Goal: Task Accomplishment & Management: Complete application form

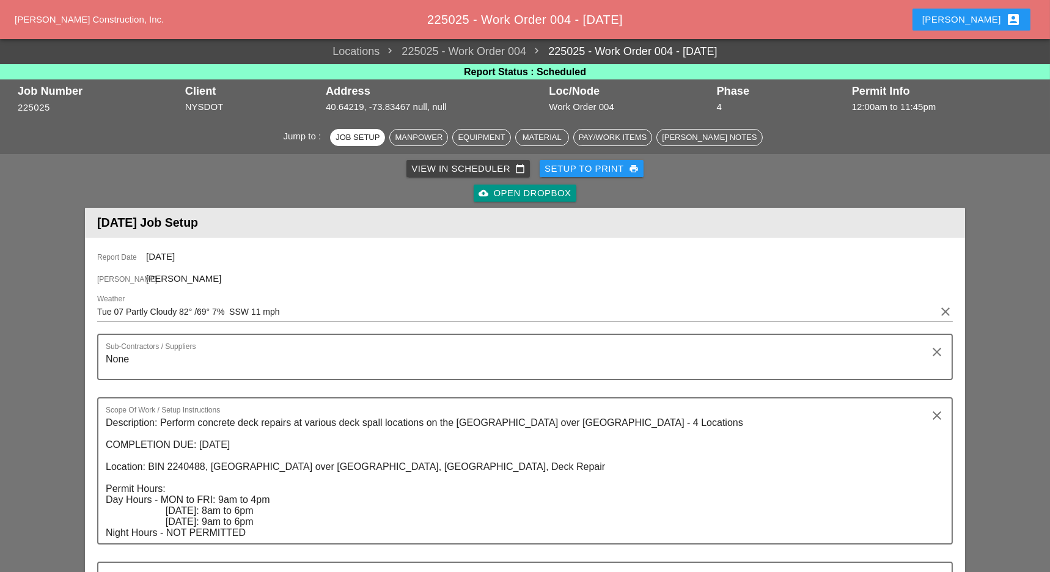
click at [697, 186] on div "cloud_upload Open Dropbox" at bounding box center [524, 193] width 875 height 24
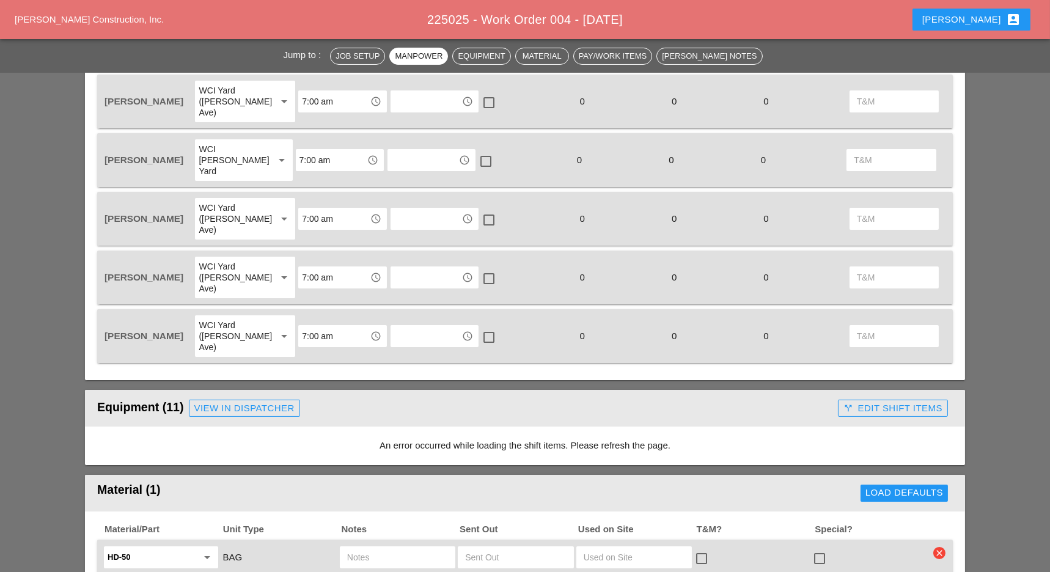
scroll to position [489, 0]
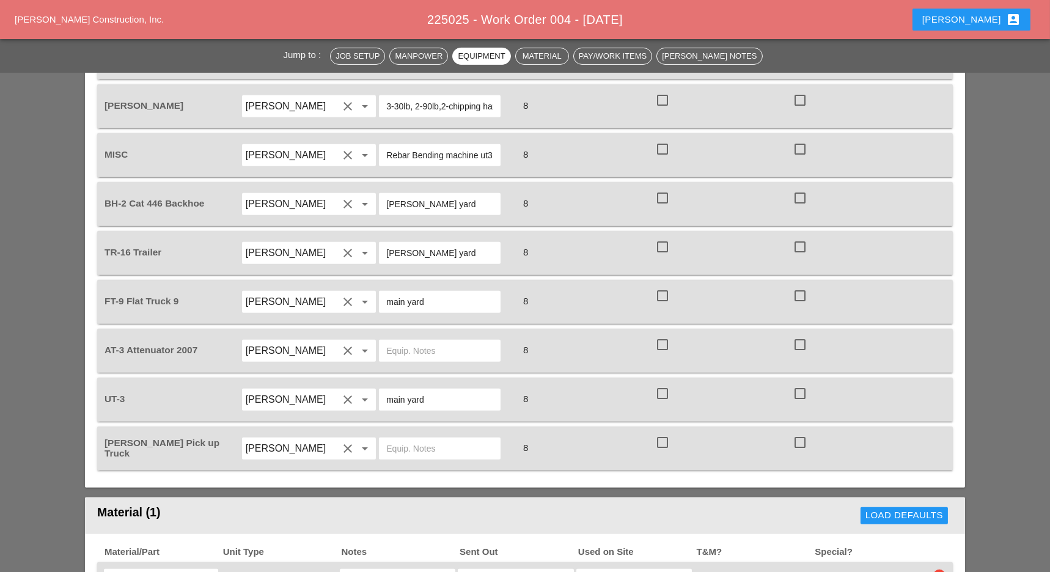
scroll to position [1304, 0]
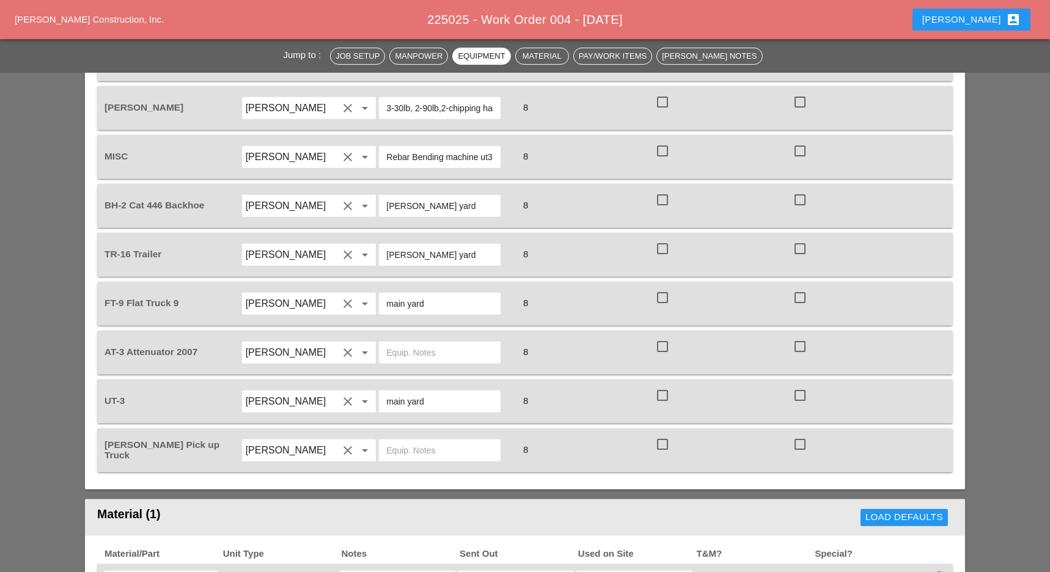
drag, startPoint x: 444, startPoint y: 183, endPoint x: 386, endPoint y: 177, distance: 58.4
click at [386, 245] on input "[PERSON_NAME] yard" at bounding box center [439, 255] width 107 height 20
click at [406, 343] on input "text" at bounding box center [439, 353] width 107 height 20
paste input "[PERSON_NAME] yard"
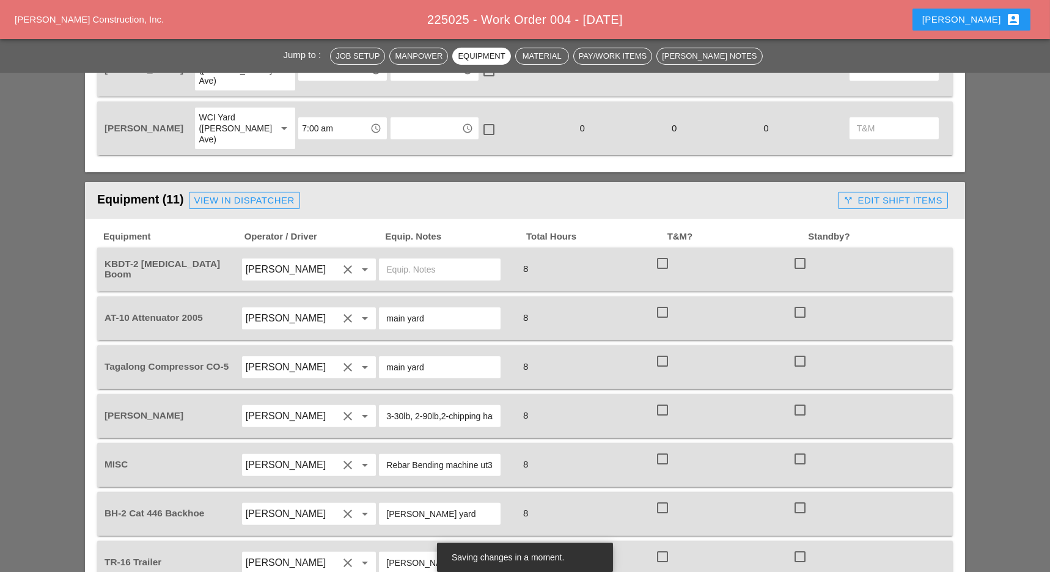
scroll to position [978, 0]
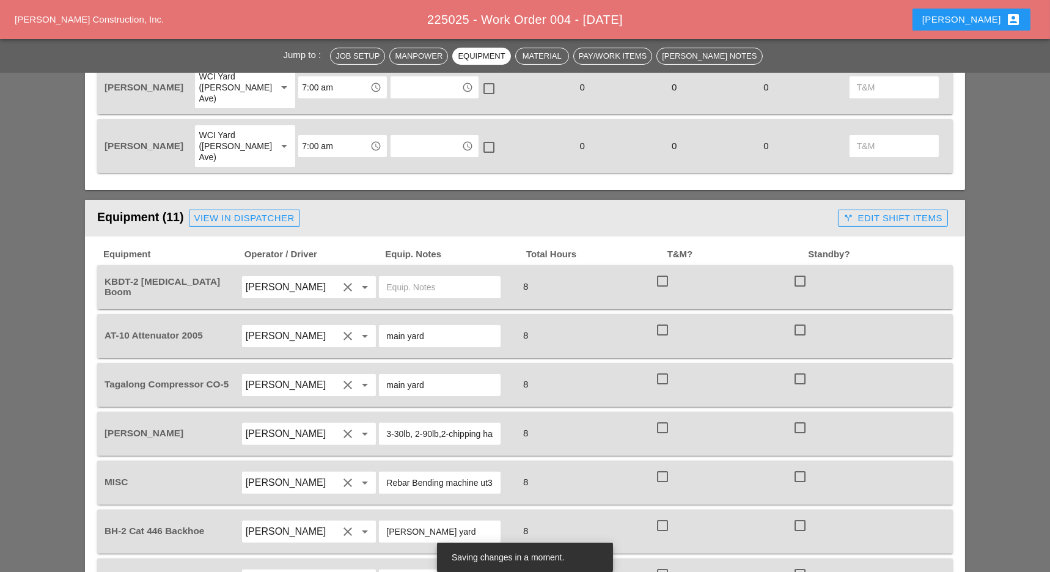
type input "[PERSON_NAME] yard"
drag, startPoint x: 429, startPoint y: 265, endPoint x: 384, endPoint y: 257, distance: 45.4
click at [384, 325] on div "main yard" at bounding box center [440, 336] width 122 height 22
click at [406, 277] on input "text" at bounding box center [439, 287] width 107 height 20
paste input "main yard"
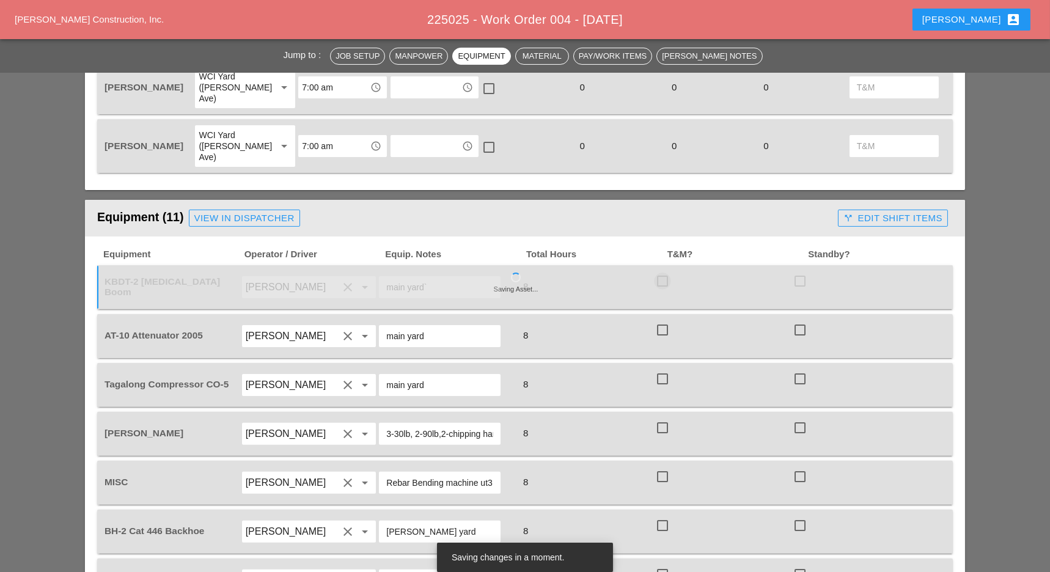
type input "main yard"
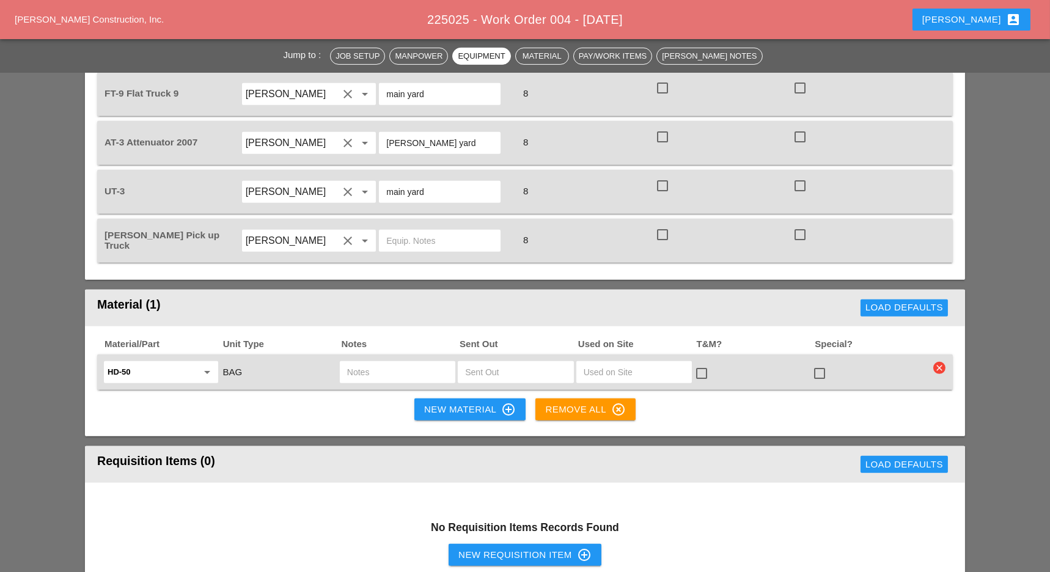
scroll to position [1548, 0]
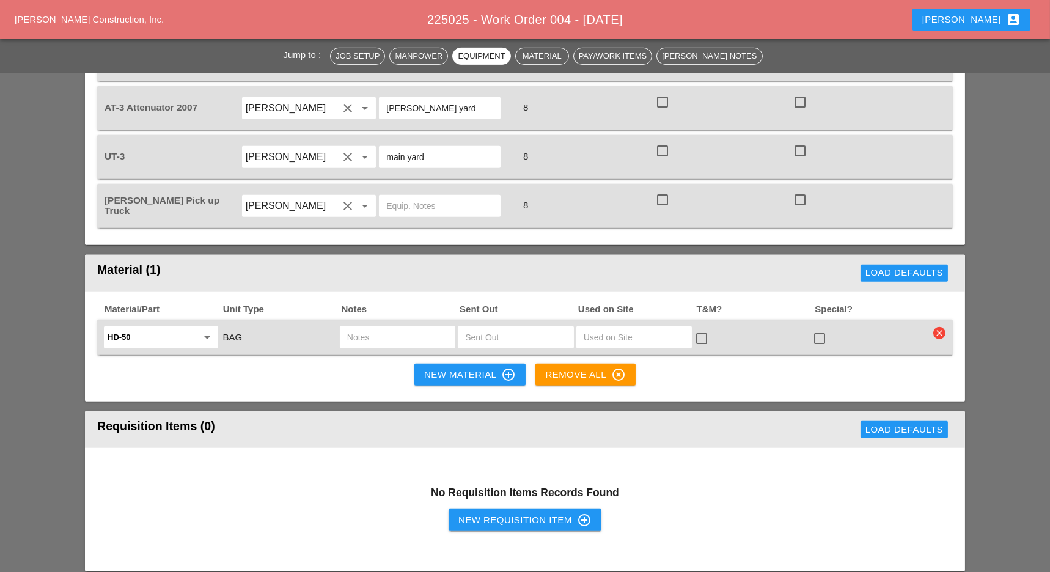
click at [369, 328] on input "text" at bounding box center [397, 338] width 101 height 20
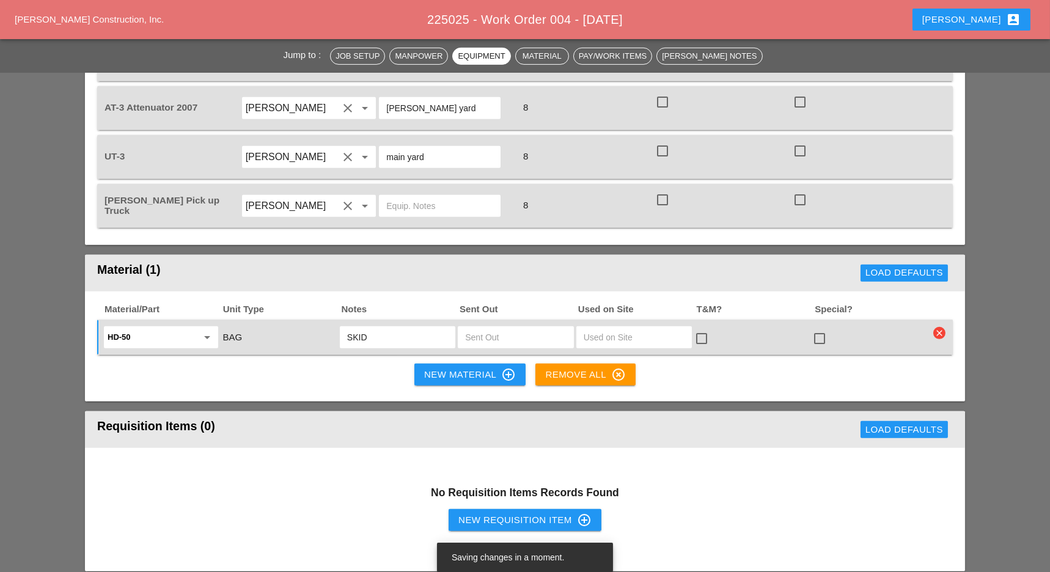
type input "SKID"
click at [475, 328] on input "text" at bounding box center [515, 338] width 101 height 20
type input "1"
click at [440, 367] on div "New Material control_point" at bounding box center [470, 374] width 92 height 15
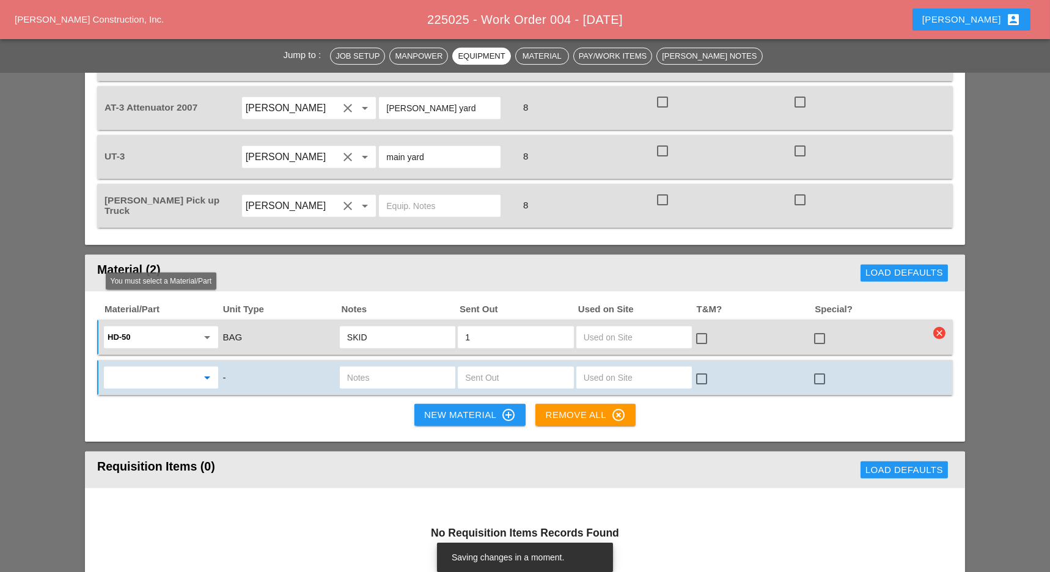
click at [174, 368] on input "text" at bounding box center [153, 378] width 90 height 20
type input "D"
click at [158, 334] on div "Misc ." at bounding box center [161, 333] width 95 height 15
type input "Misc."
click at [362, 368] on input "text" at bounding box center [397, 378] width 101 height 20
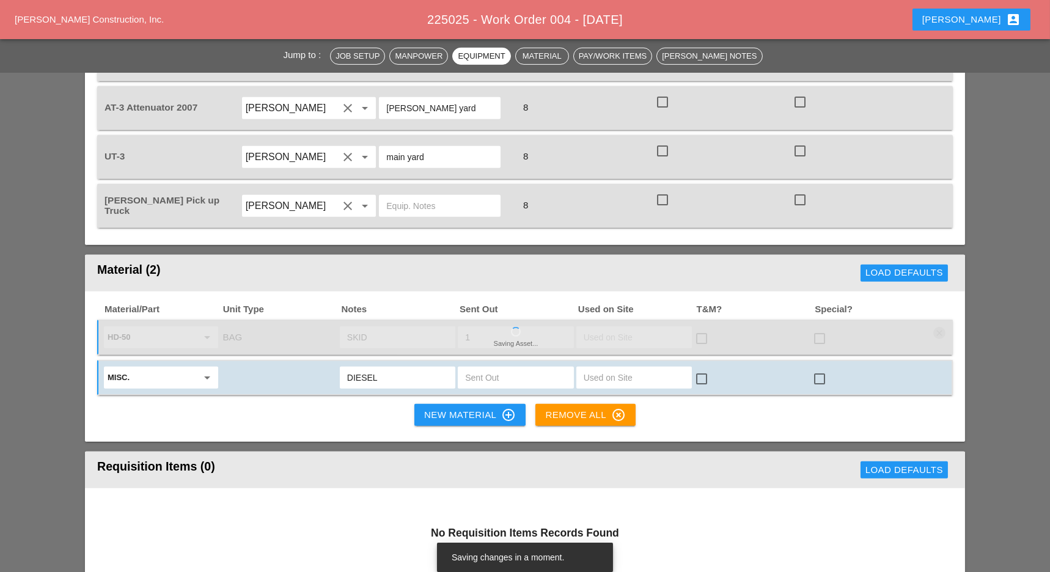
type input "DIESEL"
click at [502, 368] on input "text" at bounding box center [515, 378] width 101 height 20
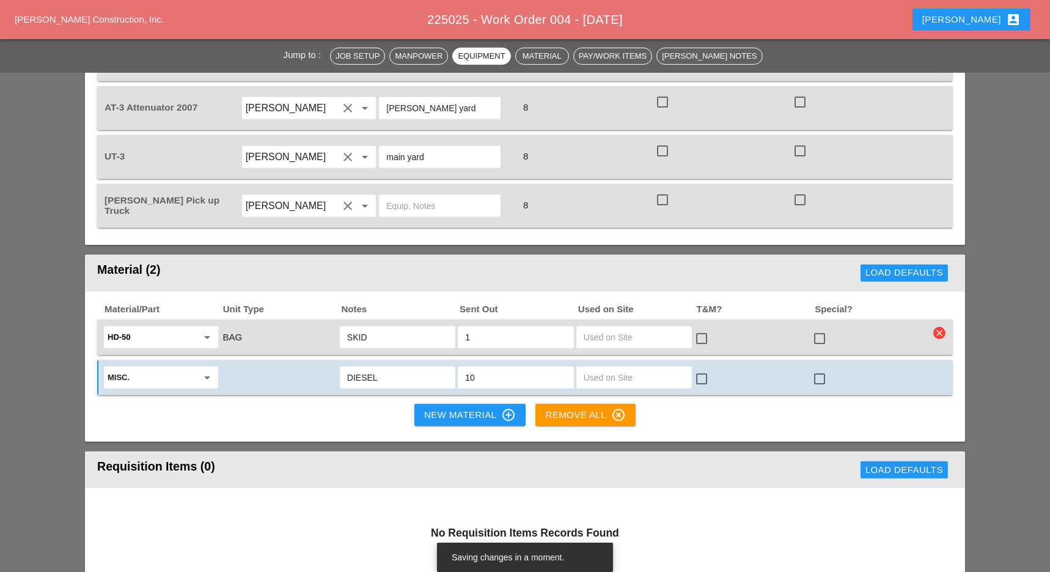
type input "10"
click at [422, 368] on input "DIESEL" at bounding box center [397, 378] width 101 height 20
type input "DIESEL UT3"
click at [455, 408] on div "New Material control_point" at bounding box center [470, 415] width 92 height 15
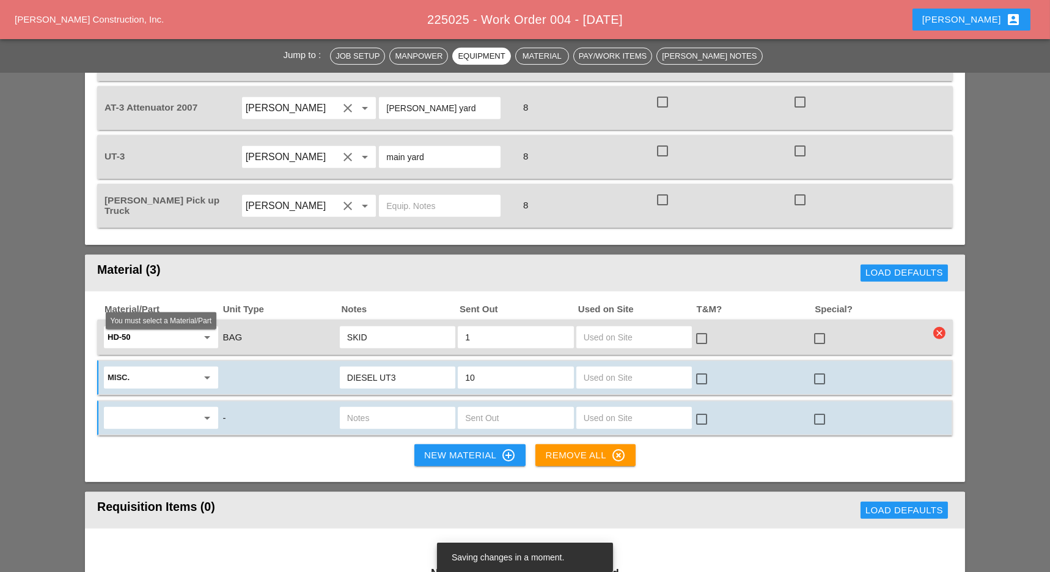
click at [120, 408] on input "text" at bounding box center [153, 418] width 90 height 20
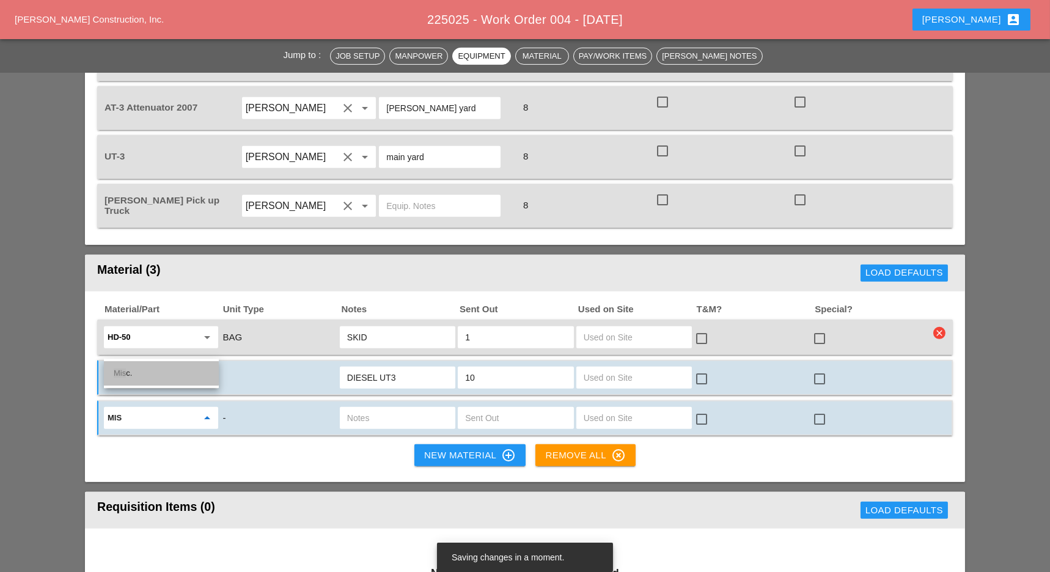
drag, startPoint x: 134, startPoint y: 374, endPoint x: 211, endPoint y: 376, distance: 77.6
click at [135, 374] on div "Mis c." at bounding box center [161, 373] width 95 height 15
type input "Misc."
click at [468, 448] on div "New Material control_point" at bounding box center [470, 455] width 92 height 15
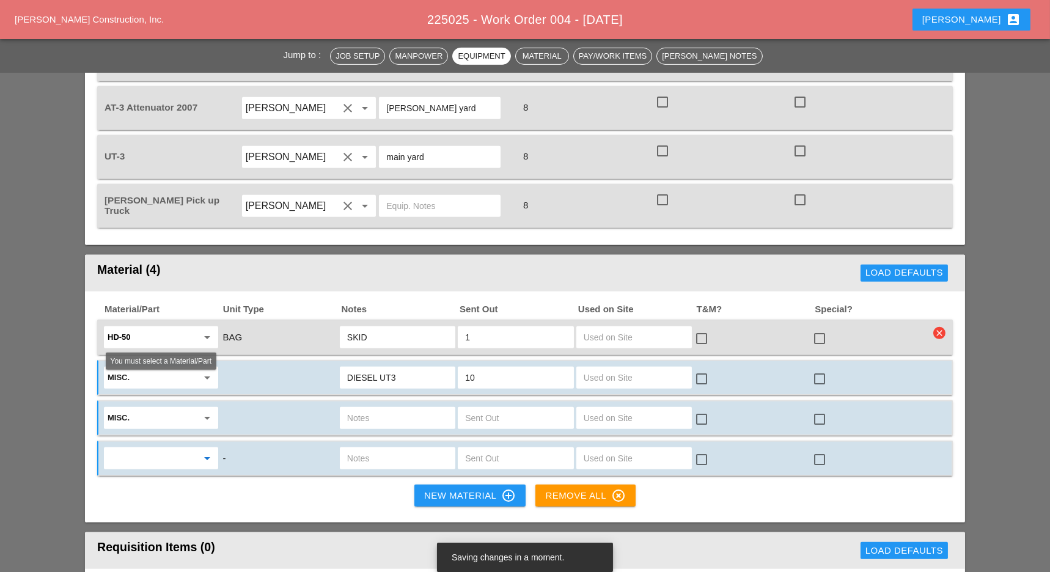
click at [136, 449] on input "text" at bounding box center [153, 459] width 90 height 20
click at [138, 414] on div "Misc ." at bounding box center [161, 413] width 95 height 15
type input "Misc."
click at [452, 488] on div "New Material control_point" at bounding box center [470, 495] width 92 height 15
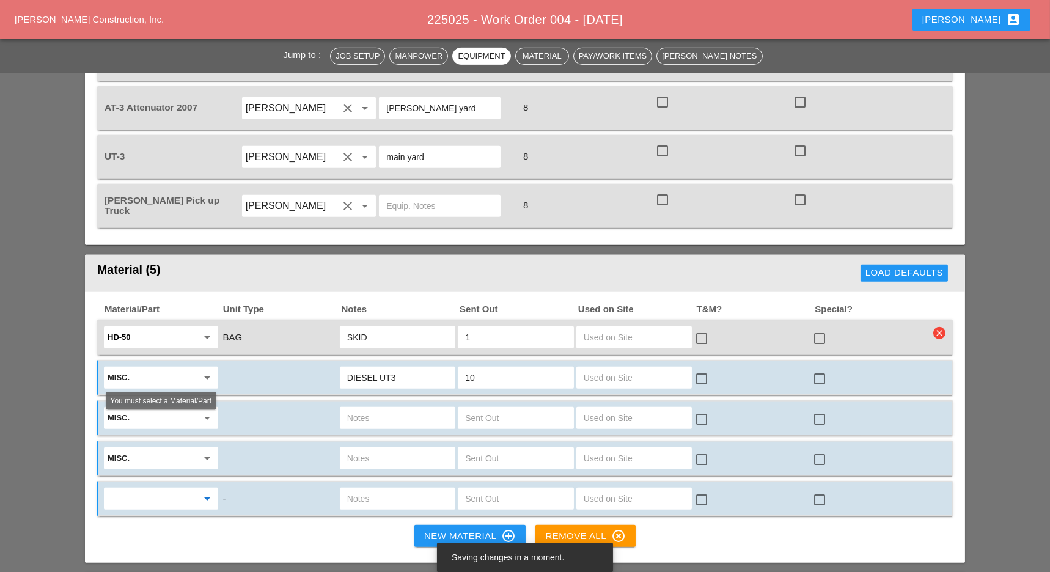
click at [123, 489] on input "text" at bounding box center [153, 499] width 90 height 20
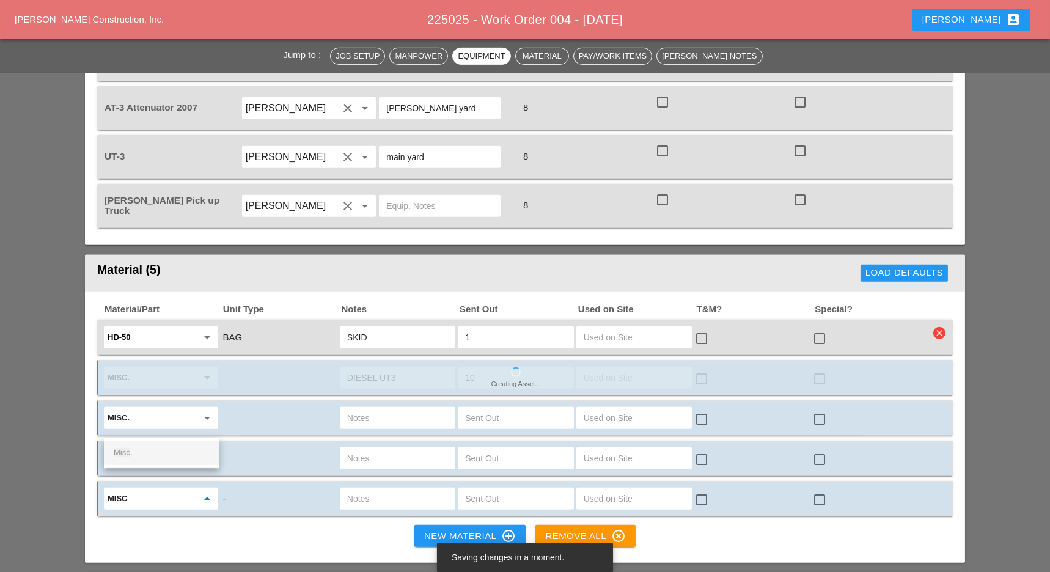
click at [124, 453] on span "Misc" at bounding box center [122, 452] width 17 height 9
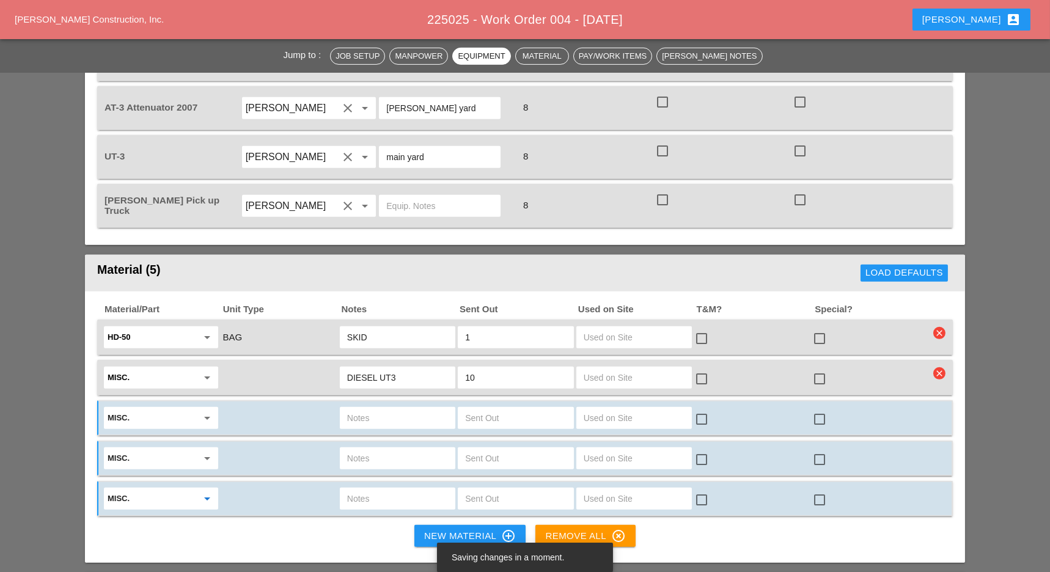
type input "Misc."
click at [430, 529] on div "New Material control_point" at bounding box center [470, 536] width 92 height 15
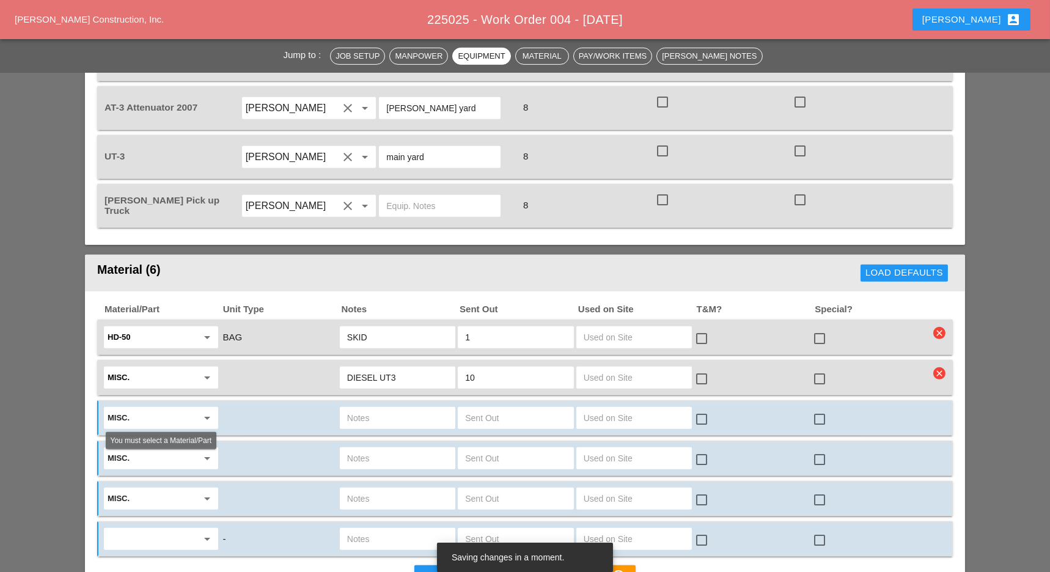
click at [170, 529] on input "text" at bounding box center [153, 539] width 90 height 20
type input "D"
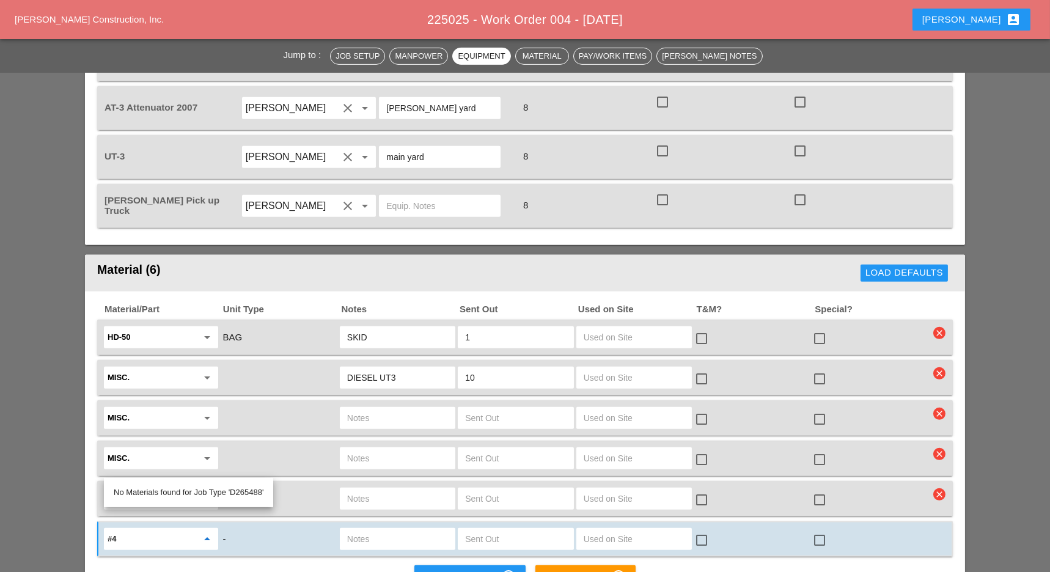
type input "#"
type input "R"
click at [124, 491] on span "Misc" at bounding box center [122, 492] width 17 height 9
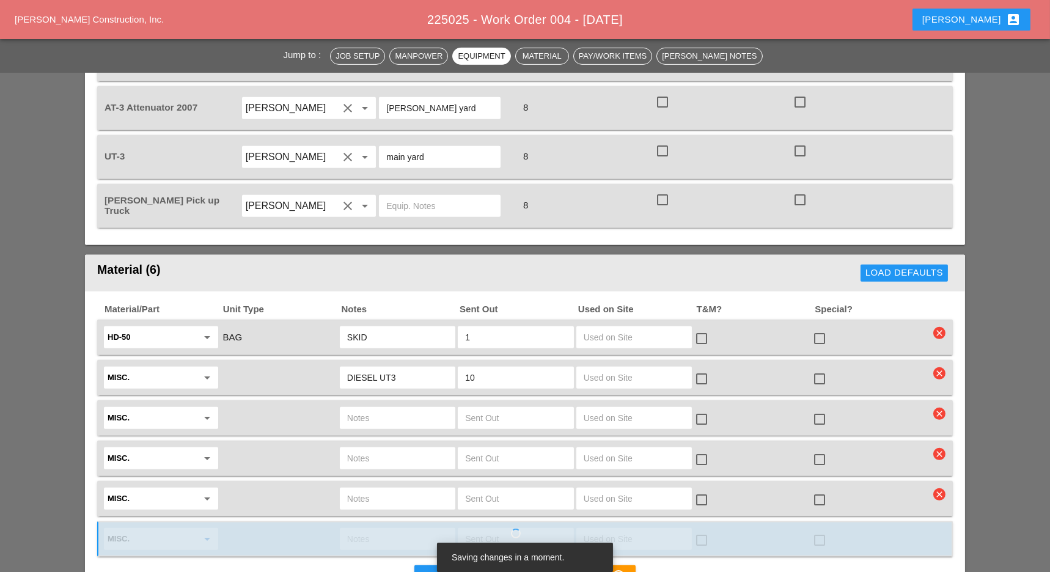
type input "Misc."
click at [368, 408] on input "text" at bounding box center [397, 418] width 101 height 20
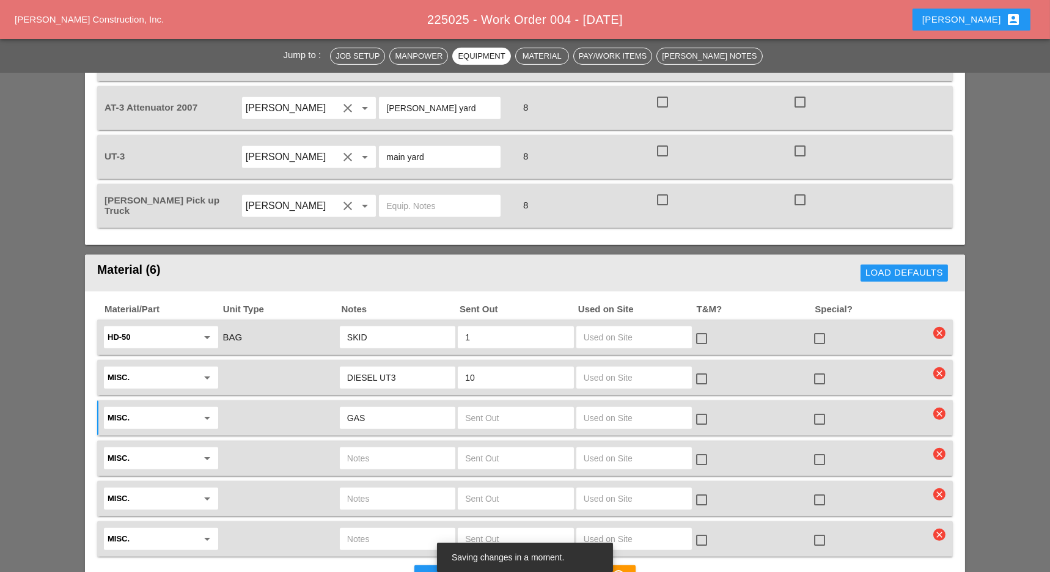
type input "GAS"
click at [504, 408] on input "text" at bounding box center [515, 418] width 101 height 20
click at [502, 408] on input "text" at bounding box center [515, 418] width 101 height 20
type input "5"
click at [413, 408] on input "GAS" at bounding box center [397, 418] width 101 height 20
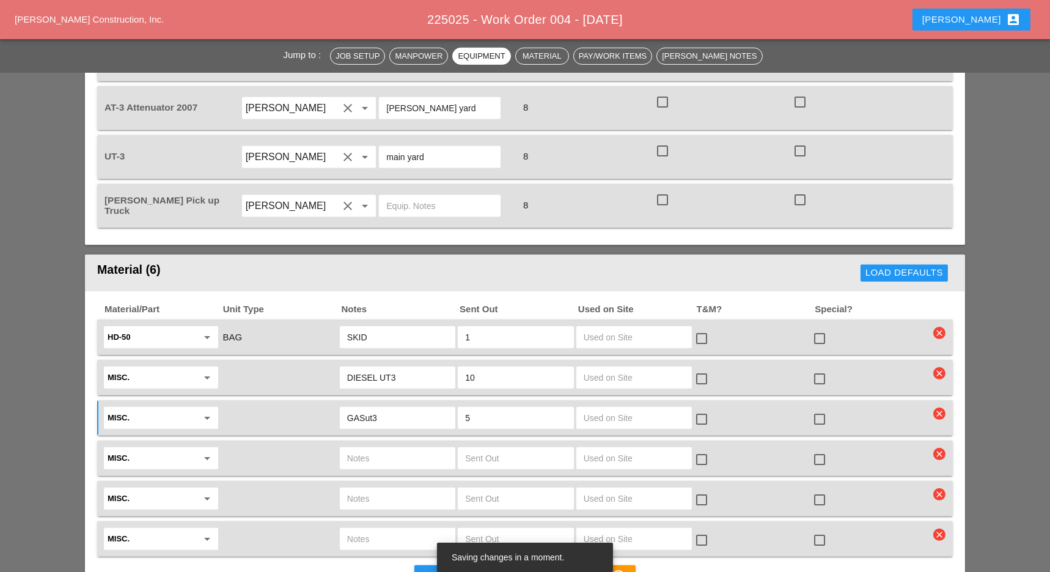
type input "GASut3"
click at [364, 449] on input "text" at bounding box center [397, 459] width 101 height 20
type input "14'' concrete blade"
click at [527, 489] on input "text" at bounding box center [515, 499] width 101 height 20
click at [525, 449] on input "text" at bounding box center [515, 459] width 101 height 20
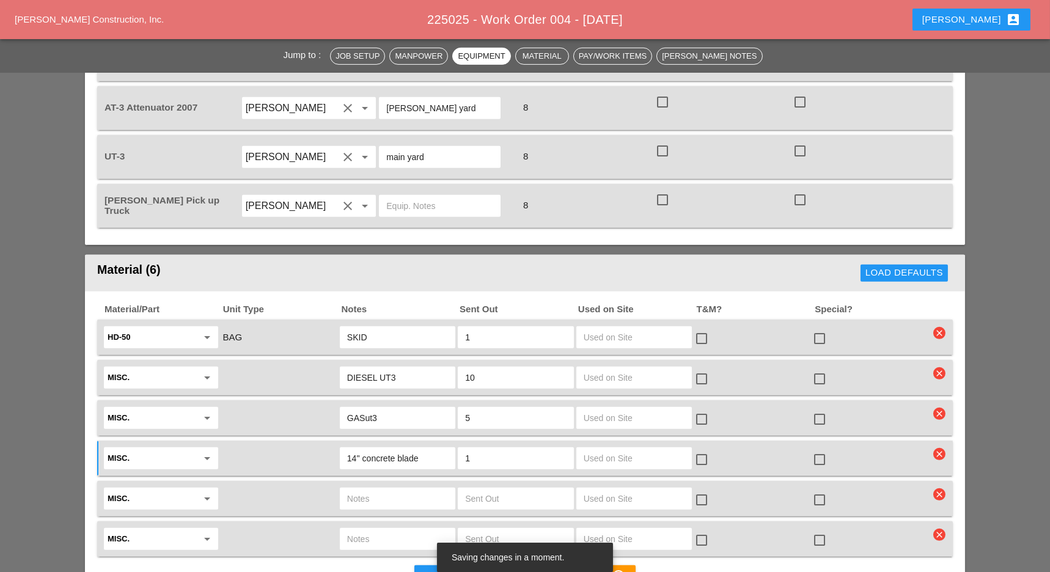
type input "1"
click at [411, 489] on input "text" at bounding box center [397, 499] width 101 height 20
type input "epoxy wire mesh sheet"
click at [533, 489] on input "text" at bounding box center [515, 499] width 101 height 20
type input "1"
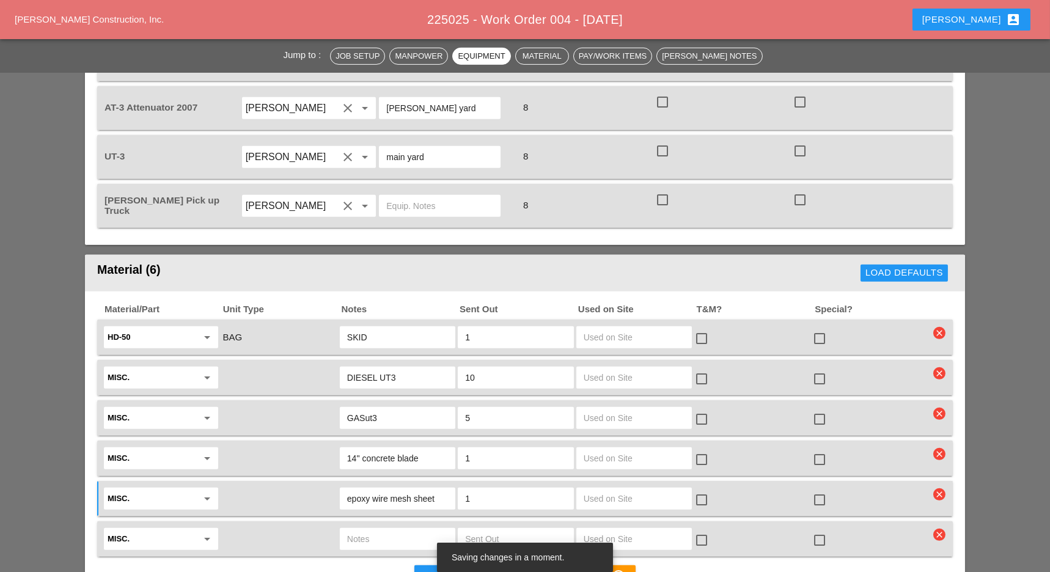
click at [444, 489] on input "epoxy wire mesh sheet" at bounding box center [397, 499] width 101 height 20
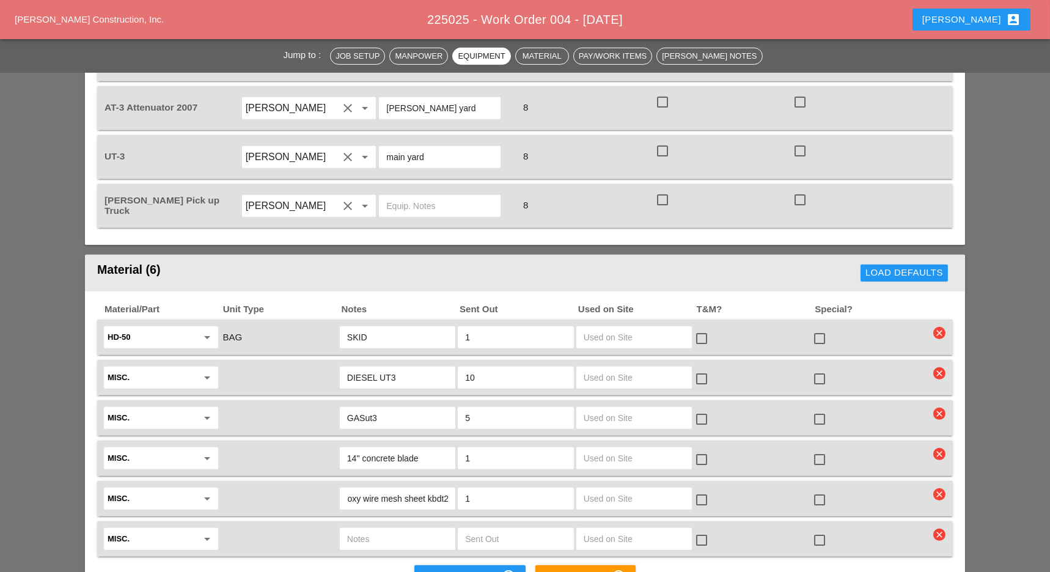
type input "epoxy wire mesh sheet kbdt2"
click at [373, 529] on input "text" at bounding box center [397, 539] width 101 height 20
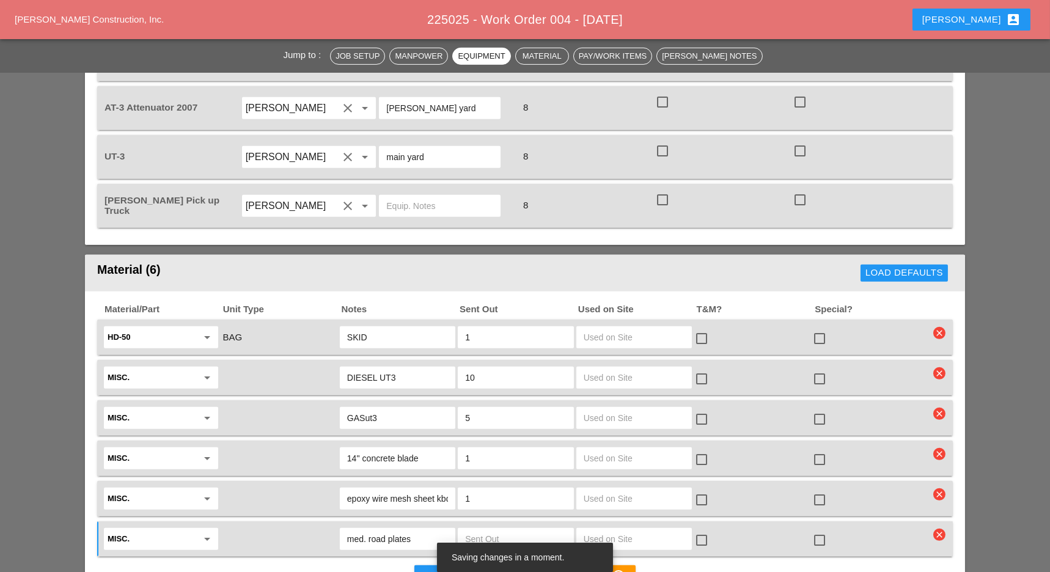
type input "med. road plates"
click at [540, 529] on input "text" at bounding box center [515, 539] width 101 height 20
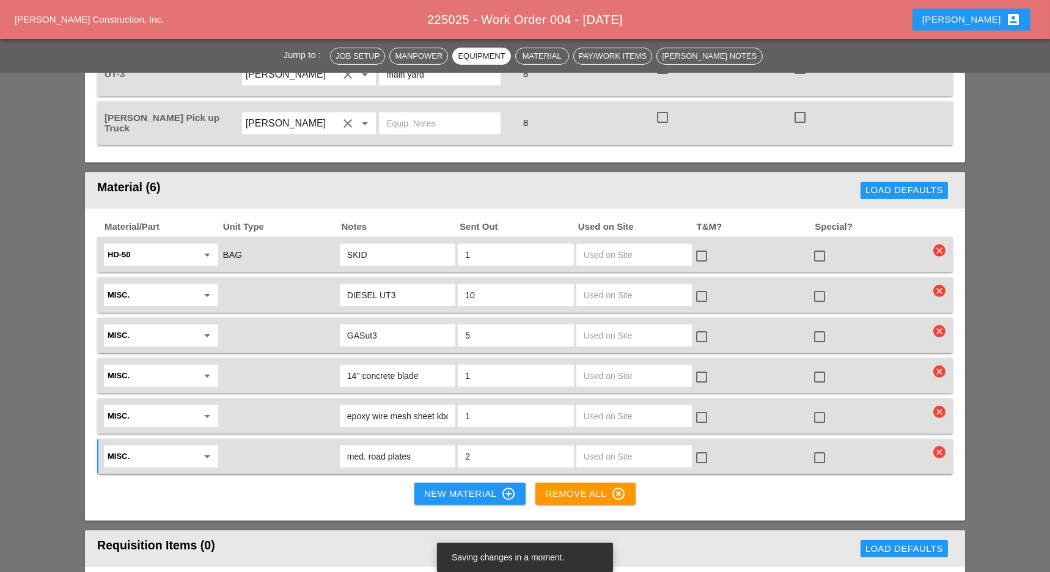
scroll to position [1706, 0]
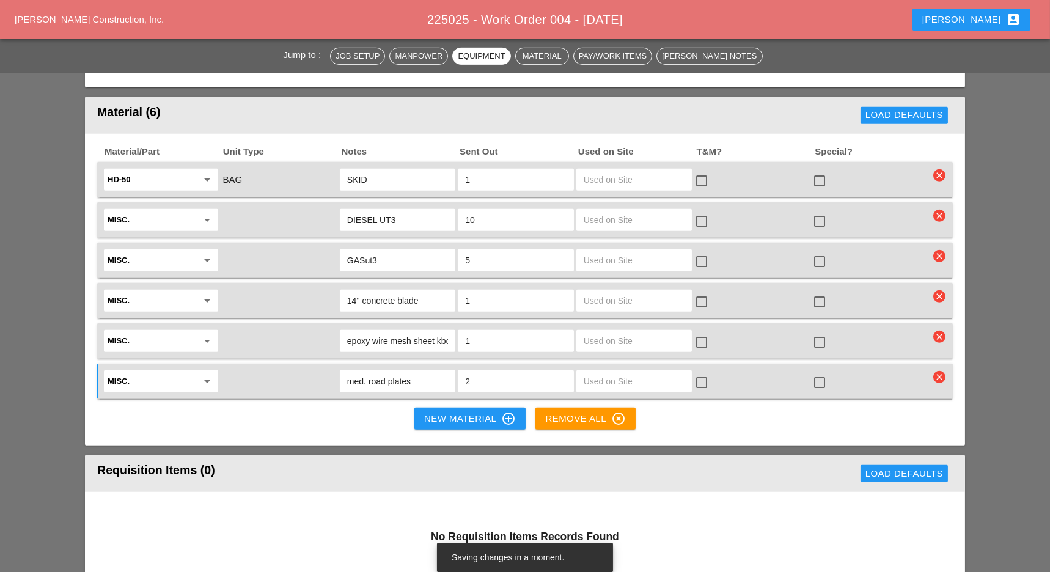
type input "2"
click at [467, 411] on div "New Material control_point" at bounding box center [470, 418] width 92 height 15
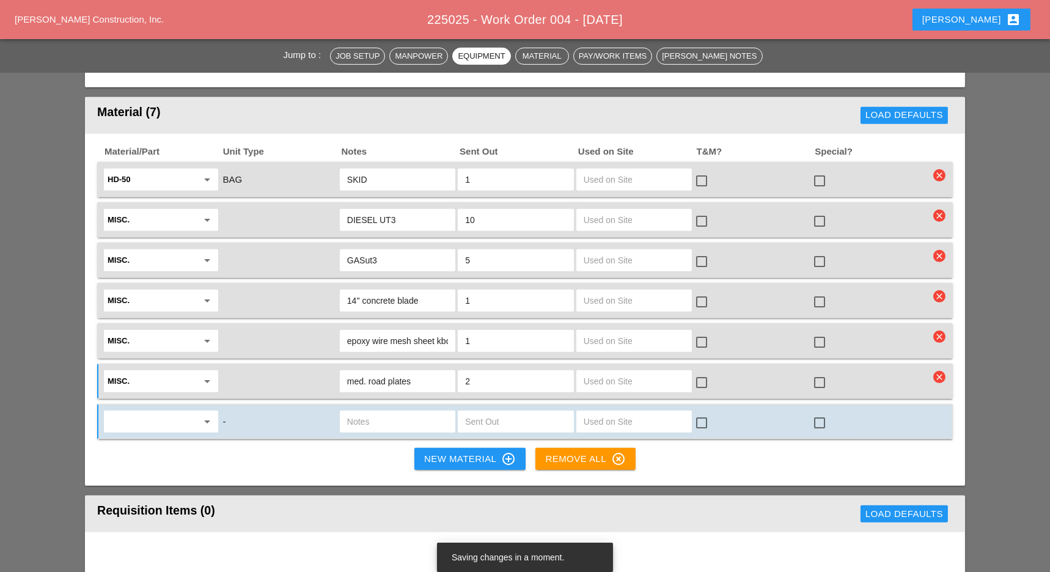
click at [142, 412] on input "text" at bounding box center [153, 422] width 90 height 20
click at [136, 378] on div "Mis c." at bounding box center [161, 375] width 95 height 15
type input "Misc."
click at [456, 452] on div "New Material control_point" at bounding box center [470, 459] width 92 height 15
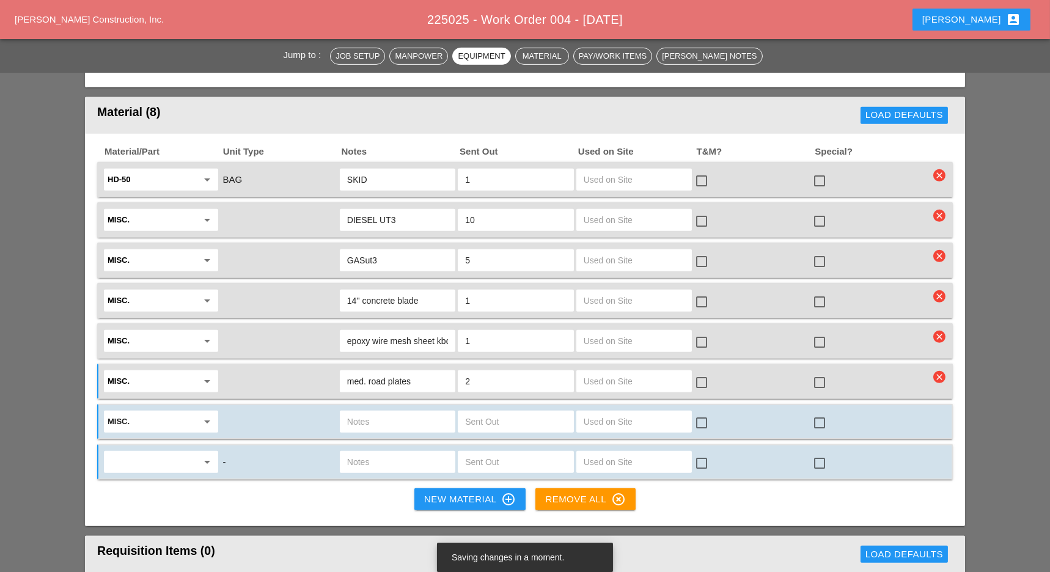
click at [127, 452] on input "text" at bounding box center [153, 462] width 90 height 20
click at [119, 421] on div "Misc." at bounding box center [161, 415] width 95 height 15
type input "Misc."
click at [471, 492] on div "New Material control_point" at bounding box center [470, 499] width 92 height 15
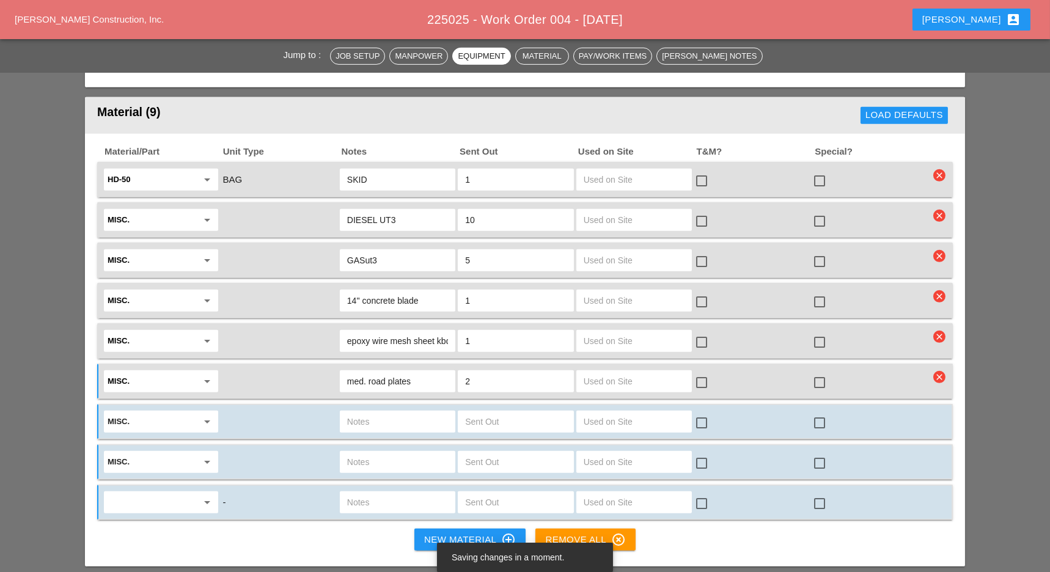
click at [130, 493] on input "text" at bounding box center [153, 503] width 90 height 20
click at [130, 455] on span "Misc." at bounding box center [123, 454] width 18 height 9
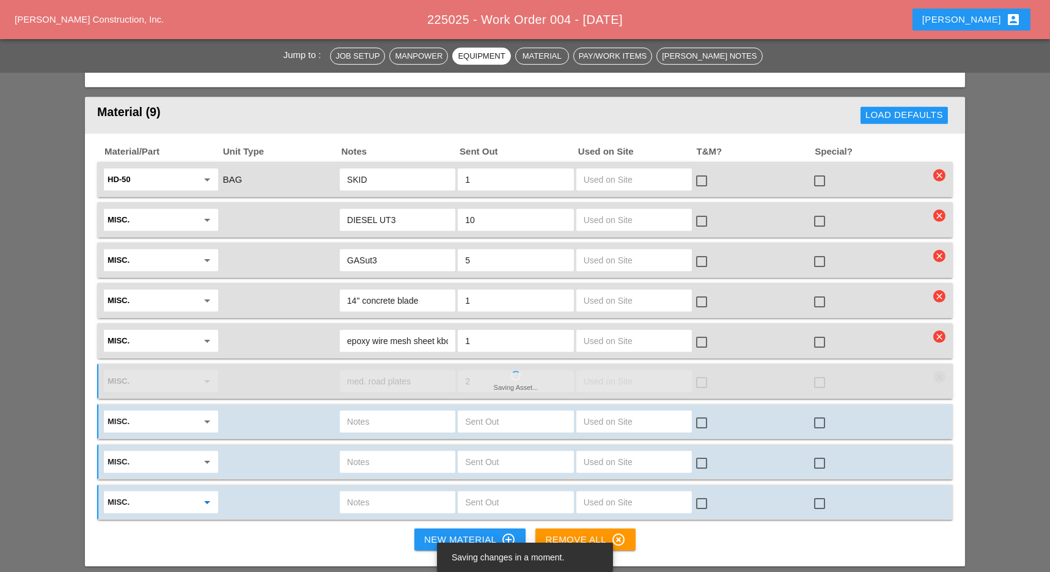
type input "Misc."
click at [483, 529] on button "New Material control_point" at bounding box center [469, 540] width 111 height 22
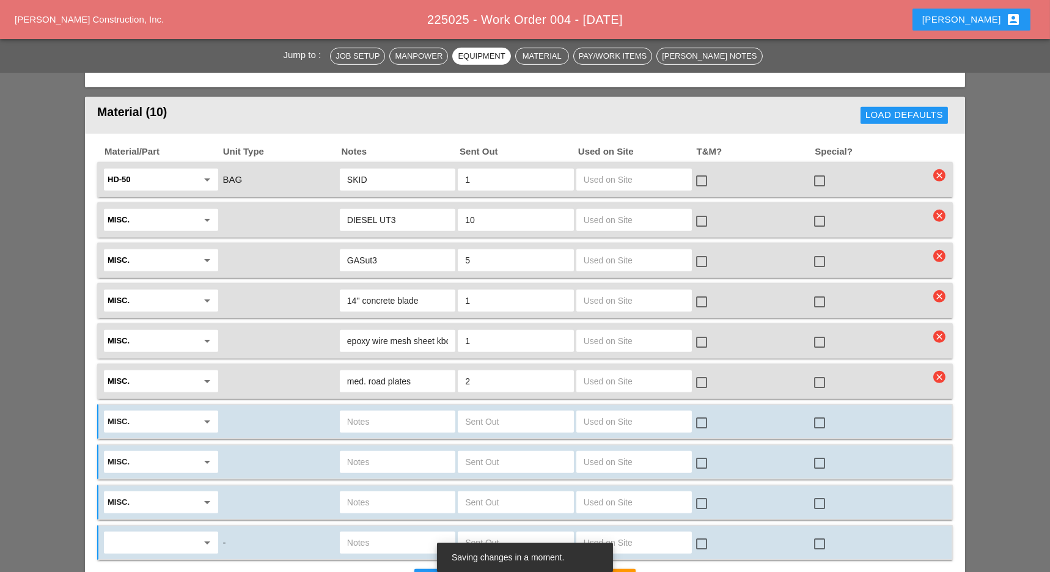
click at [126, 533] on input "text" at bounding box center [153, 543] width 90 height 20
click at [156, 491] on div "Misc." at bounding box center [161, 494] width 95 height 15
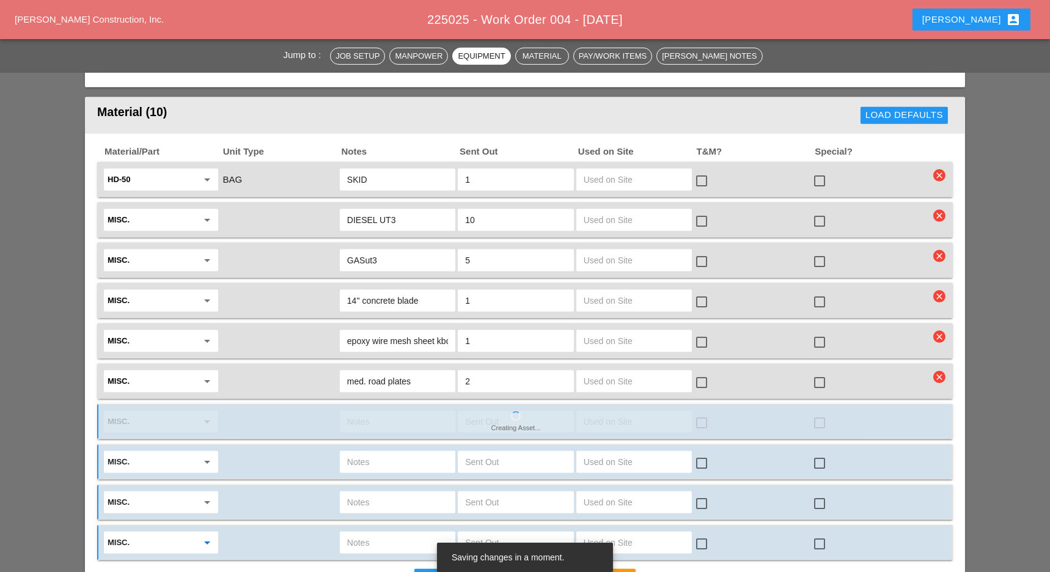
type input "Misc."
click at [419, 412] on input "text" at bounding box center [397, 422] width 101 height 20
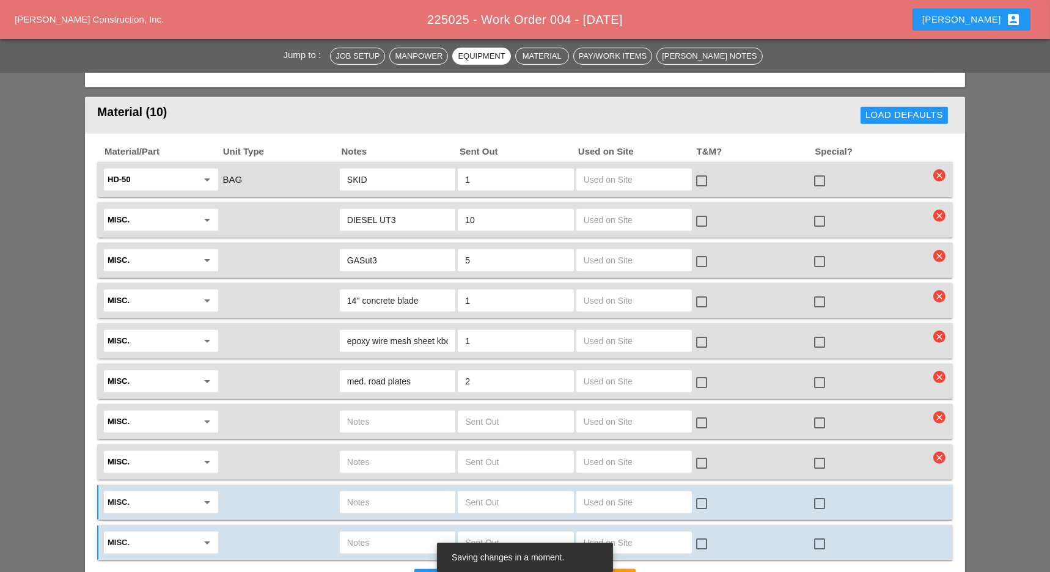
click at [388, 412] on input "text" at bounding box center [397, 422] width 101 height 20
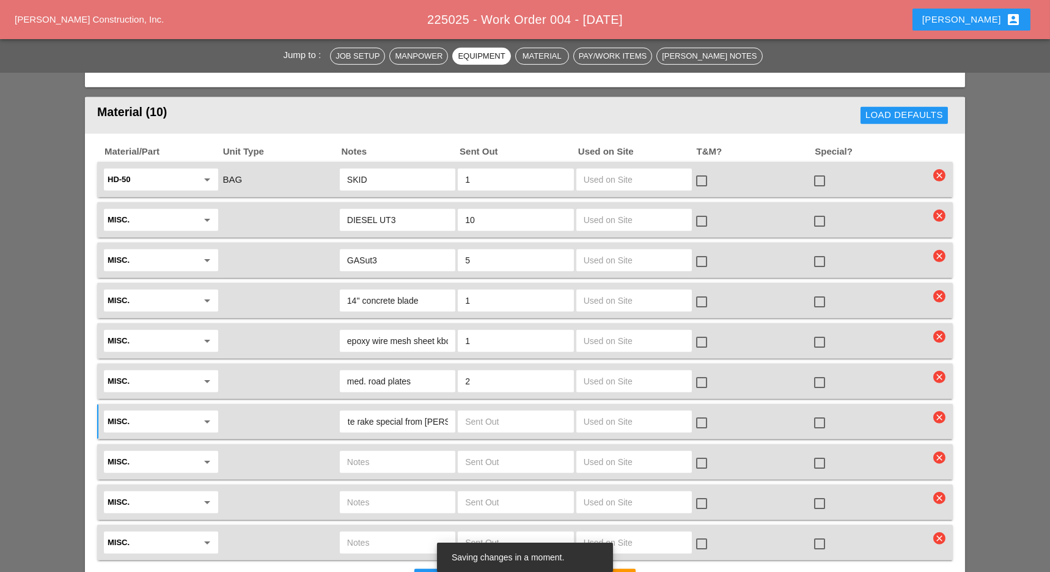
scroll to position [0, 28]
type input "concrete rake special from [PERSON_NAME]"
click at [523, 412] on input "text" at bounding box center [515, 422] width 101 height 20
type input "1"
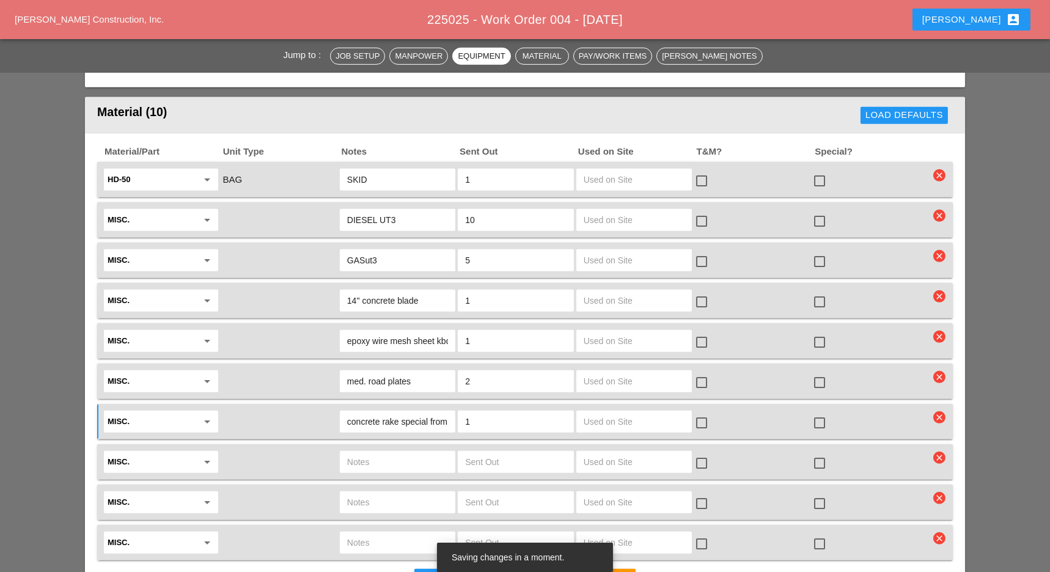
click at [408, 452] on input "text" at bounding box center [397, 462] width 101 height 20
type input "#4 rebar 20lf"
click at [529, 452] on input "text" at bounding box center [515, 462] width 101 height 20
type input "3"
click at [404, 493] on input "text" at bounding box center [397, 503] width 101 height 20
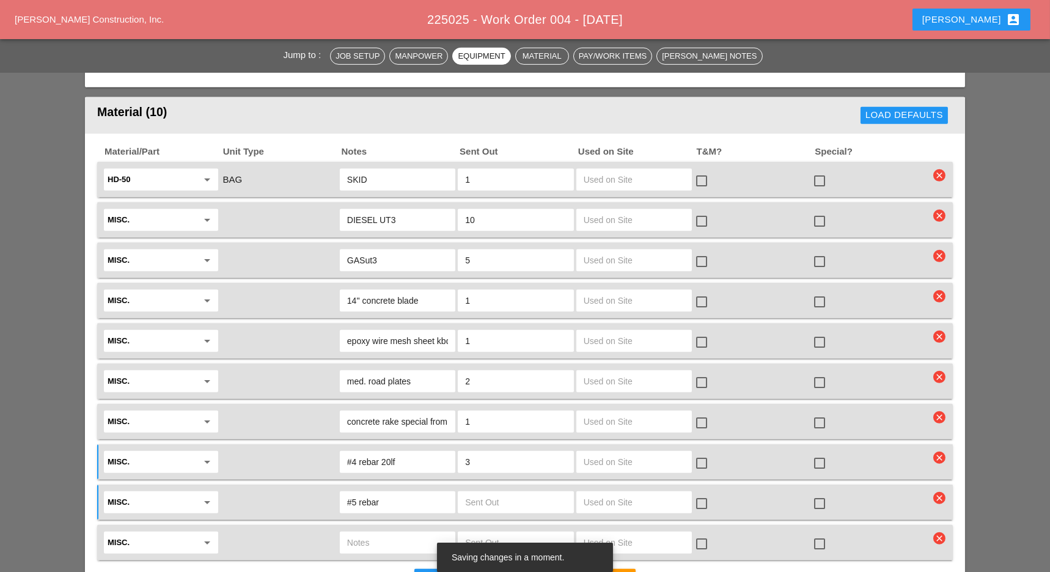
type input "#5 rebar"
click at [383, 452] on input "#4 rebar 20lf" at bounding box center [397, 462] width 101 height 20
type input "#4 rebar epoxy 20lf"
click at [399, 493] on input "#5 rebar" at bounding box center [397, 503] width 101 height 20
type input "#5 rebar epoxy 20lf"
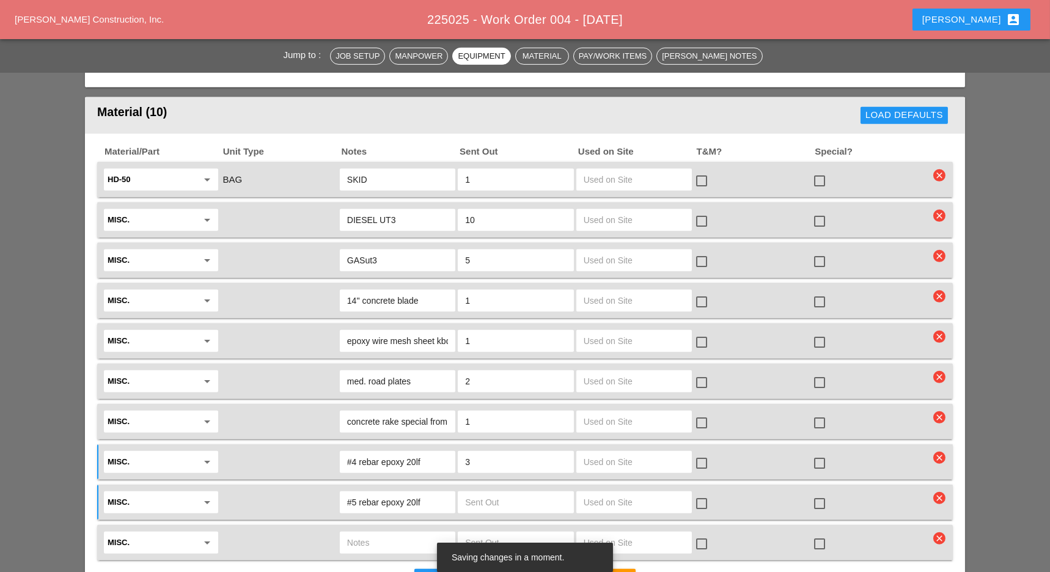
click at [542, 525] on div "Misc. arrow_drop_down check_box_outline_blank check_box_outline_blank clear" at bounding box center [525, 542] width 856 height 35
click at [518, 493] on input "text" at bounding box center [515, 503] width 101 height 20
type input "3"
click at [397, 533] on input "text" at bounding box center [397, 543] width 101 height 20
type input "rebar ties"
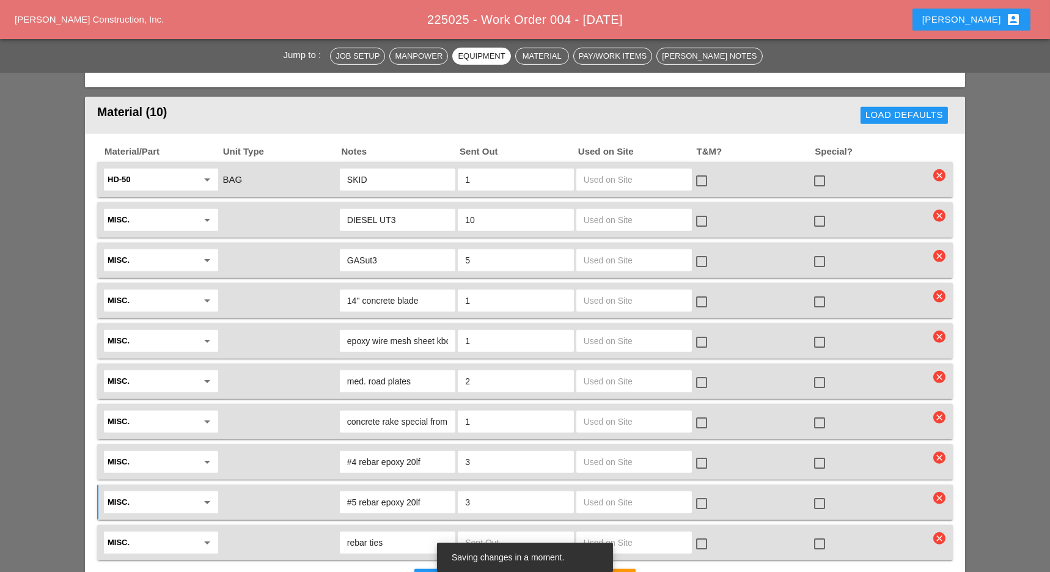
click at [509, 533] on input "text" at bounding box center [515, 543] width 101 height 20
type input "1"
click at [487, 571] on div "New Material control_point" at bounding box center [470, 580] width 92 height 15
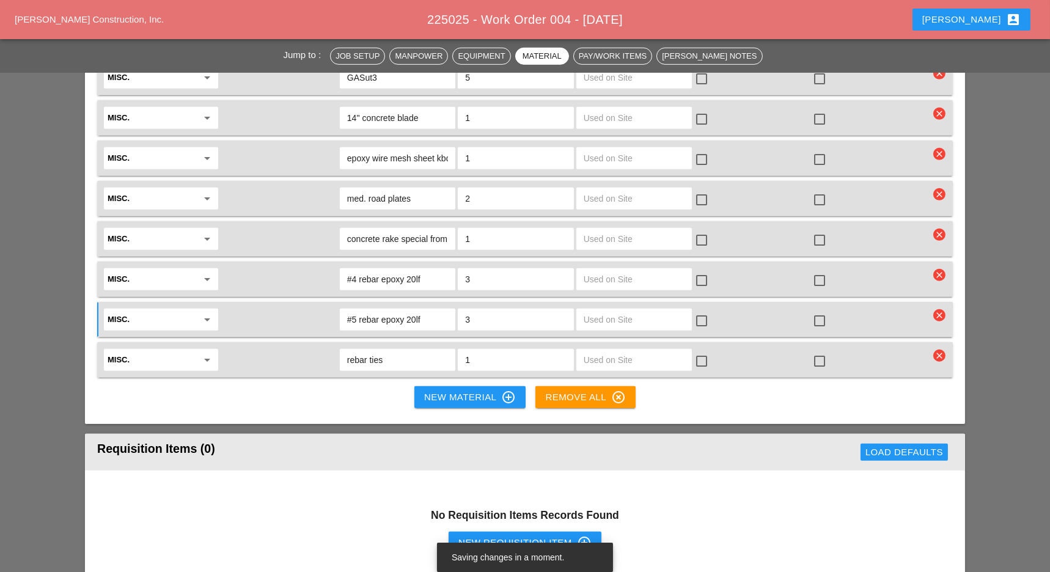
scroll to position [1905, 0]
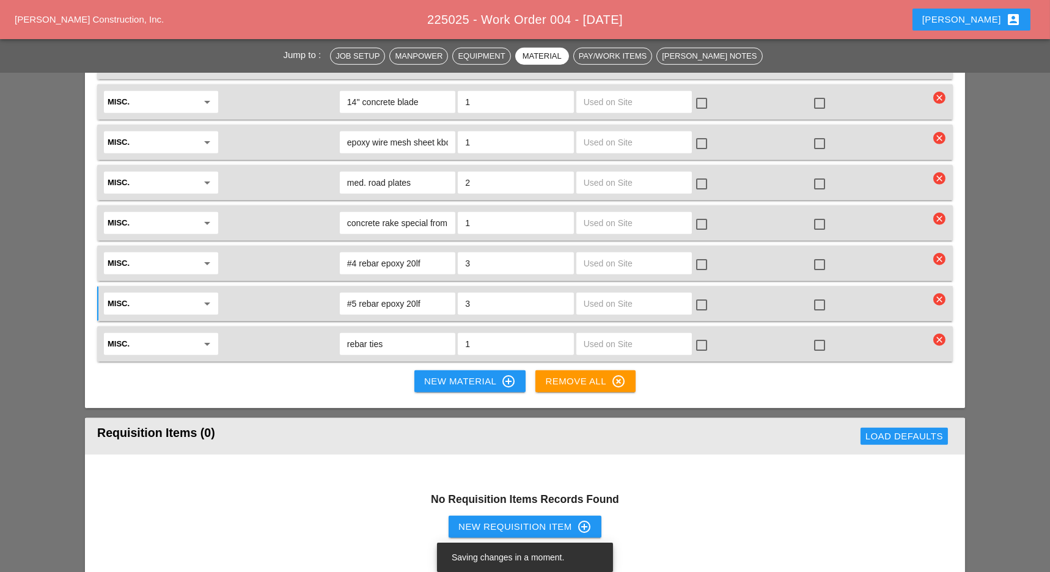
click at [484, 374] on div "New Material control_point" at bounding box center [470, 381] width 92 height 15
click at [460, 370] on button "New Material control_point" at bounding box center [469, 381] width 111 height 22
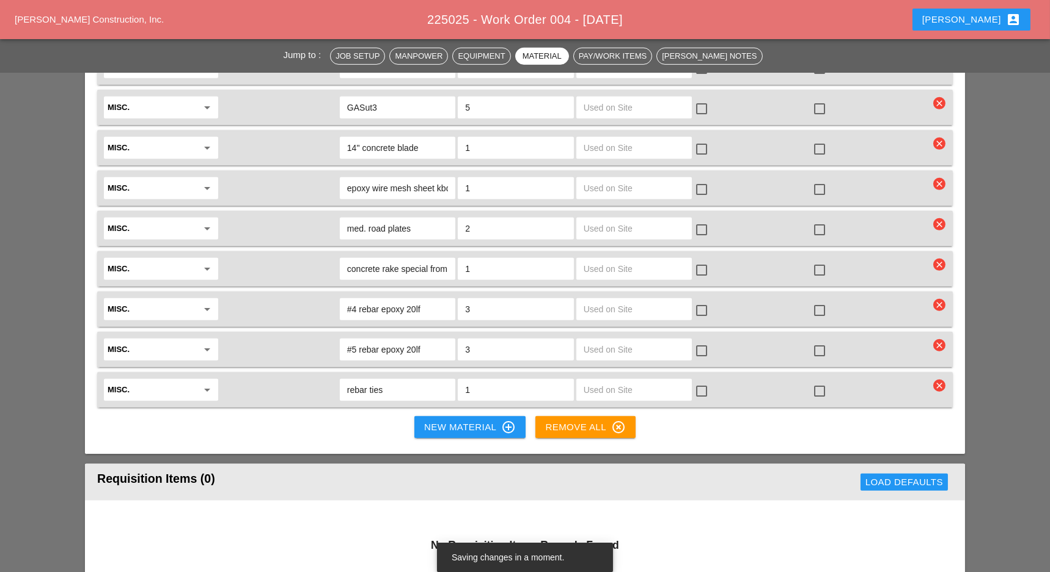
scroll to position [1873, 0]
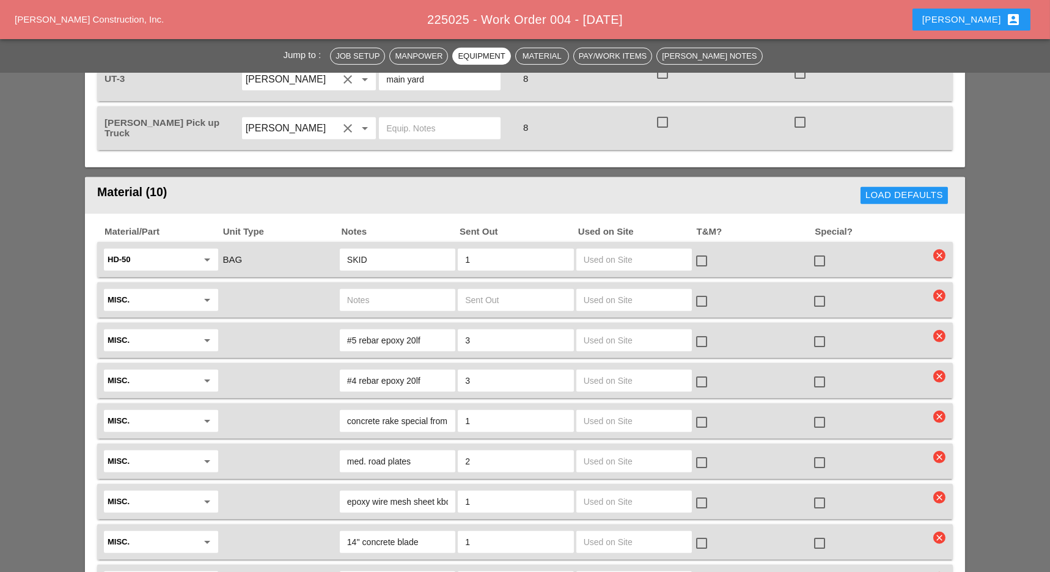
scroll to position [1634, 0]
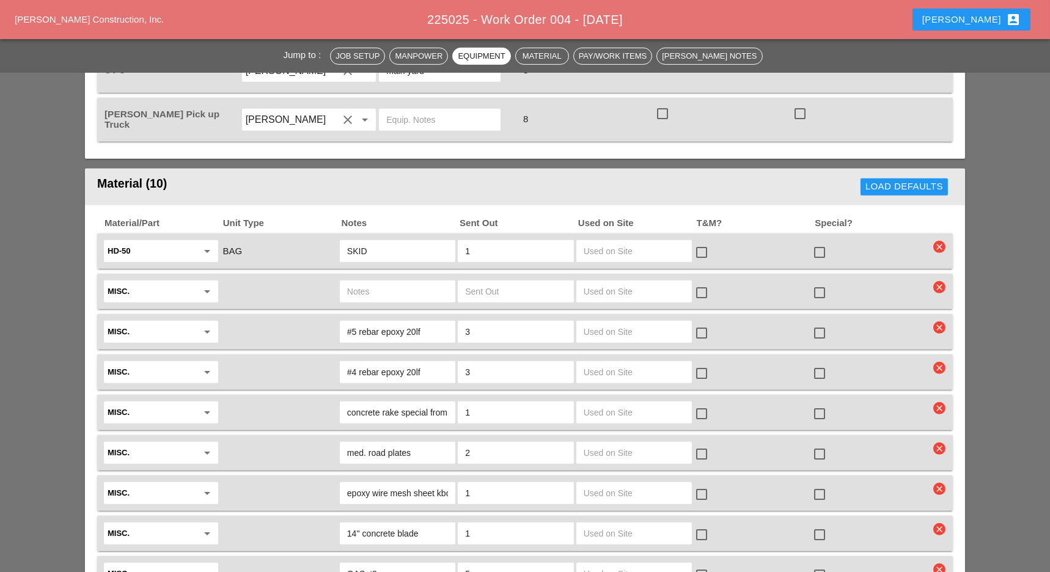
click at [400, 282] on input "text" at bounding box center [397, 292] width 101 height 20
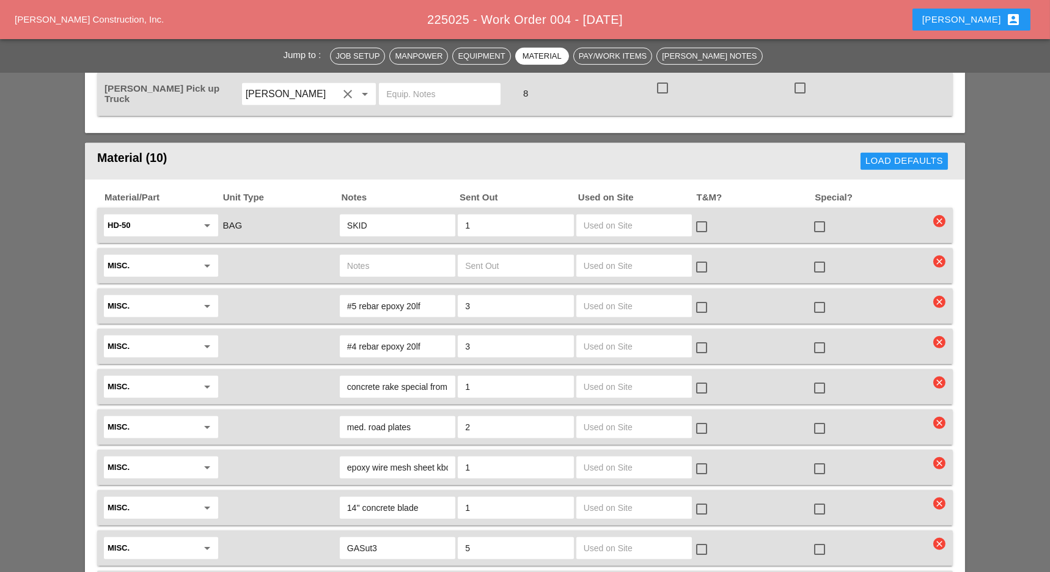
scroll to position [1660, 0]
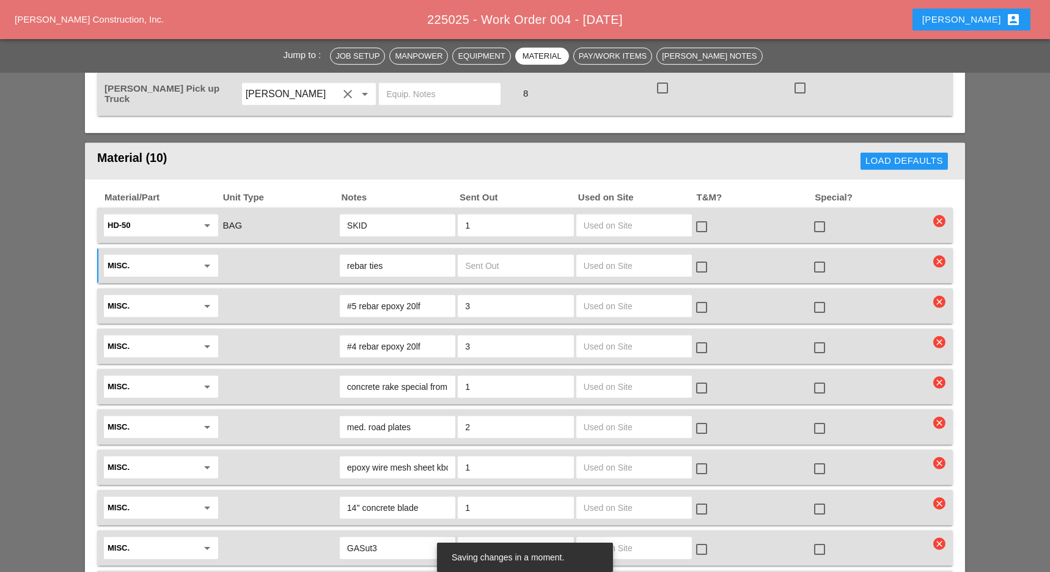
type input "rebar ties"
click at [523, 256] on input "text" at bounding box center [515, 266] width 101 height 20
type input "1"
click at [436, 256] on input "rebar ties" at bounding box center [397, 266] width 101 height 20
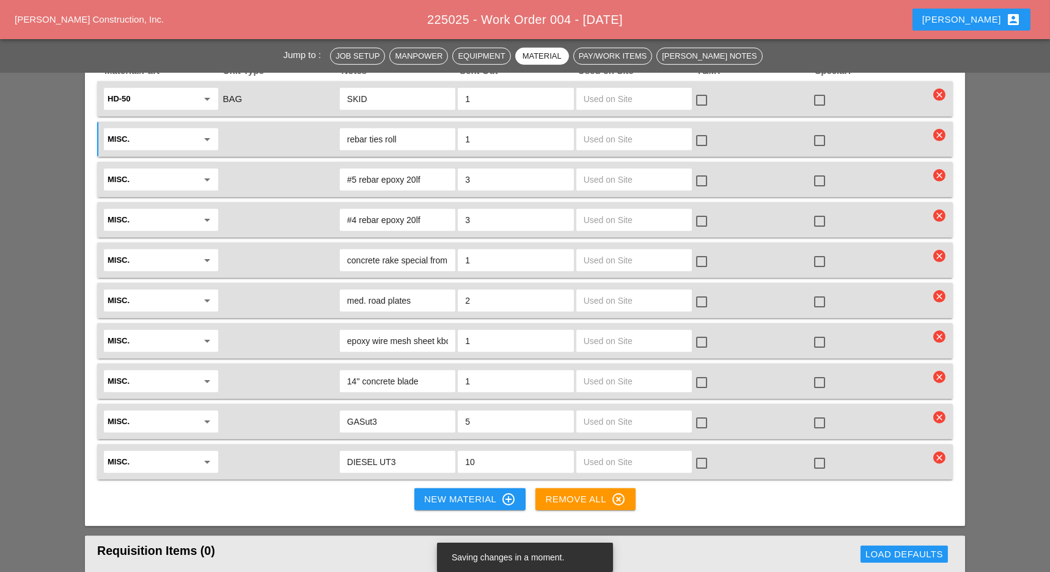
scroll to position [1908, 0]
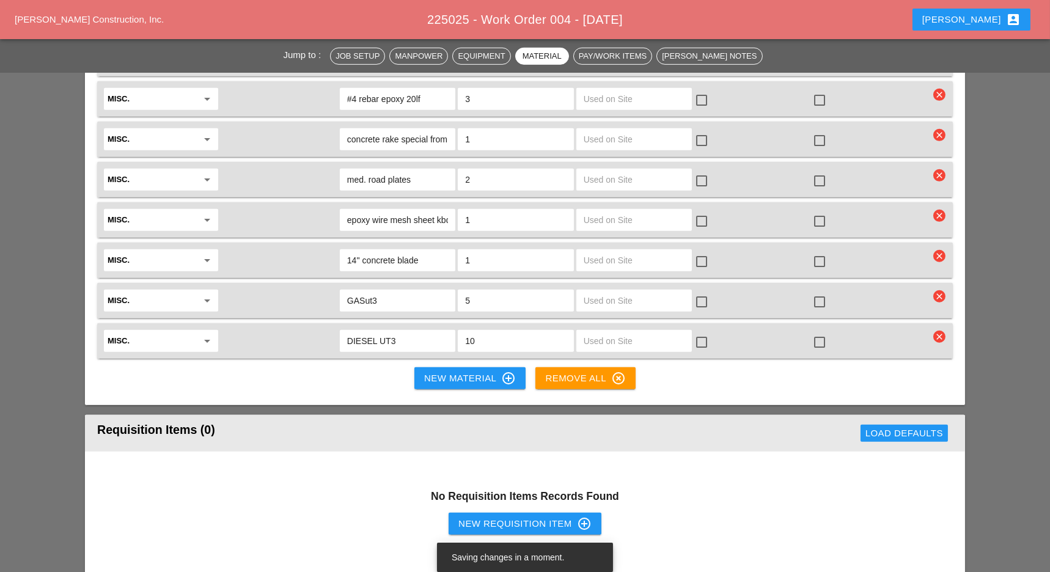
type input "rebar ties roll"
click at [491, 371] on div "New Material control_point" at bounding box center [470, 378] width 92 height 15
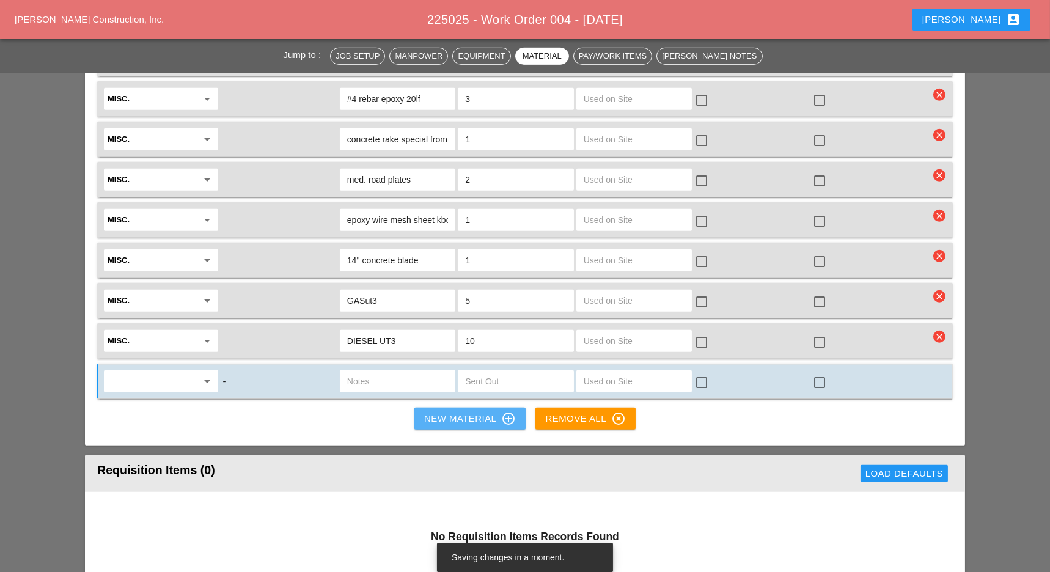
click at [474, 408] on button "New Material control_point" at bounding box center [469, 419] width 111 height 22
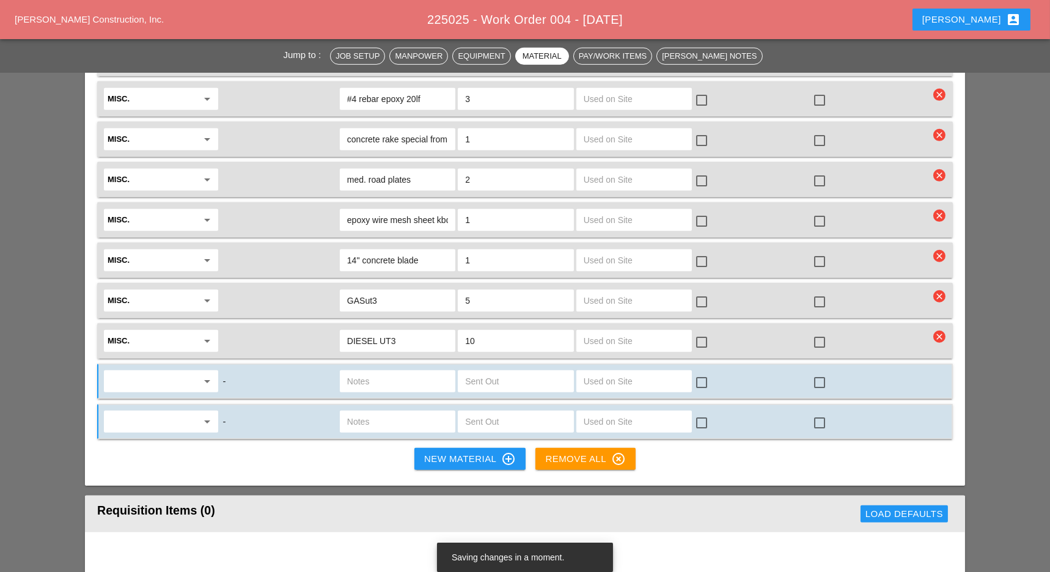
click at [475, 452] on div "New Material control_point" at bounding box center [470, 459] width 92 height 15
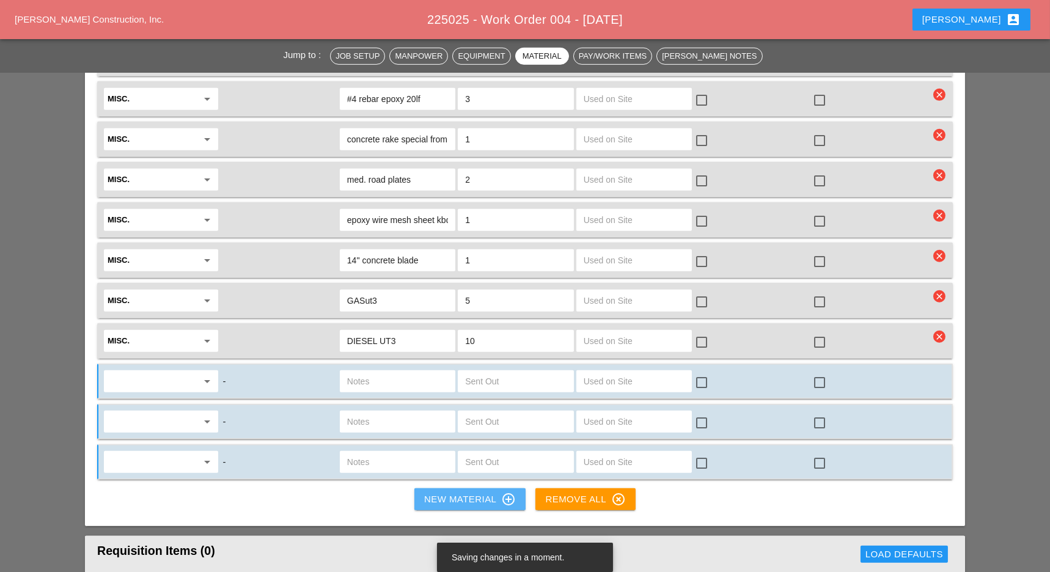
click at [465, 488] on button "New Material control_point" at bounding box center [469, 499] width 111 height 22
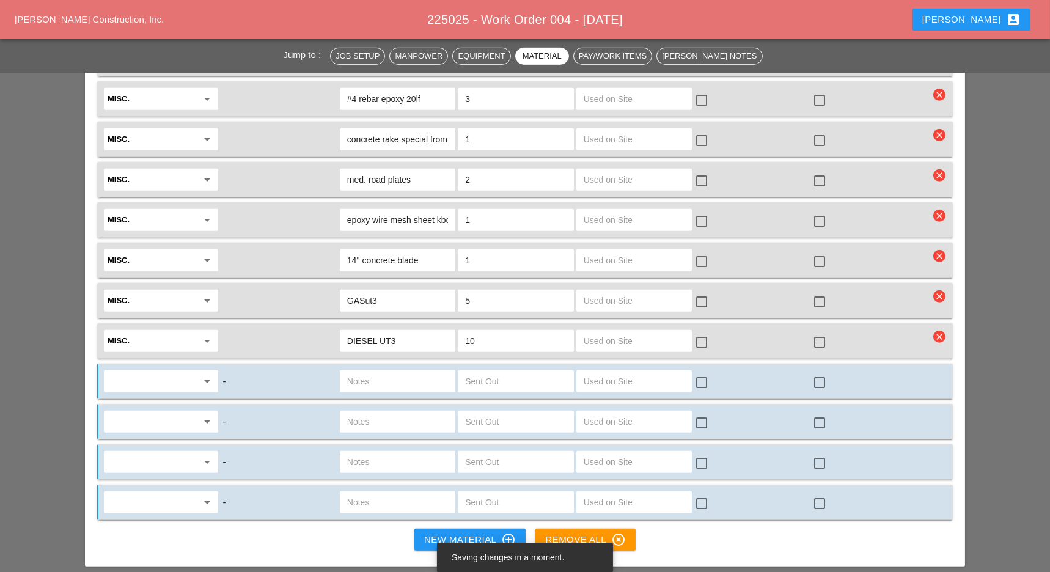
click at [175, 372] on input "text" at bounding box center [153, 382] width 90 height 20
click at [163, 334] on div "Misc ." at bounding box center [161, 332] width 95 height 15
type input "Misc."
click at [170, 412] on input "text" at bounding box center [153, 422] width 90 height 20
click at [168, 373] on div "Misc ." at bounding box center [161, 372] width 95 height 15
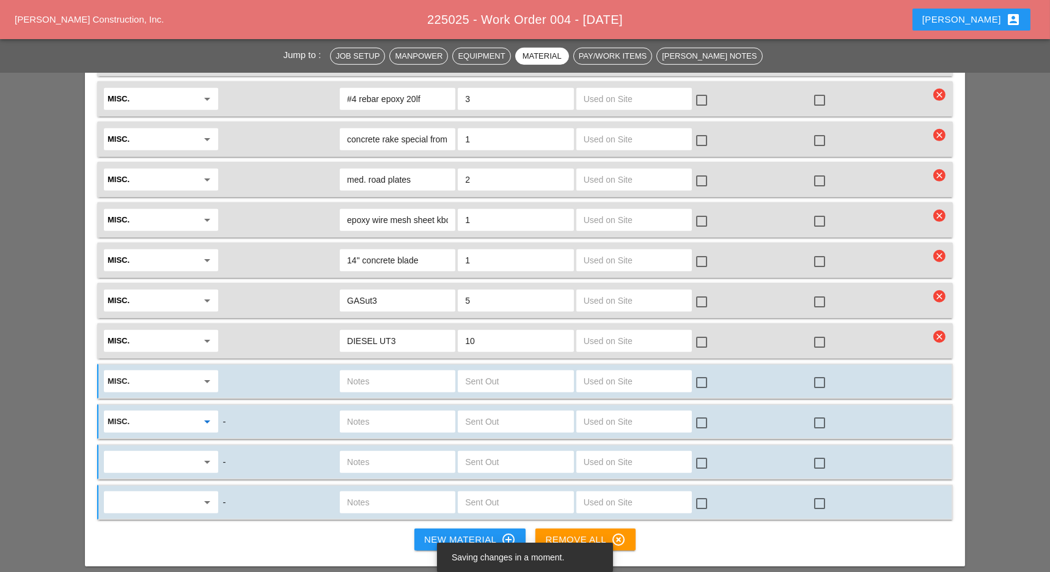
type input "Misc."
click at [183, 452] on input "text" at bounding box center [153, 462] width 90 height 20
click at [178, 452] on input "misc." at bounding box center [153, 462] width 90 height 20
click at [117, 452] on input "misc." at bounding box center [153, 462] width 90 height 20
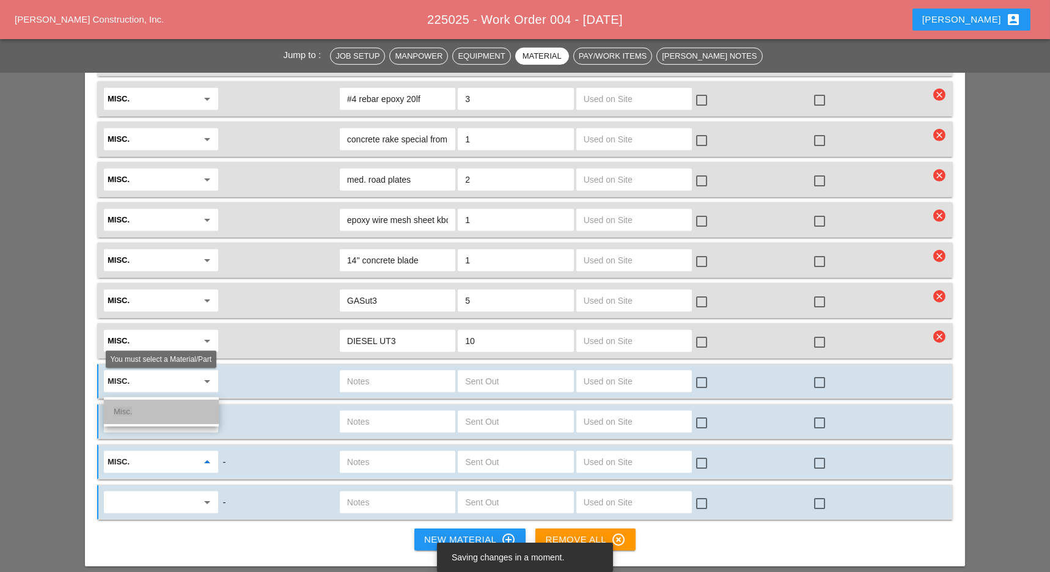
click at [179, 421] on div "Misc." at bounding box center [161, 412] width 95 height 24
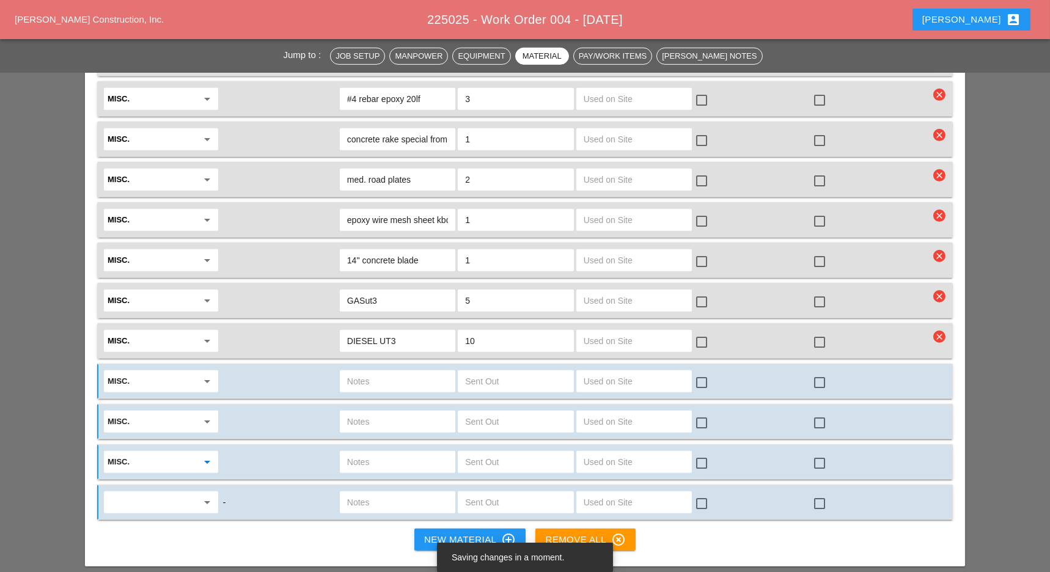
type input "Misc."
click at [173, 493] on input "text" at bounding box center [153, 503] width 90 height 20
click at [160, 456] on div "Misc." at bounding box center [161, 451] width 95 height 15
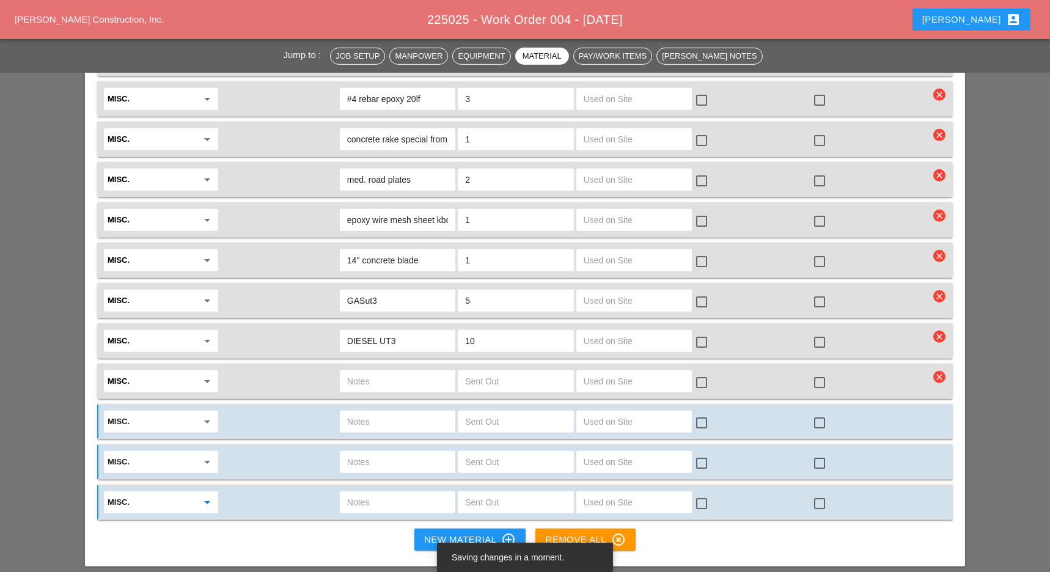
type input "Misc."
click at [392, 404] on div "Misc. arrow_drop_down check_box_outline_blank check_box_outline_blank" at bounding box center [525, 421] width 856 height 35
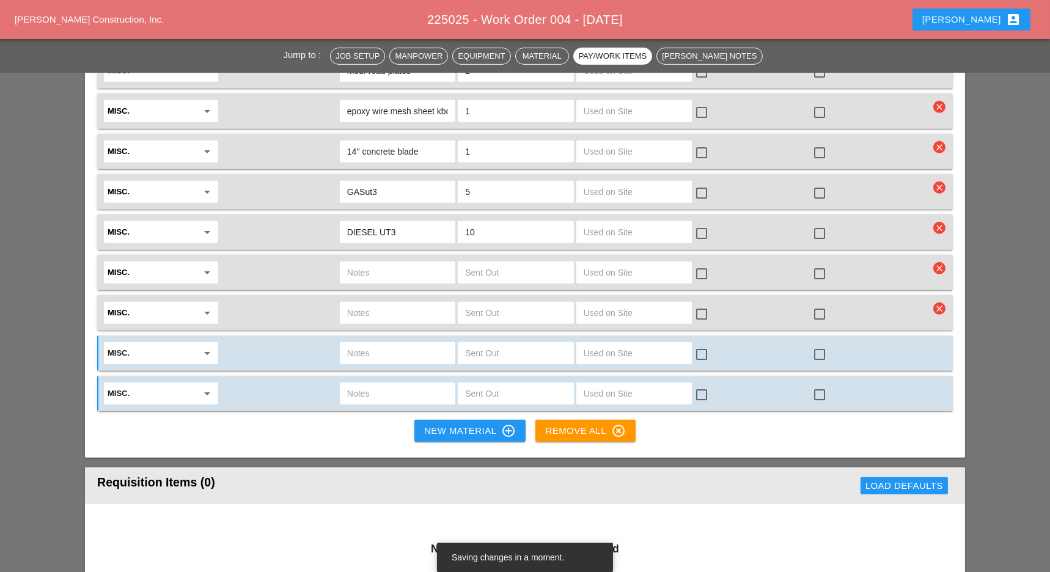
scroll to position [1875, 0]
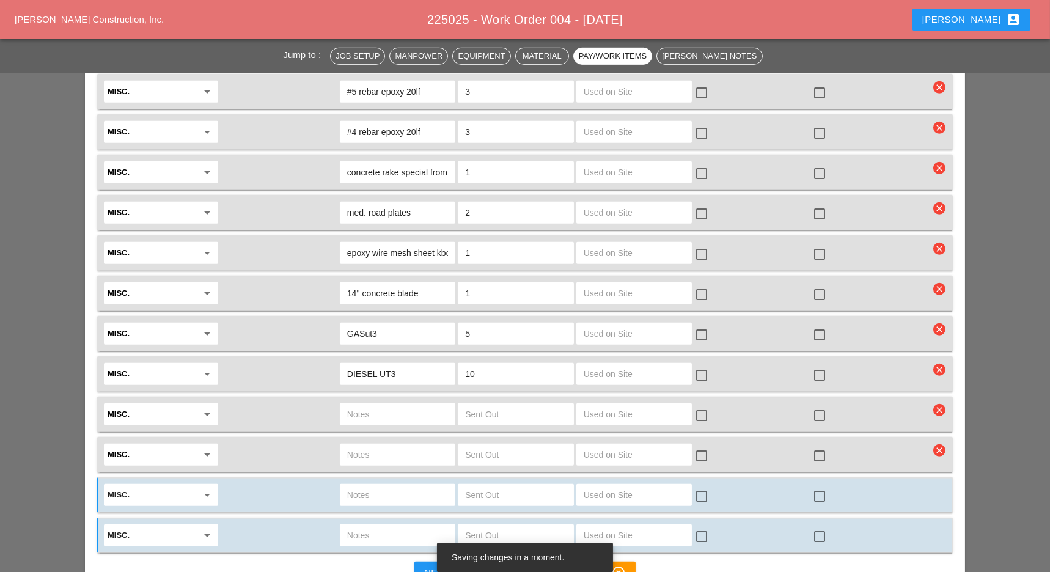
click at [391, 405] on input "text" at bounding box center [397, 415] width 101 height 20
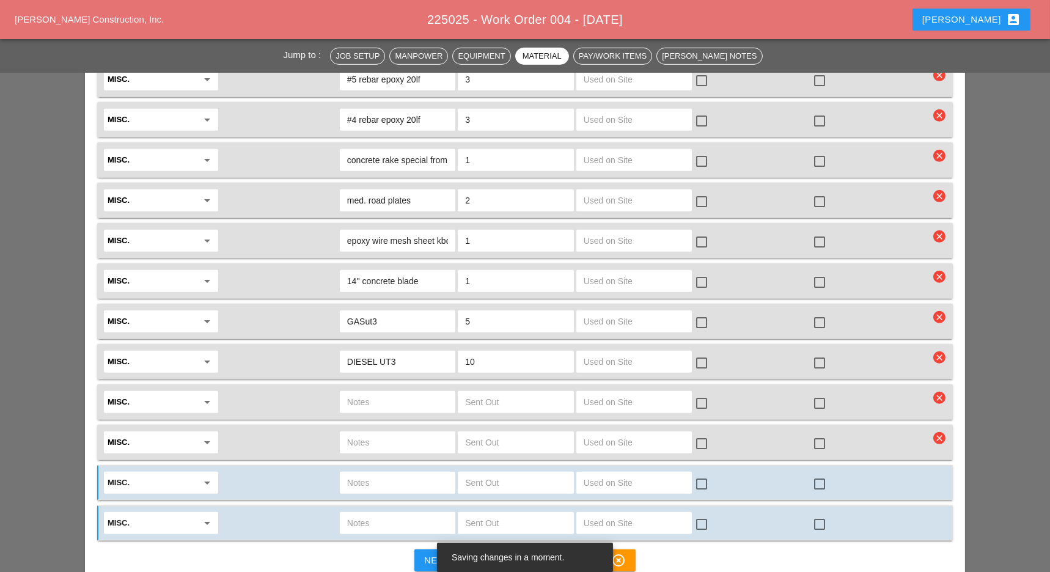
scroll to position [1883, 0]
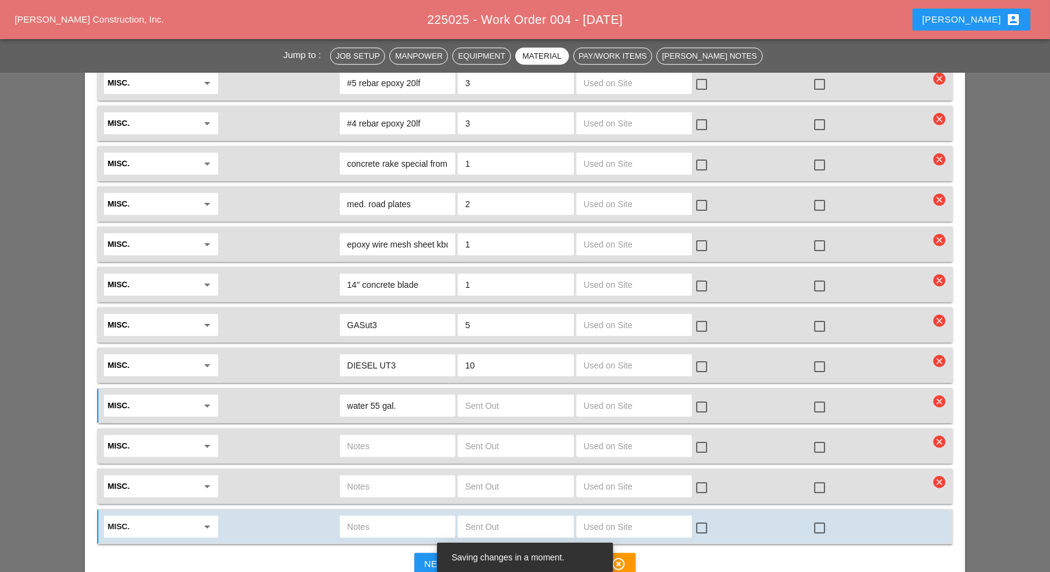
type input "water 55 gal."
click at [523, 396] on input "text" at bounding box center [515, 406] width 101 height 20
type input "1"
click at [443, 396] on input "water 55 gal." at bounding box center [397, 406] width 101 height 20
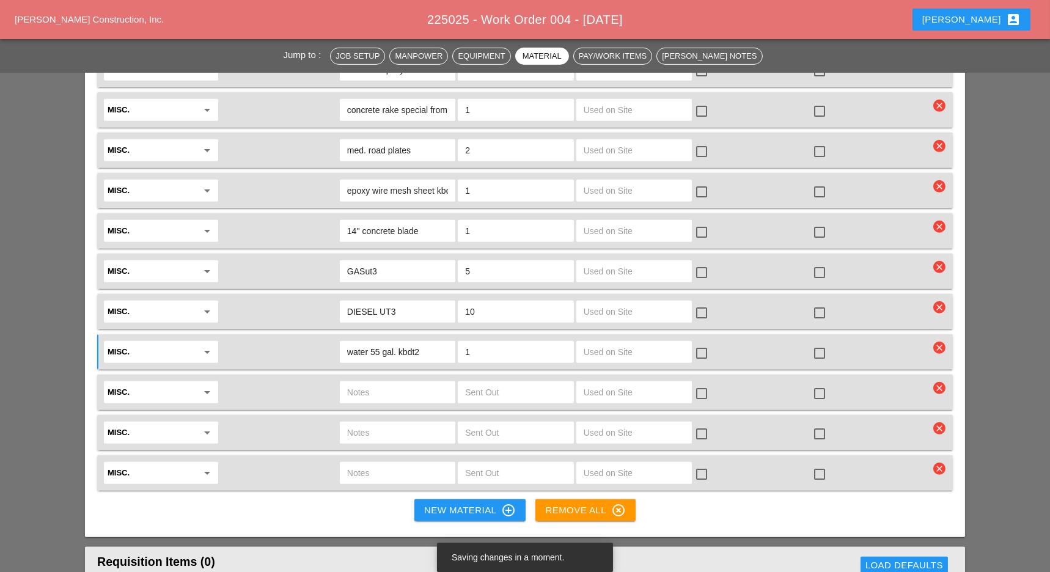
scroll to position [1972, 0]
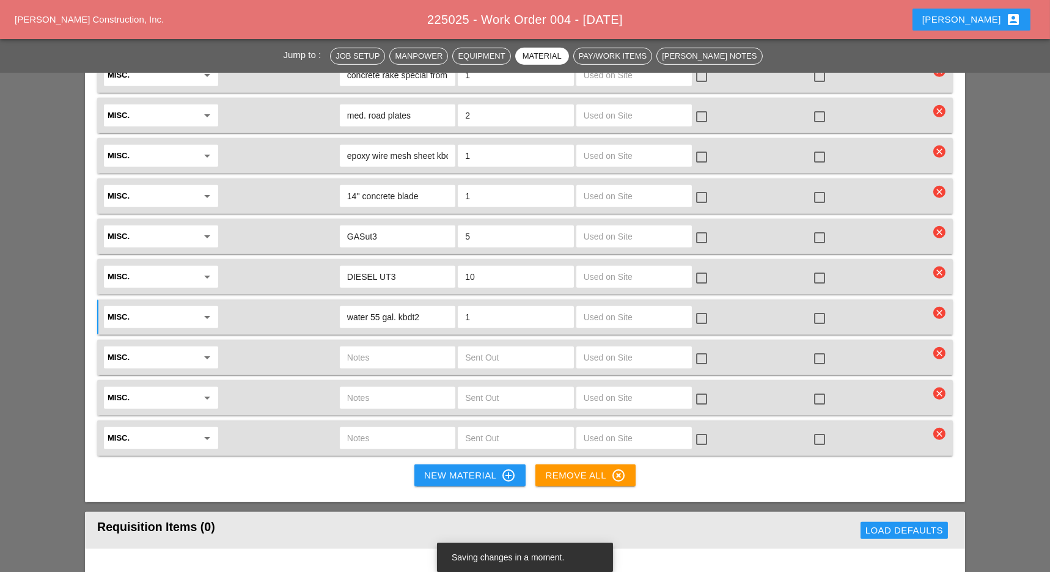
type input "water 55 gal. kbdt2"
click at [407, 348] on input "text" at bounding box center [397, 358] width 101 height 20
drag, startPoint x: 439, startPoint y: 282, endPoint x: 403, endPoint y: 301, distance: 40.7
click at [403, 380] on div "Misc. arrow_drop_down check_box_outline_blank check_box_outline_blank clear" at bounding box center [525, 397] width 856 height 35
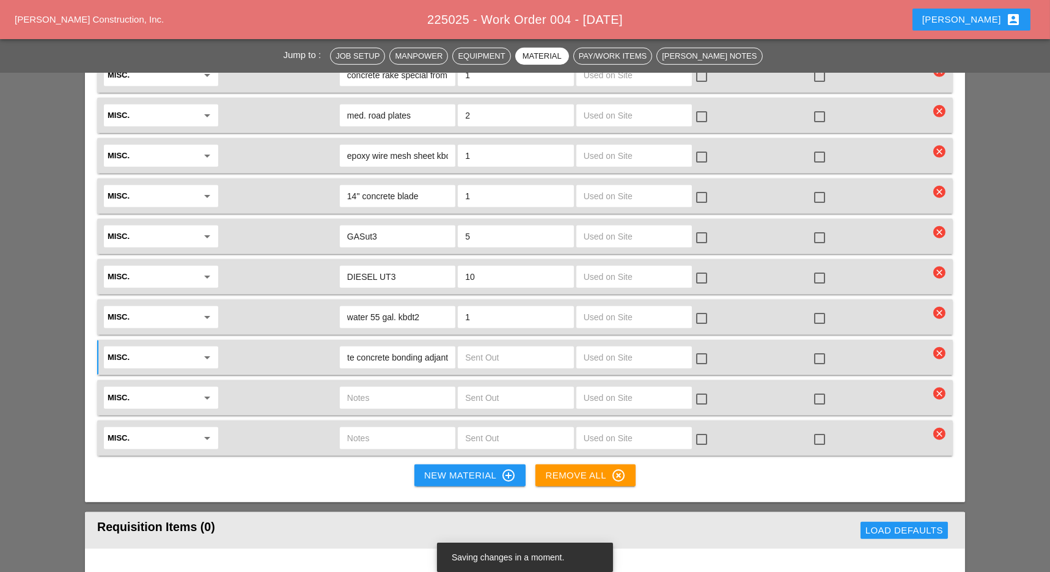
scroll to position [0, 0]
click at [435, 348] on input "weld Crete concrete bonding adjant" at bounding box center [397, 358] width 101 height 20
type input "weld Crete concrete bonding"
click at [478, 348] on input "text" at bounding box center [515, 358] width 101 height 20
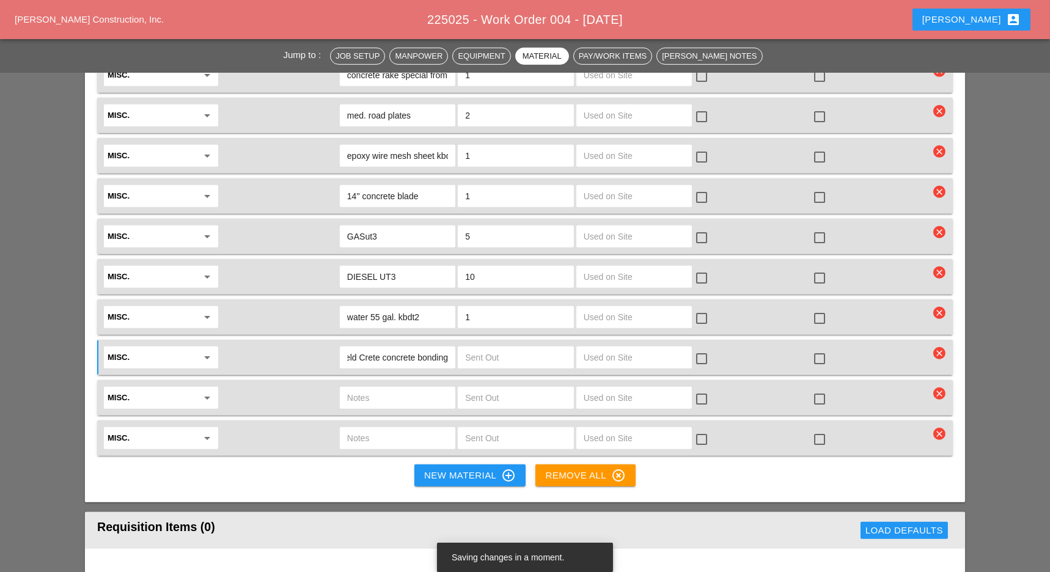
scroll to position [0, 0]
type input "1"
click at [387, 388] on input "text" at bounding box center [397, 398] width 101 height 20
type input "R"
type input "Rail road nails"
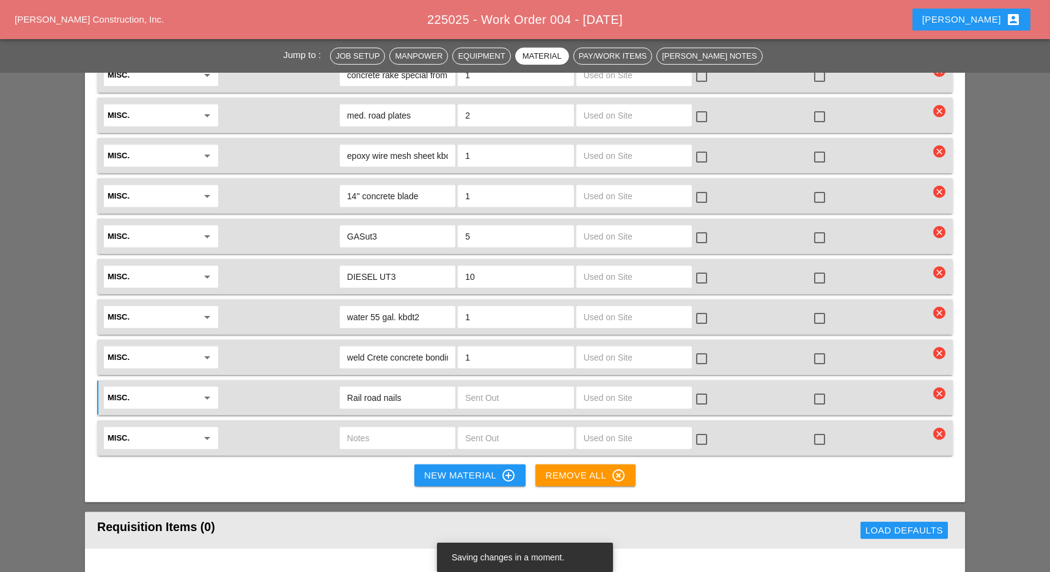
click at [528, 388] on input "text" at bounding box center [515, 398] width 101 height 20
type input "20"
click at [395, 428] on input "text" at bounding box center [397, 438] width 101 height 20
type input "slash hammer"
click at [497, 428] on input "text" at bounding box center [515, 438] width 101 height 20
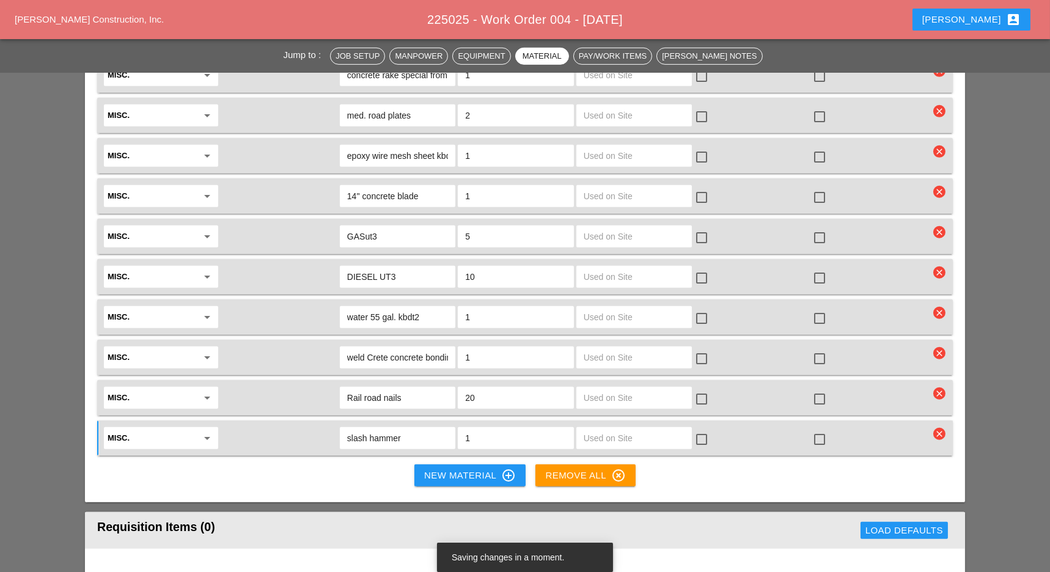
type input "1"
click at [468, 468] on div "New Material control_point" at bounding box center [470, 475] width 92 height 15
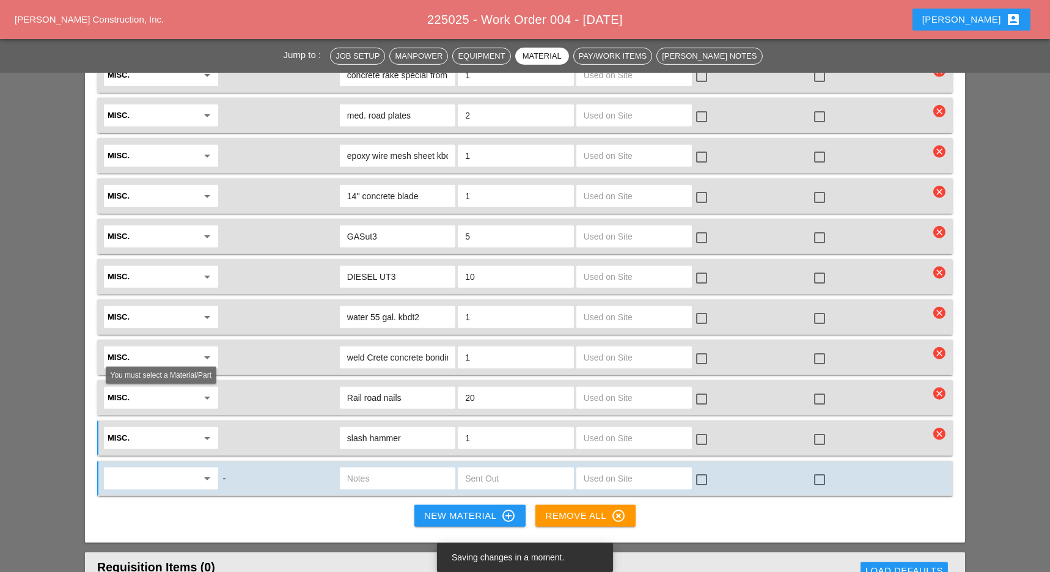
click at [183, 469] on input "text" at bounding box center [153, 479] width 90 height 20
click at [165, 425] on div "Mis c." at bounding box center [161, 427] width 95 height 15
type input "Misc."
click at [356, 469] on input "text" at bounding box center [397, 479] width 101 height 20
type input "cold patch bags"
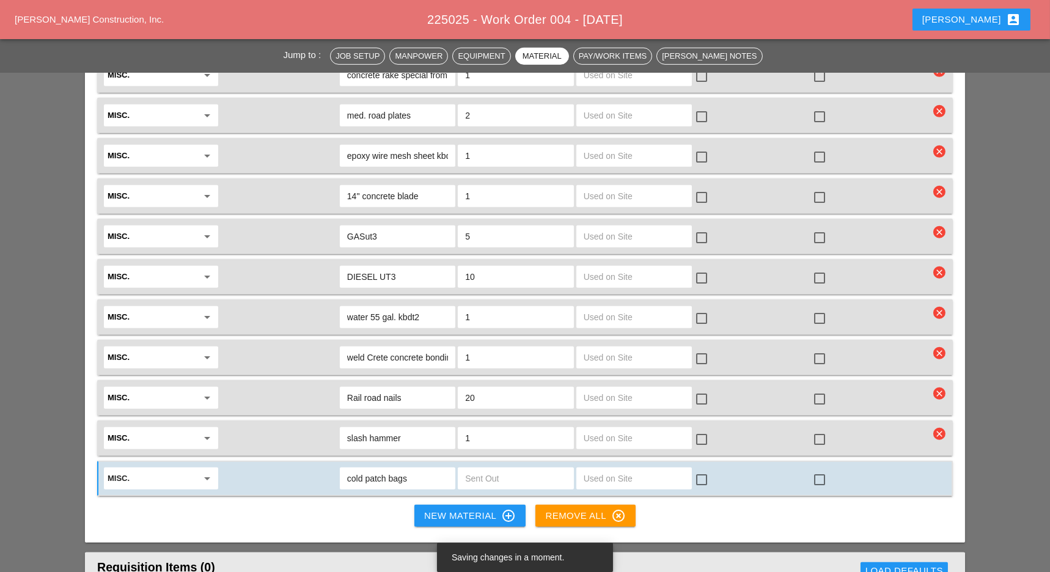
click at [509, 509] on icon "control_point" at bounding box center [508, 516] width 15 height 15
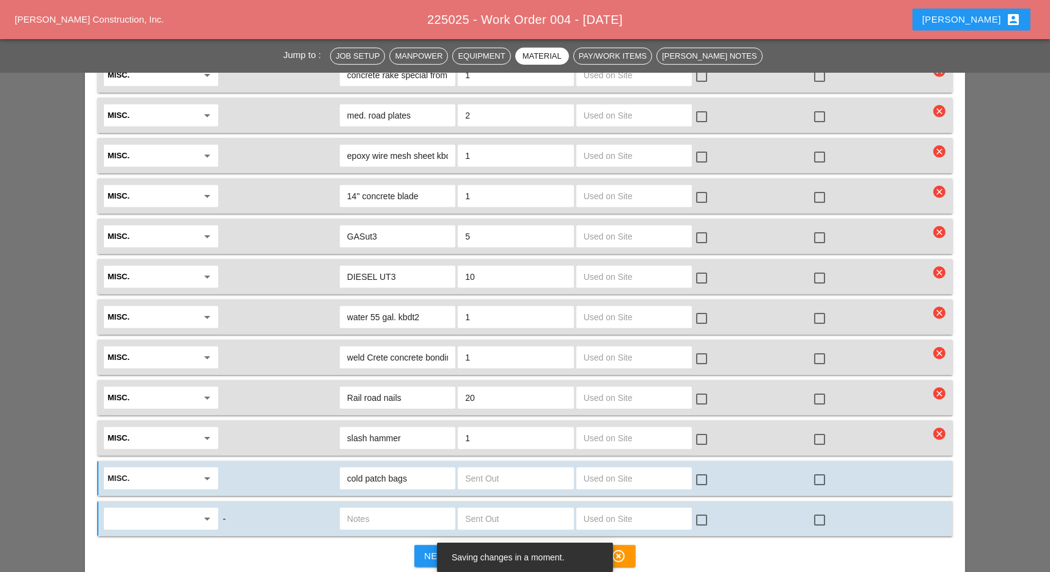
click at [531, 469] on input "text" at bounding box center [515, 479] width 101 height 20
type input "20"
click at [173, 509] on input "text" at bounding box center [153, 519] width 90 height 20
type input "misc"
click at [178, 484] on div "Material/Part Unit Type Notes Sent Out Used on Site T&M? Special? HD-50 arrow_d…" at bounding box center [525, 226] width 880 height 716
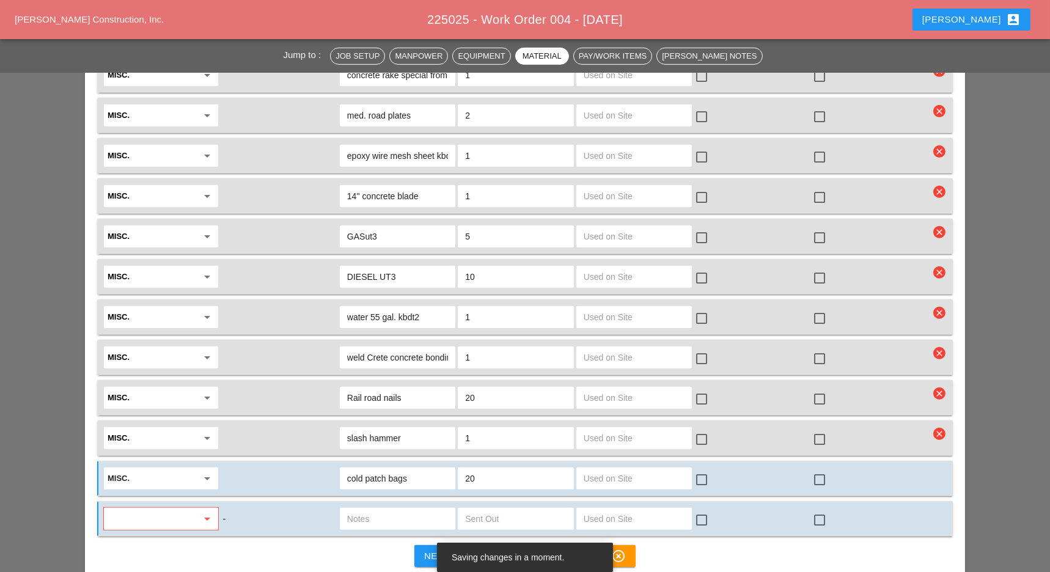
click at [179, 509] on input "text" at bounding box center [153, 519] width 90 height 20
click at [174, 509] on input "misc" at bounding box center [153, 519] width 90 height 20
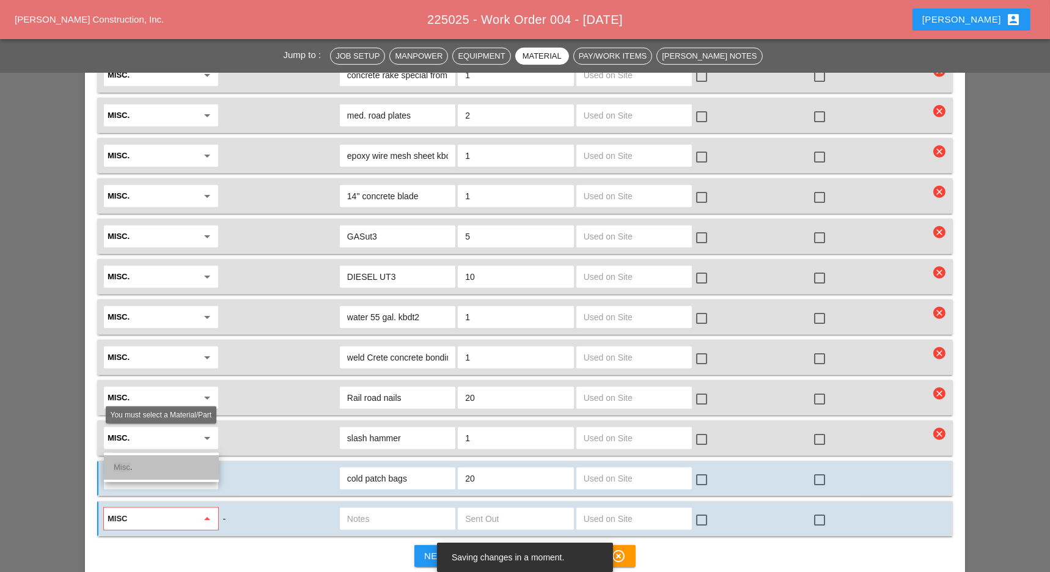
click at [167, 472] on div "Misc ." at bounding box center [161, 467] width 95 height 15
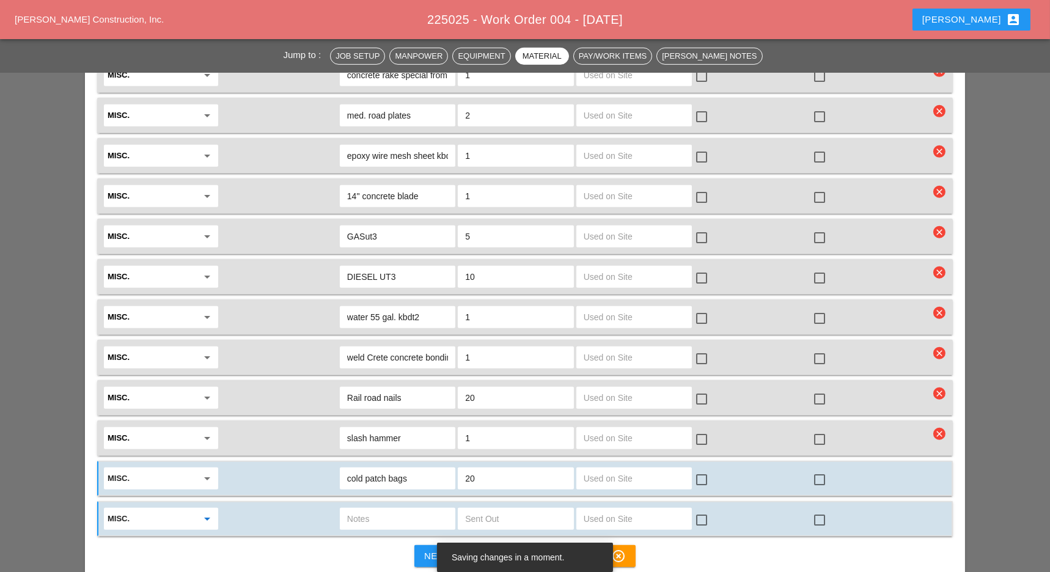
type input "Misc."
click at [390, 509] on input "text" at bounding box center [397, 519] width 101 height 20
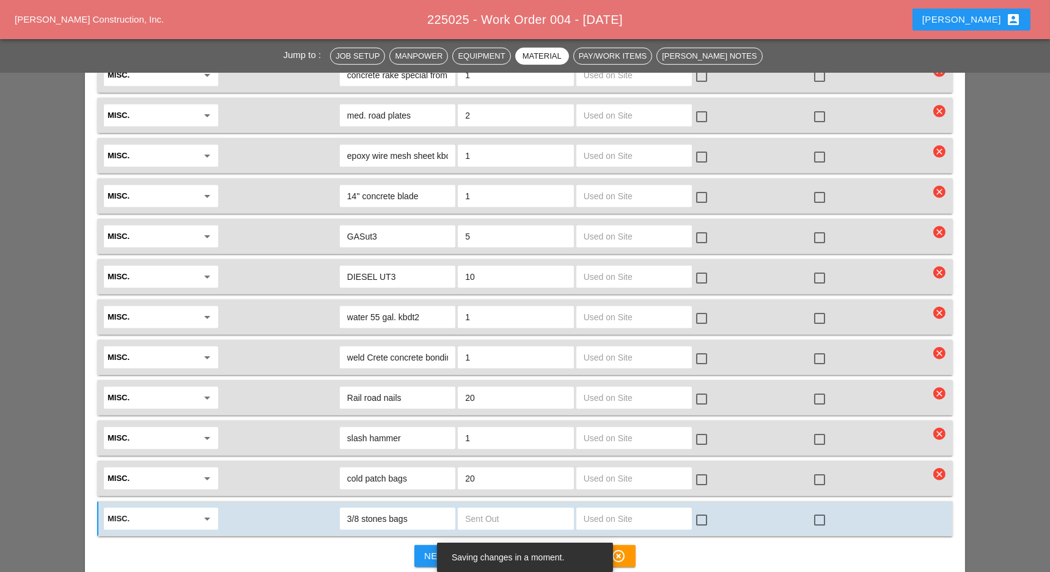
type input "3/8 stones bags"
click at [523, 509] on input "text" at bounding box center [515, 519] width 101 height 20
type input "10"
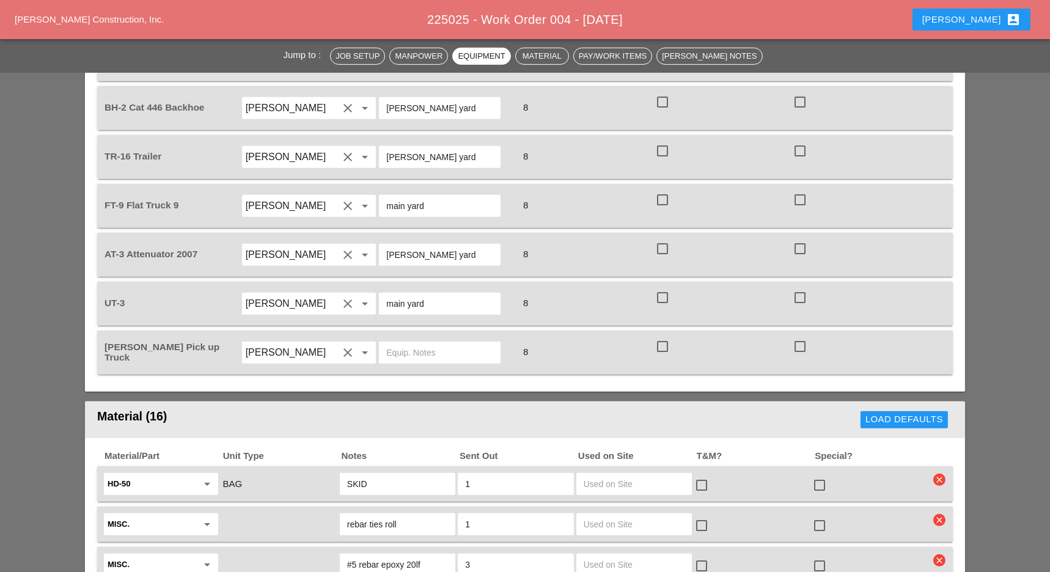
scroll to position [994, 0]
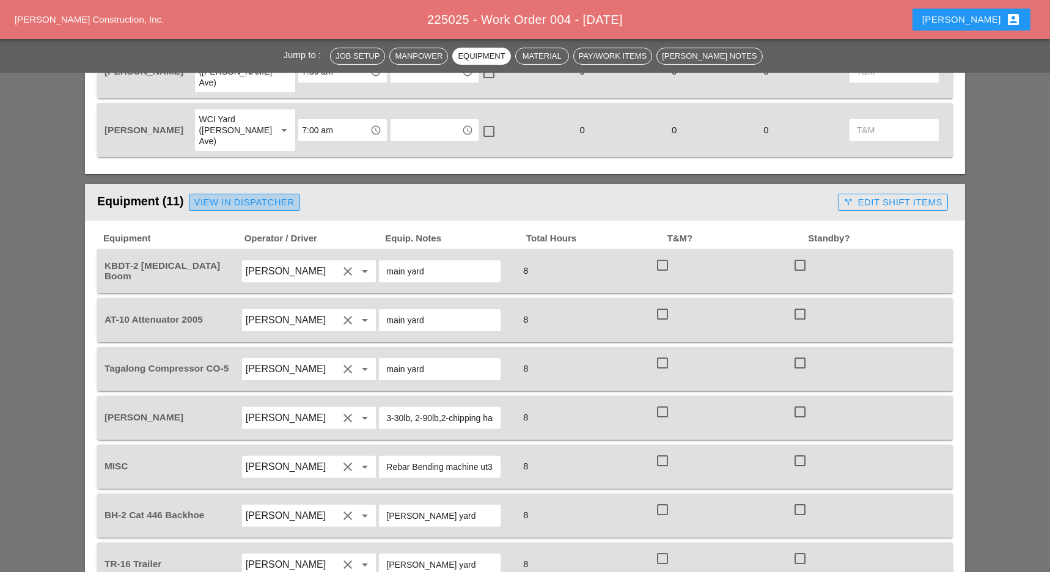
click at [256, 196] on div "View in Dispatcher" at bounding box center [244, 203] width 100 height 14
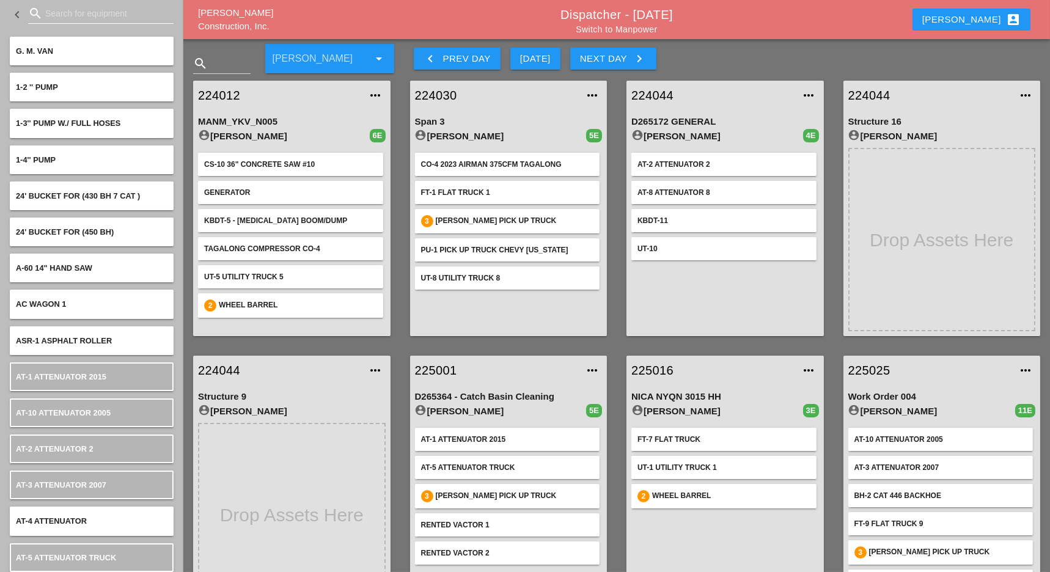
click at [68, 11] on input "Search for equipment" at bounding box center [100, 14] width 111 height 20
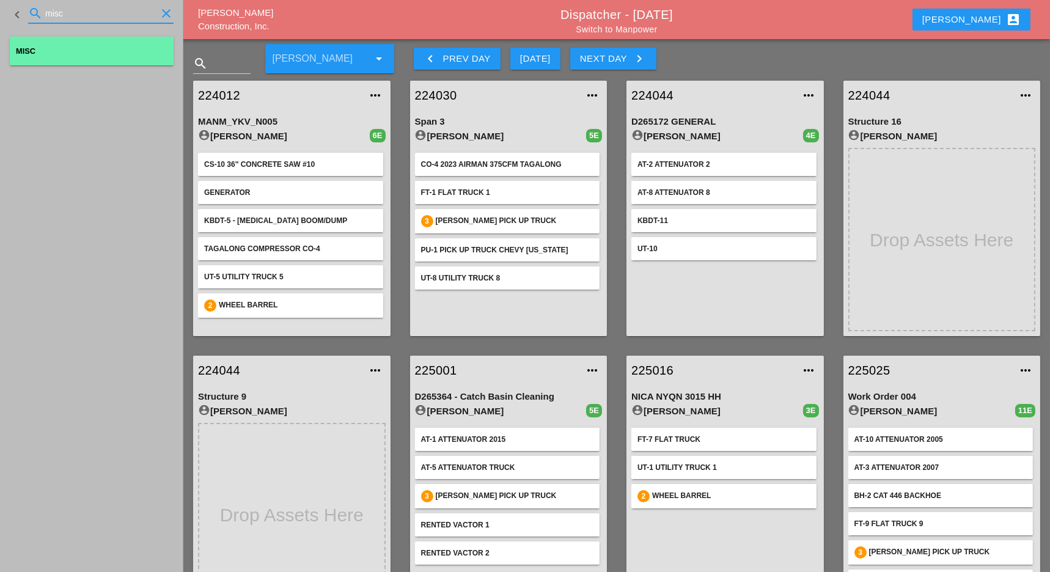
type input "misc"
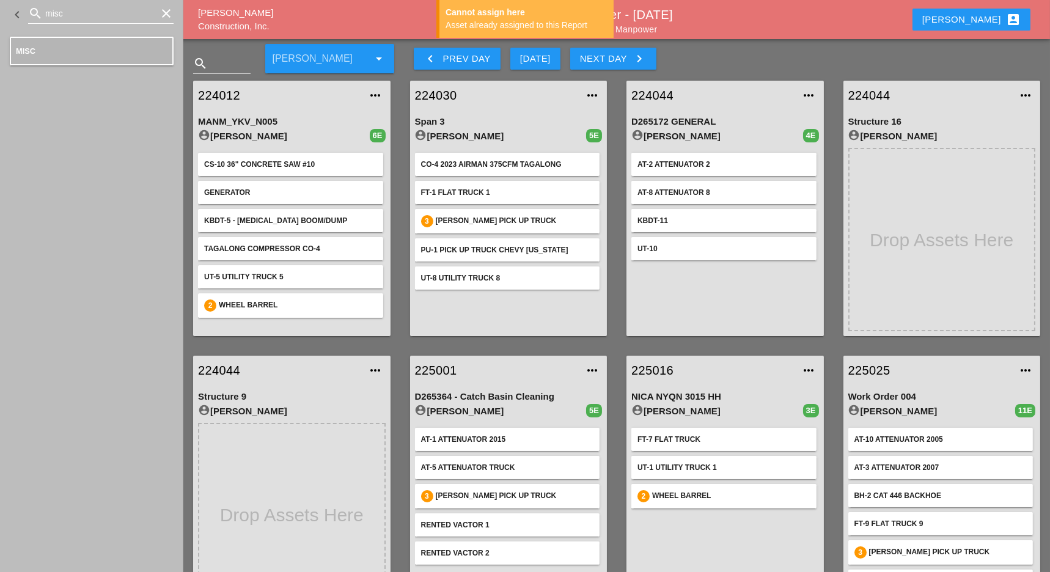
click at [88, 12] on input "misc" at bounding box center [100, 14] width 111 height 20
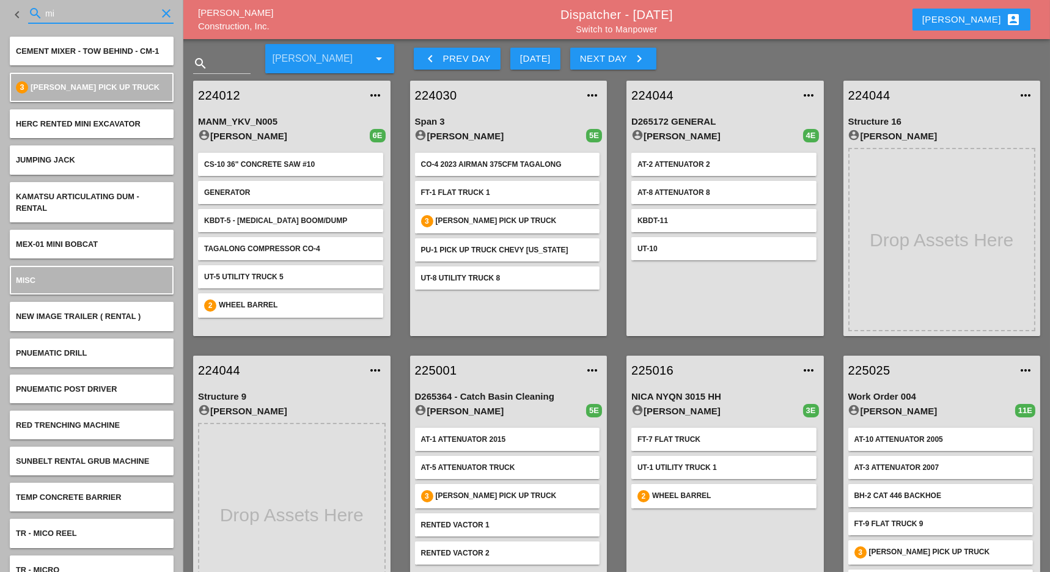
type input "m"
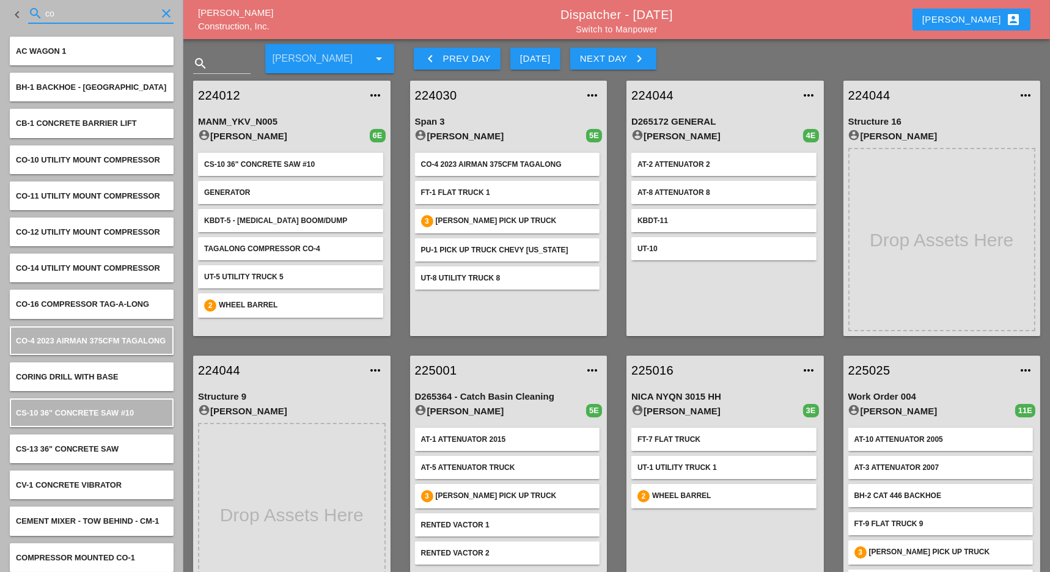
type input "c"
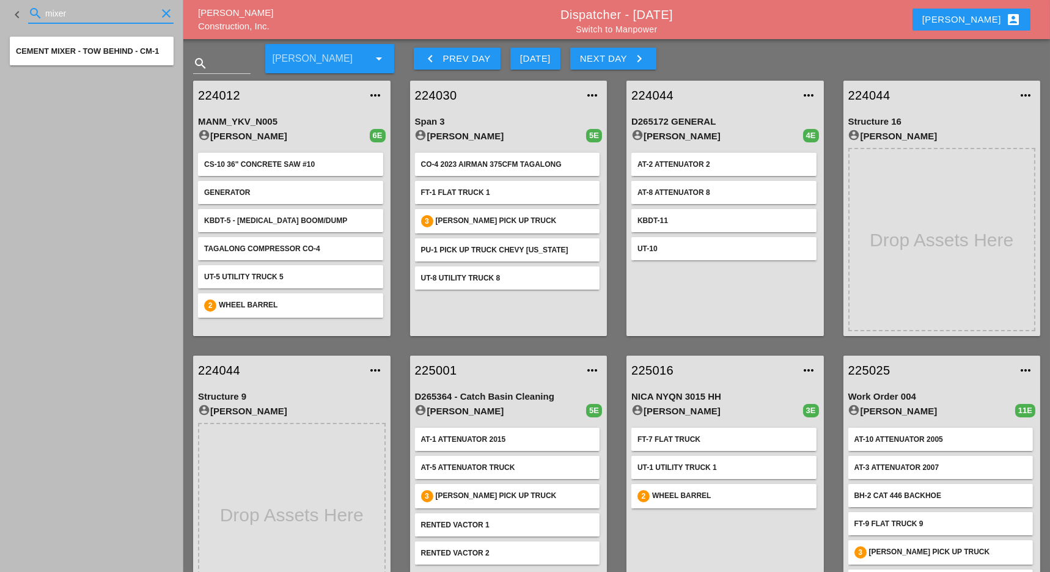
type input "mixer"
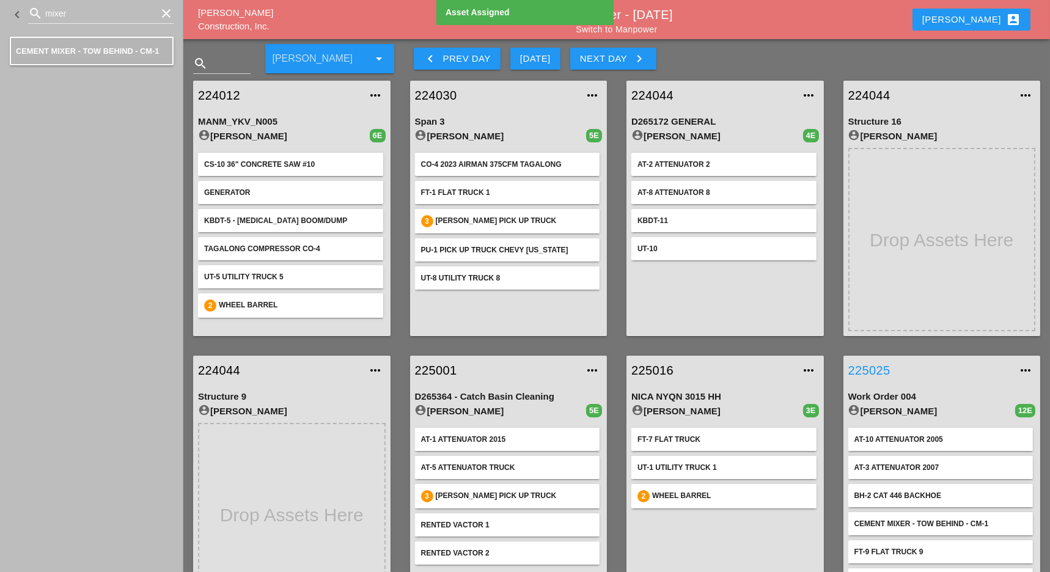
click at [859, 364] on link "225025" at bounding box center [929, 370] width 163 height 18
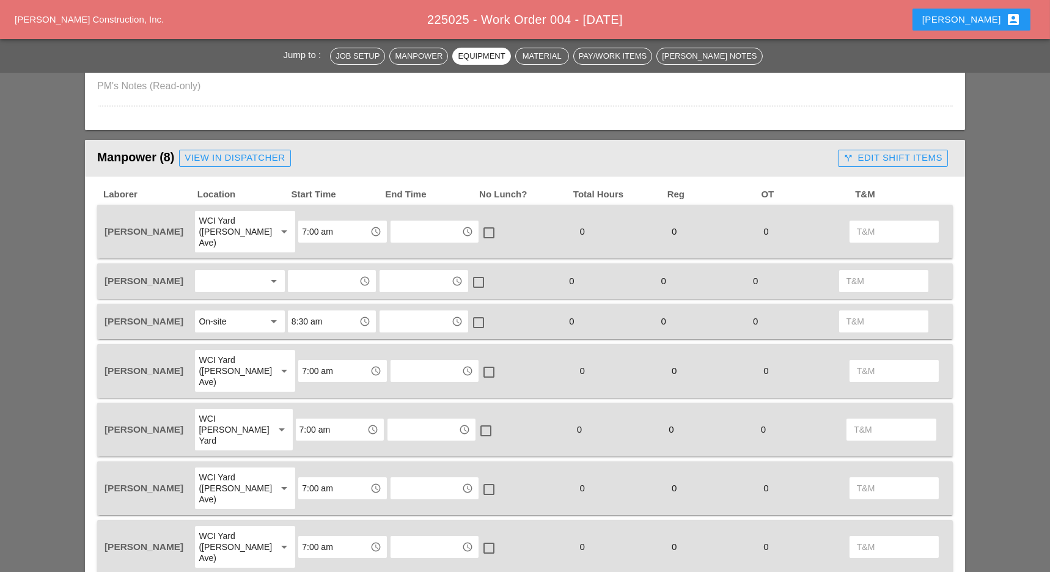
scroll to position [553, 0]
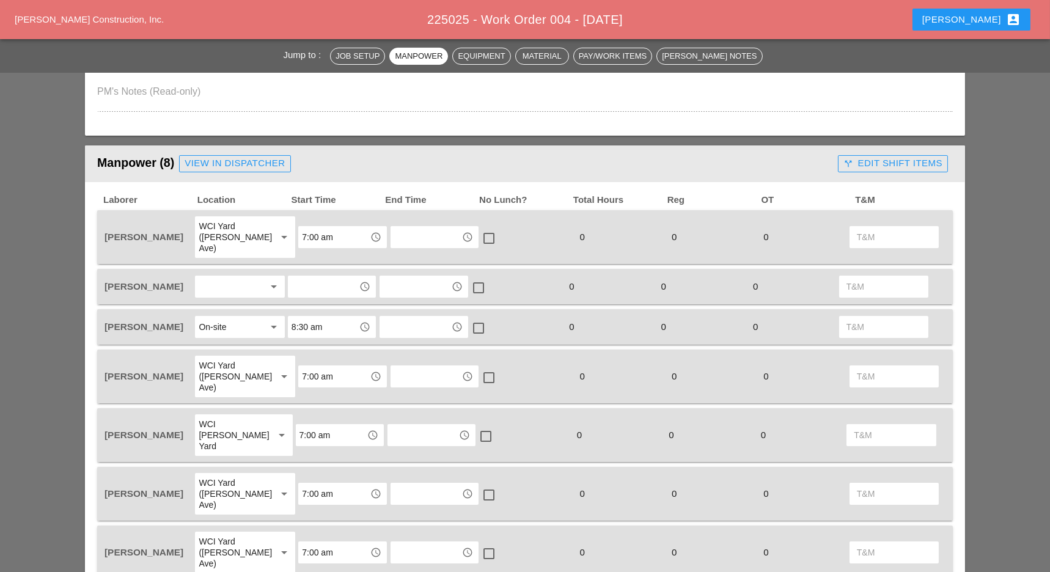
click at [257, 163] on div "View in Dispatcher" at bounding box center [235, 163] width 100 height 14
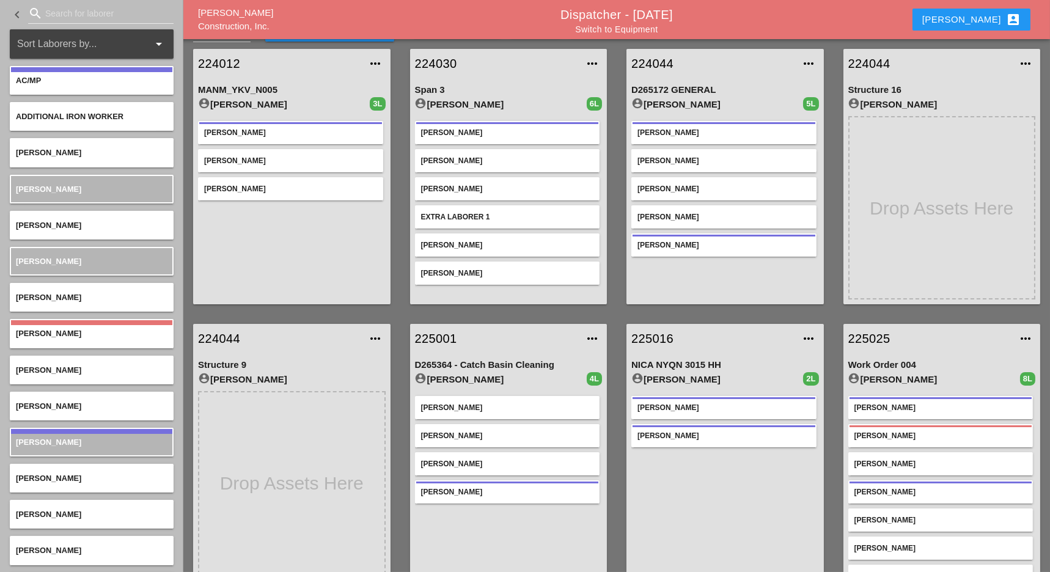
scroll to position [48, 0]
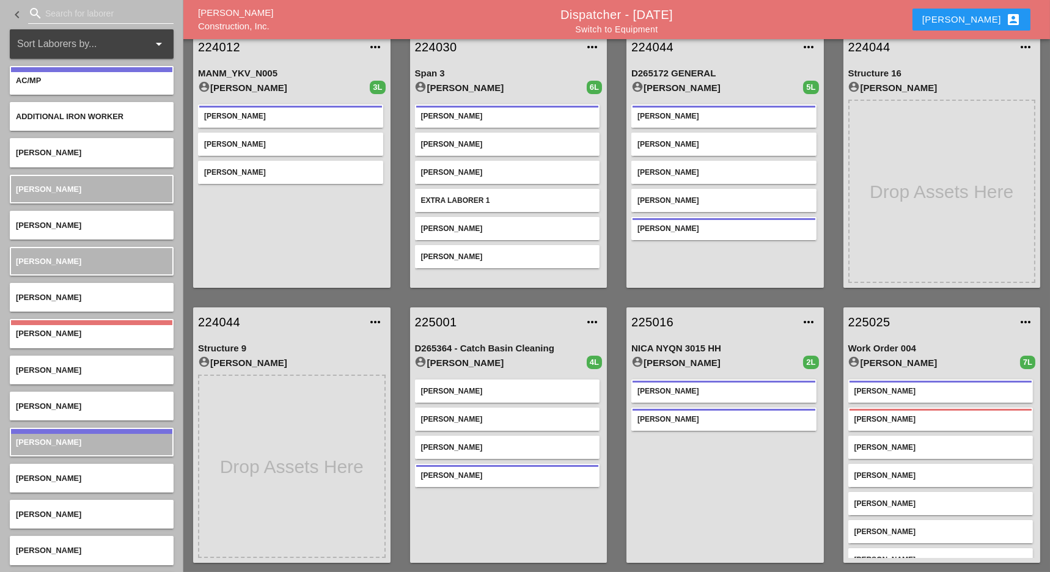
click at [56, 7] on input "Search for laborer" at bounding box center [100, 14] width 111 height 20
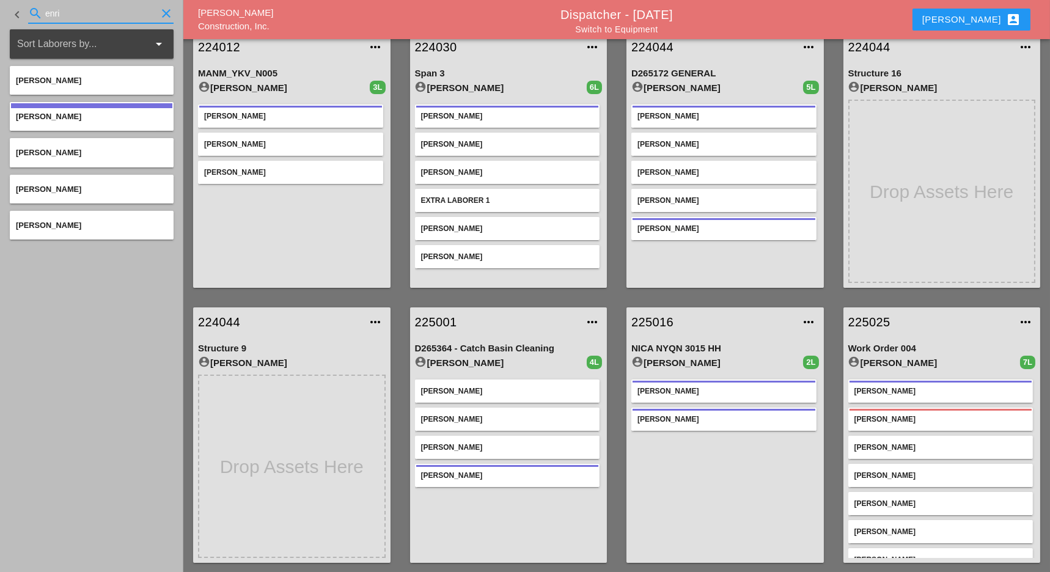
type input "enri"
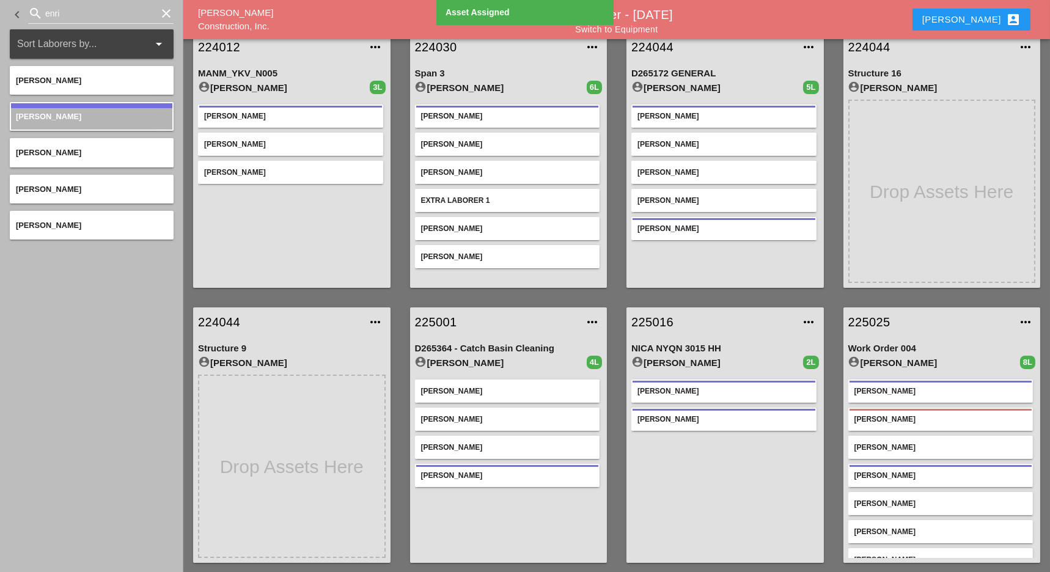
click at [880, 323] on link "225025" at bounding box center [929, 322] width 163 height 18
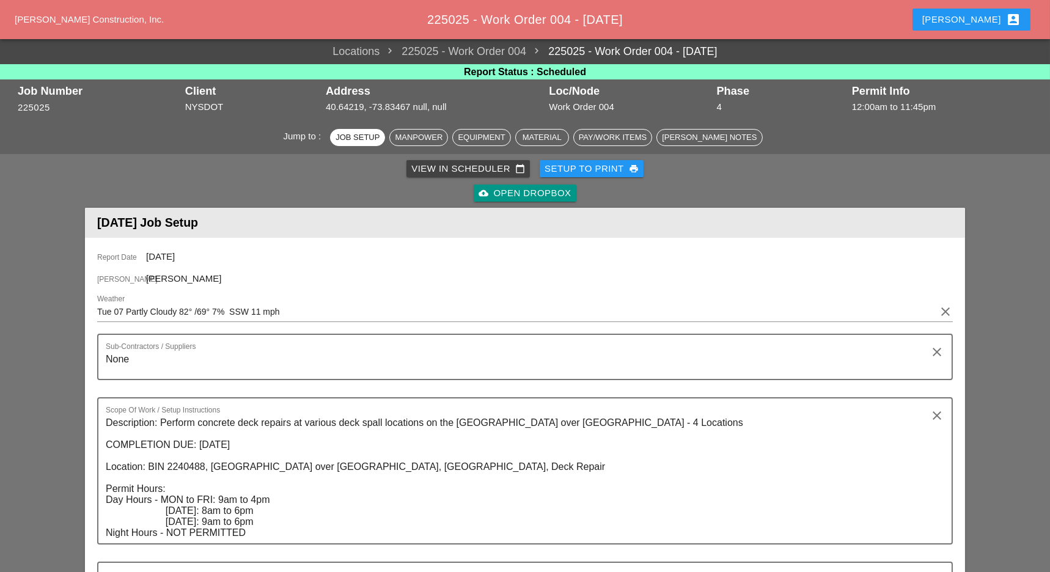
scroll to position [570, 0]
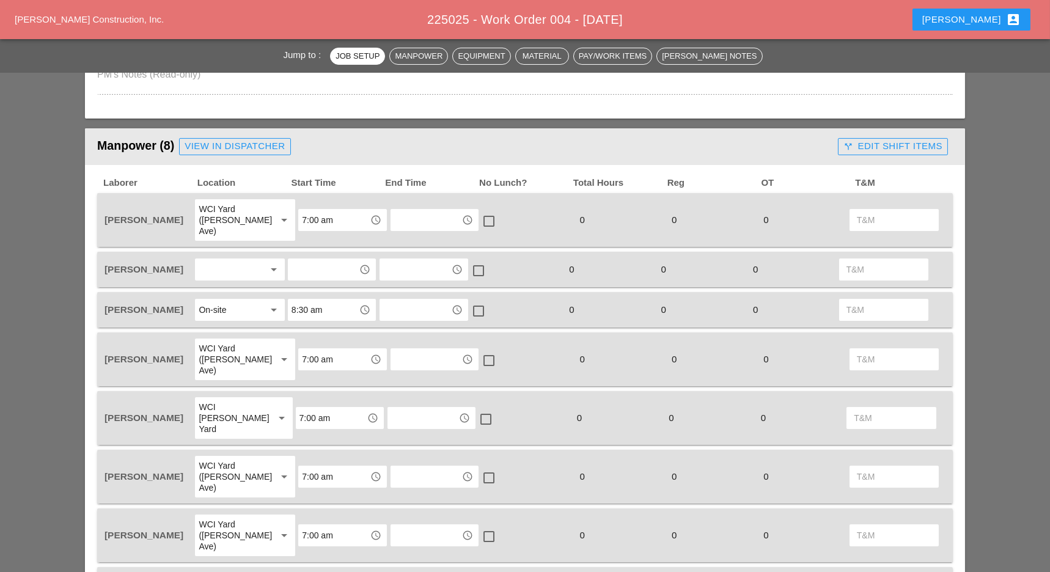
click at [232, 260] on div at bounding box center [231, 270] width 65 height 20
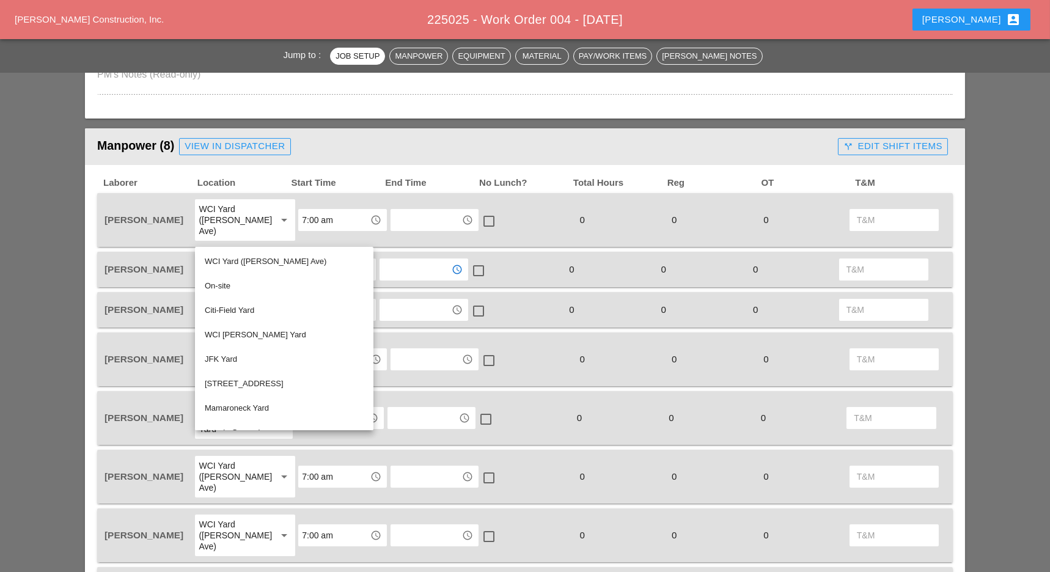
click at [430, 260] on input "text" at bounding box center [415, 270] width 64 height 20
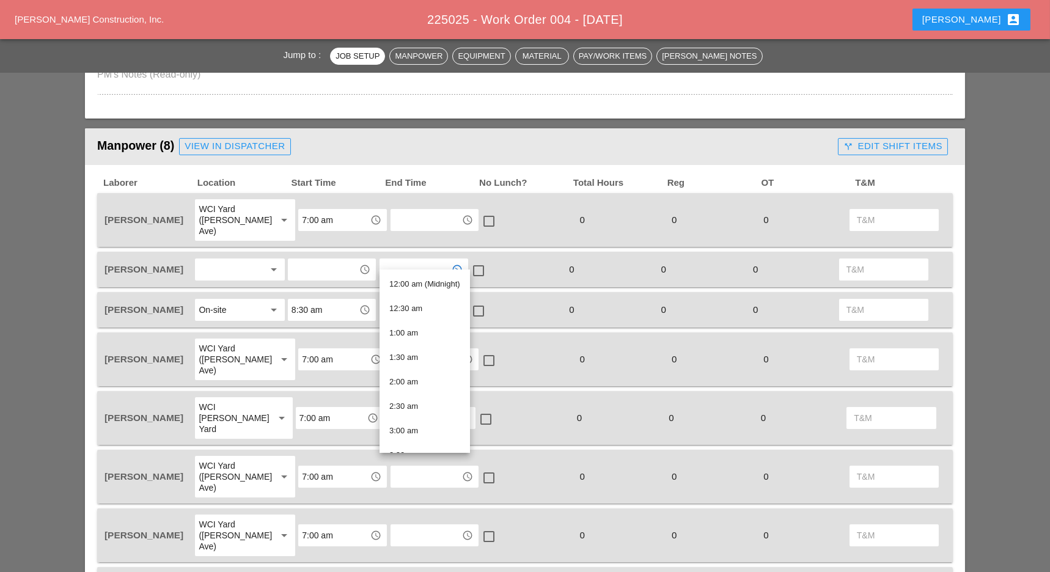
click at [343, 300] on input "8:30 am" at bounding box center [324, 310] width 64 height 20
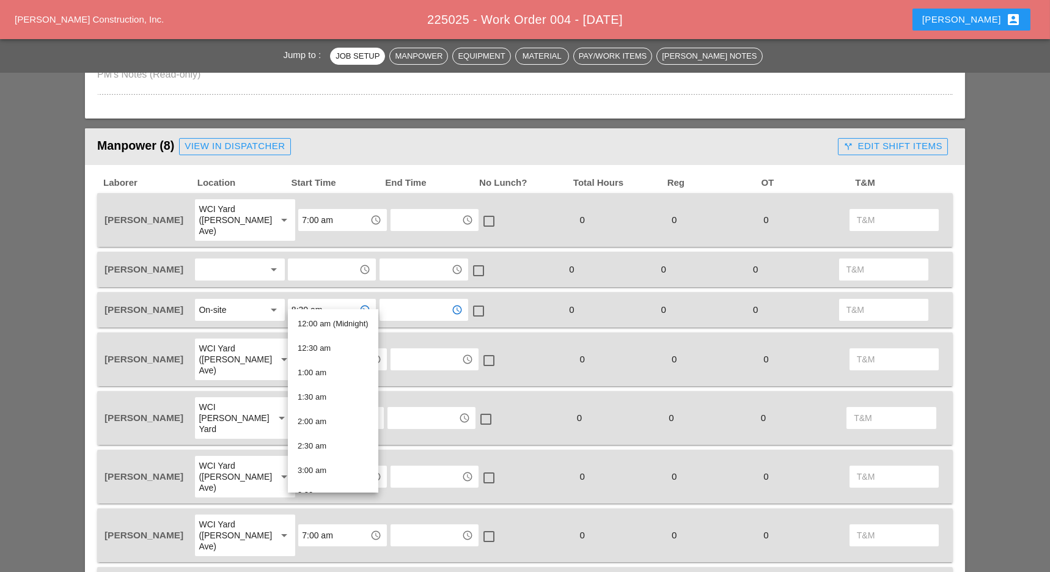
drag, startPoint x: 435, startPoint y: 305, endPoint x: 452, endPoint y: 306, distance: 17.7
click at [436, 304] on input "text" at bounding box center [415, 310] width 64 height 20
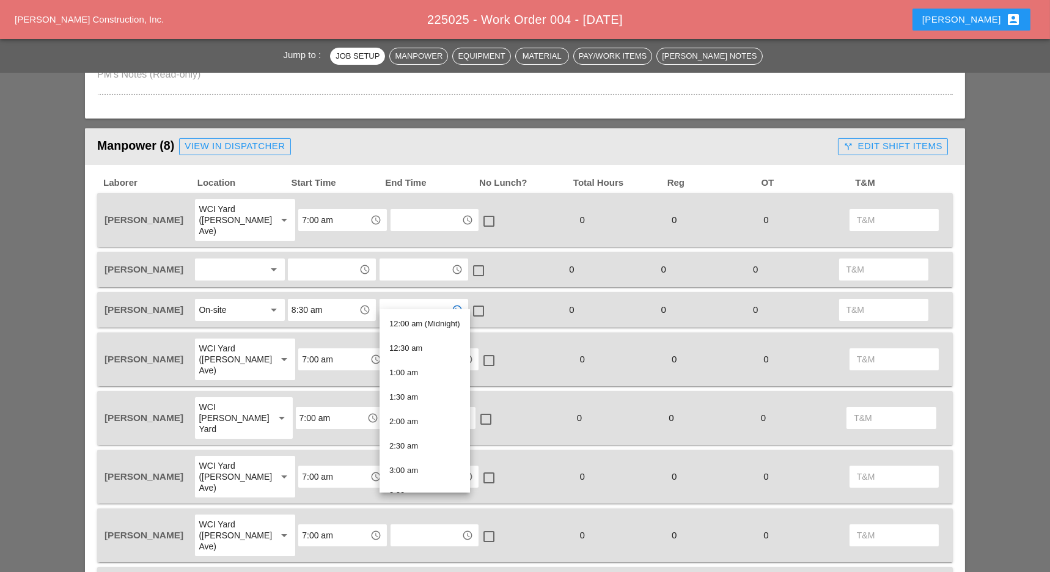
click at [527, 297] on div "check_box_outline_blank" at bounding box center [516, 310] width 92 height 26
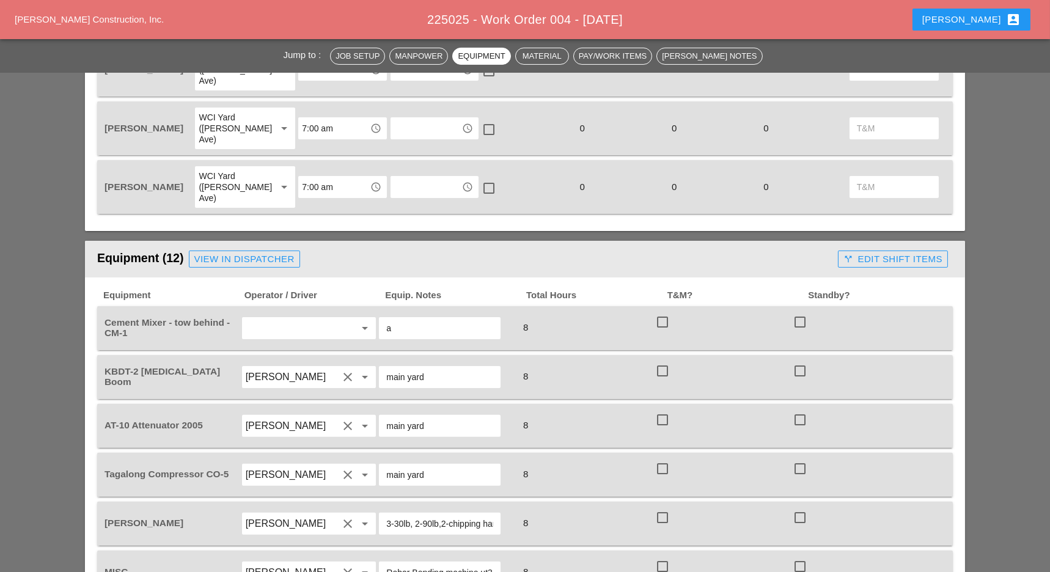
scroll to position [978, 0]
click at [291, 318] on input "text" at bounding box center [292, 328] width 93 height 20
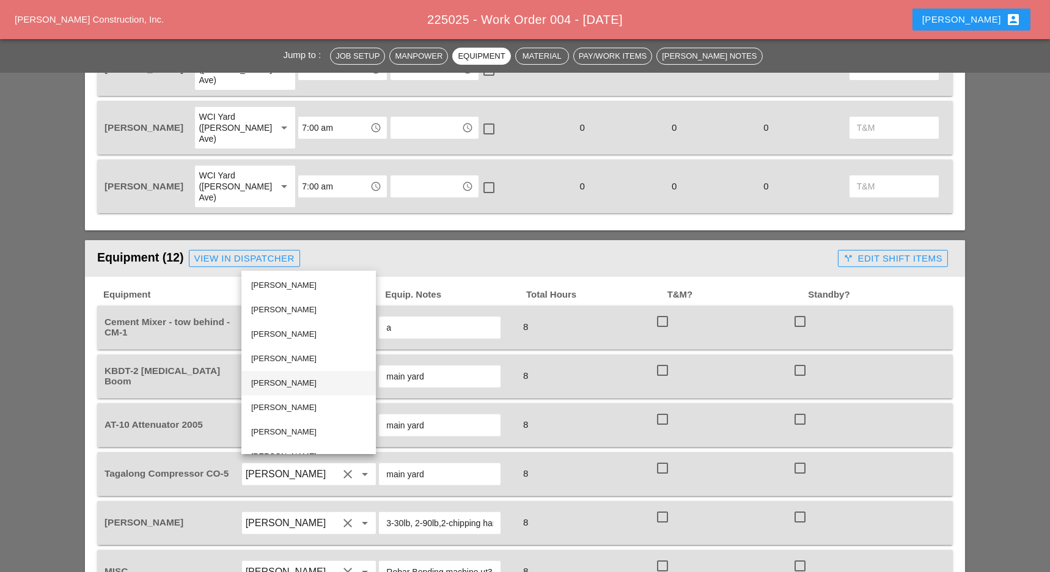
click at [285, 381] on div "[PERSON_NAME]" at bounding box center [308, 383] width 115 height 15
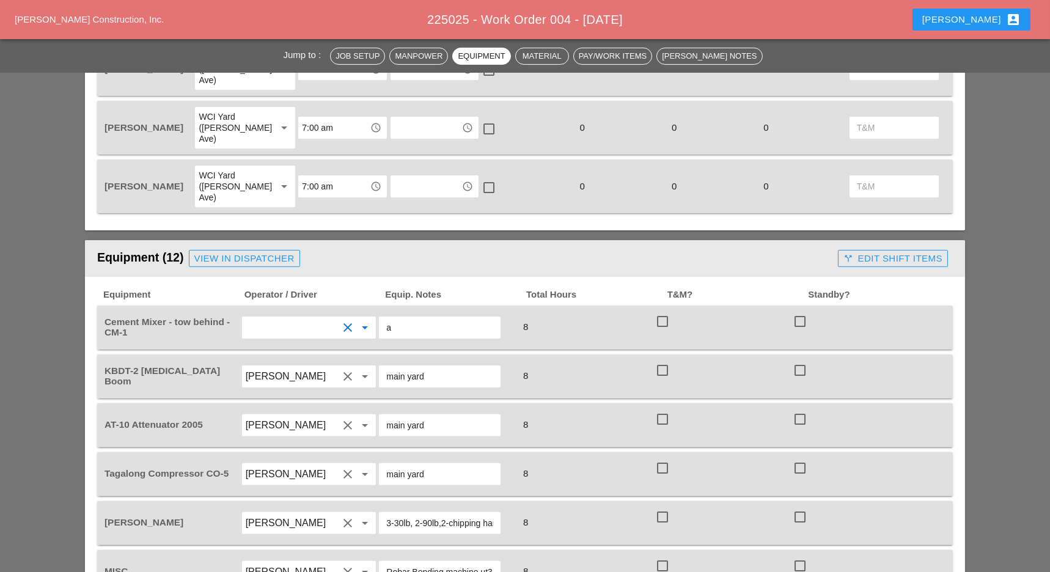
type input "[PERSON_NAME]"
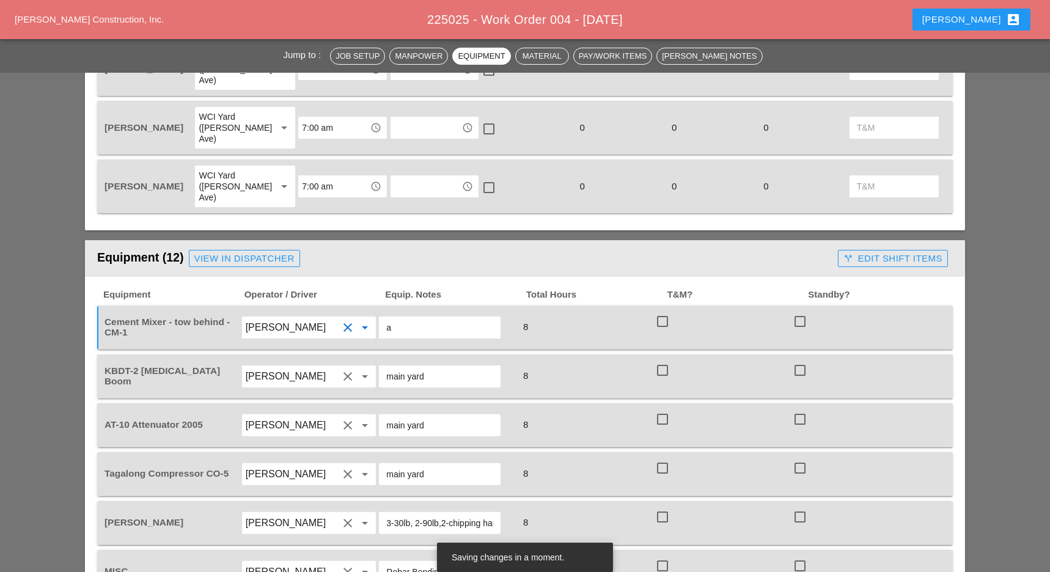
click at [403, 318] on input "a" at bounding box center [439, 328] width 107 height 20
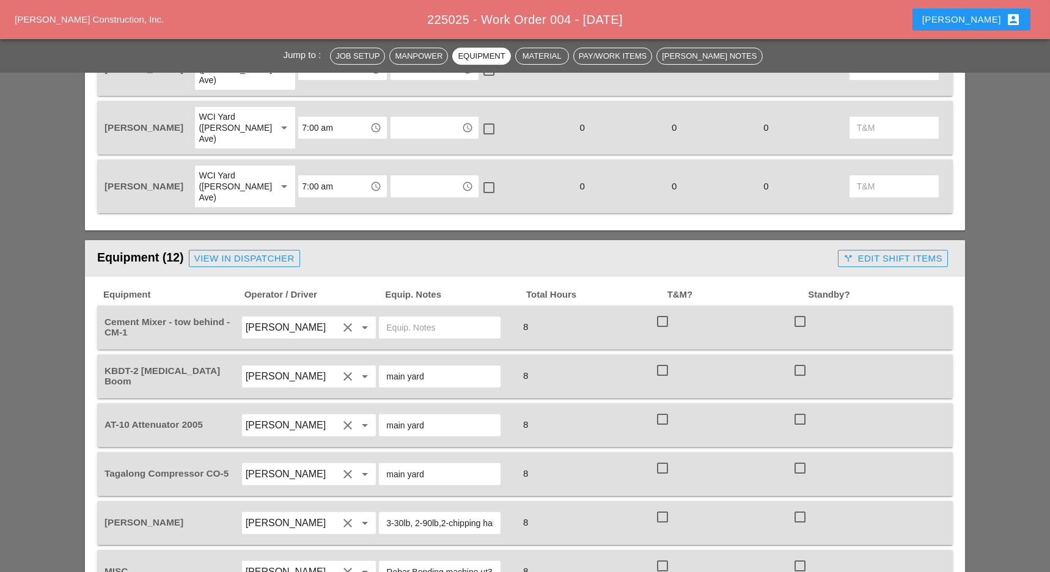
click at [411, 318] on input "text" at bounding box center [439, 328] width 107 height 20
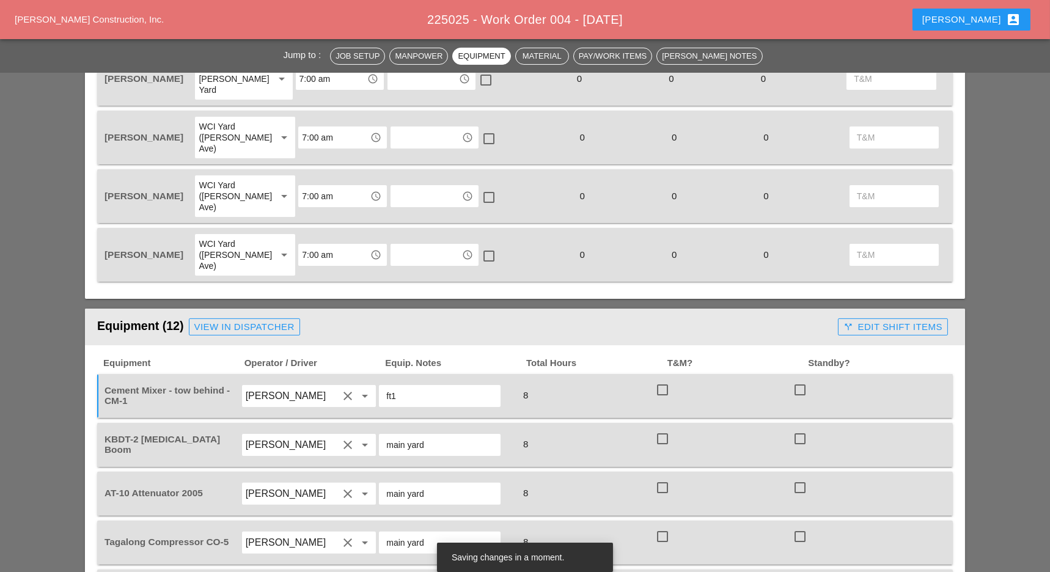
scroll to position [896, 0]
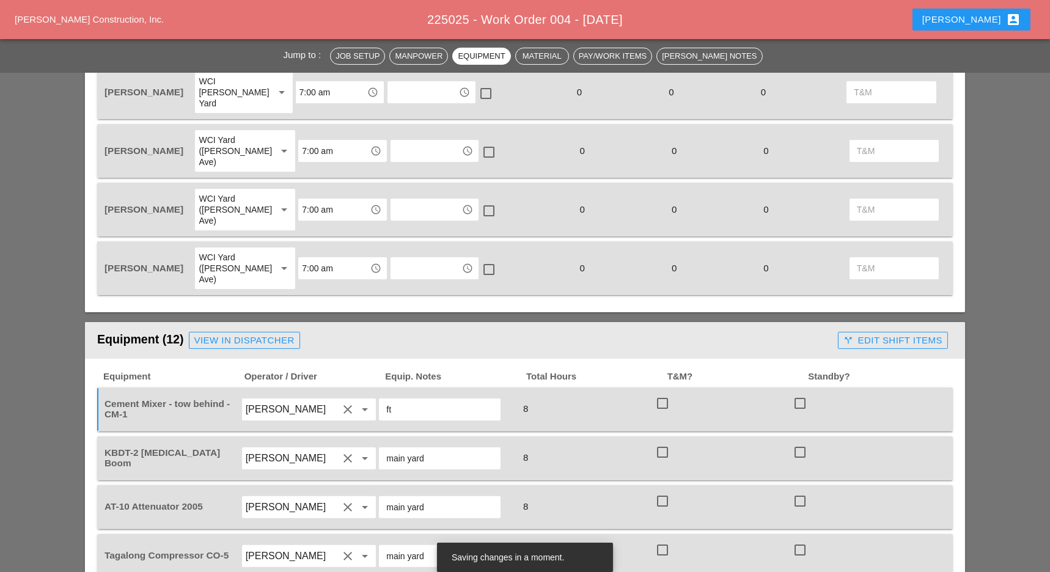
type input "ft9"
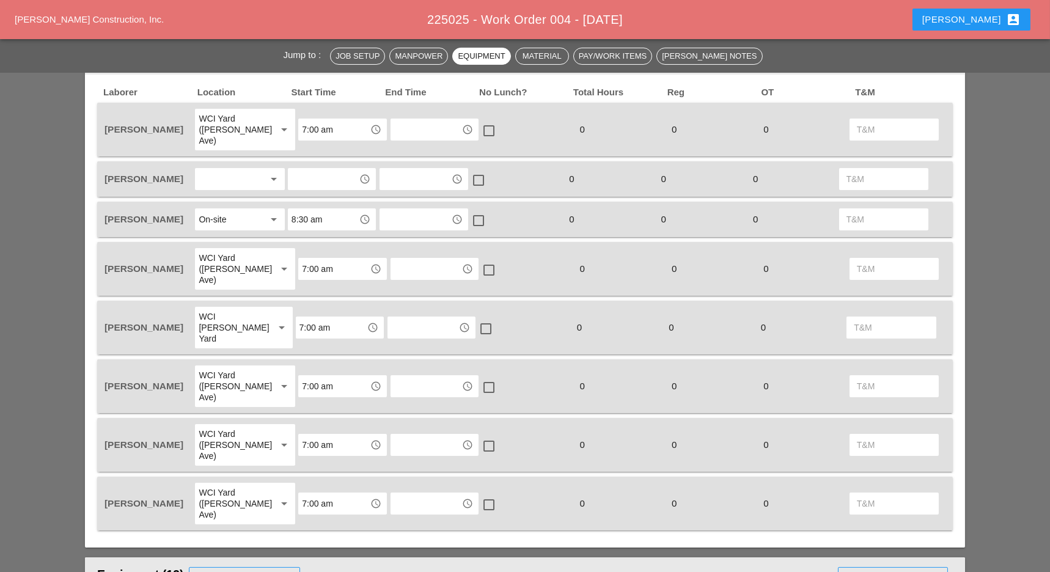
scroll to position [652, 0]
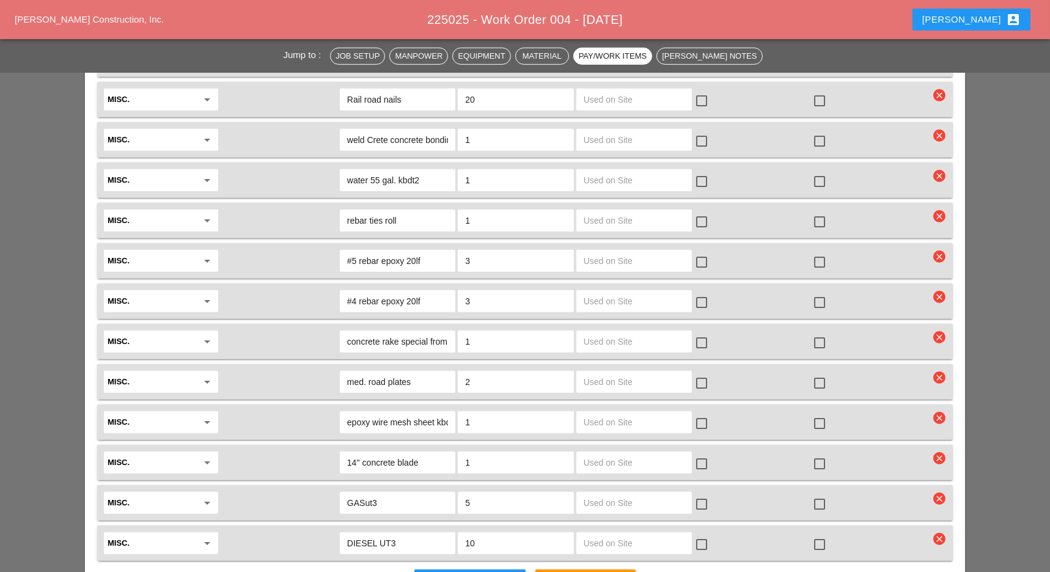
scroll to position [1793, 0]
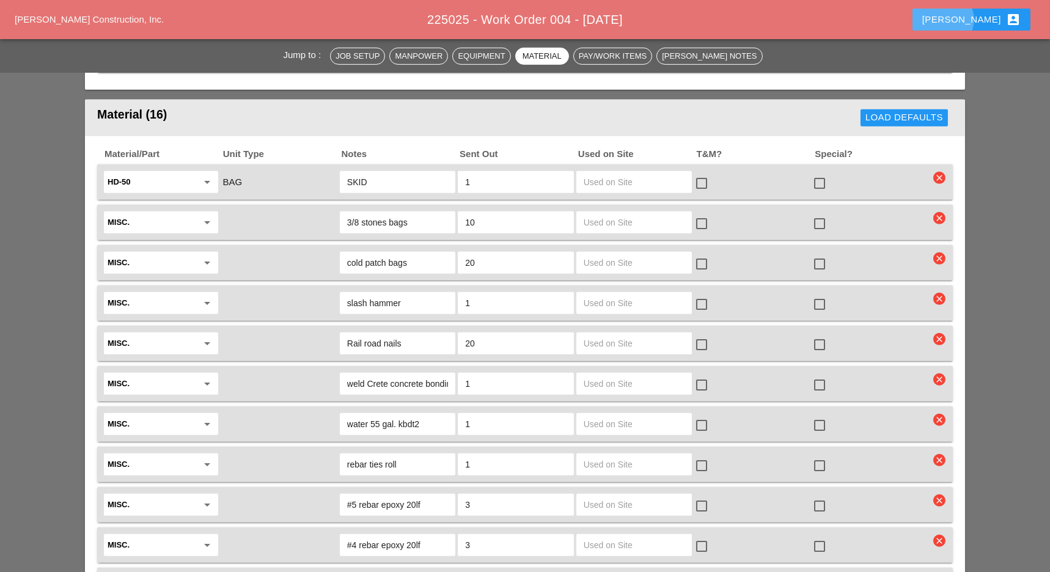
click at [974, 20] on button "Luca account_box" at bounding box center [972, 20] width 118 height 22
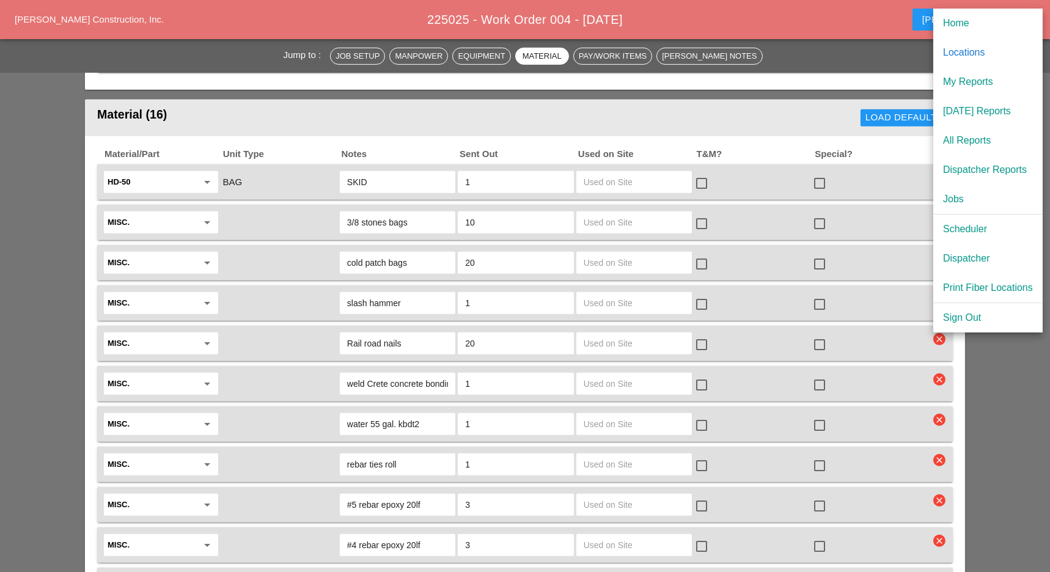
click at [960, 258] on div "Dispatcher" at bounding box center [988, 258] width 90 height 15
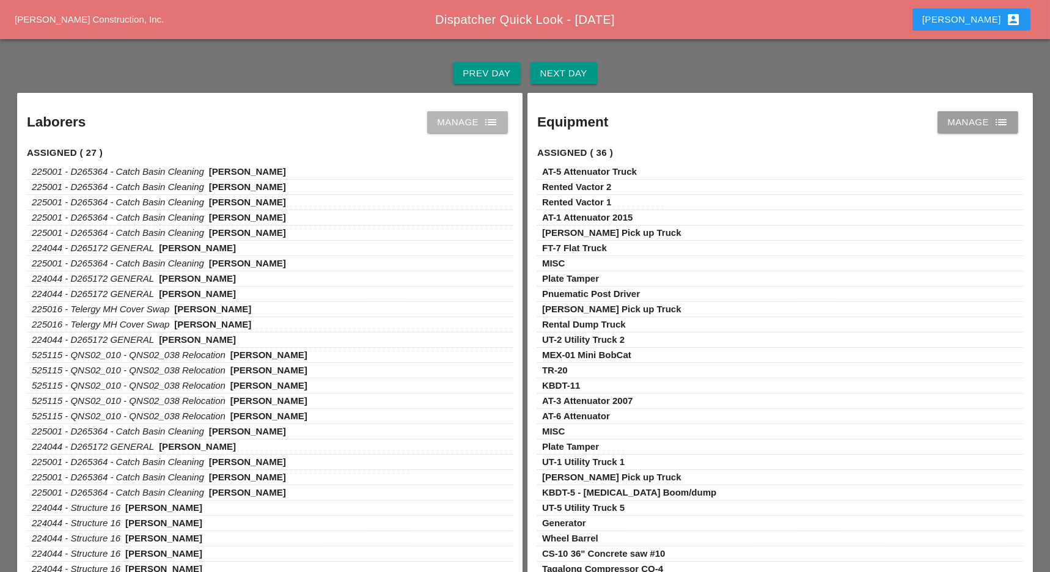
click at [469, 127] on div "Manage list" at bounding box center [467, 122] width 61 height 15
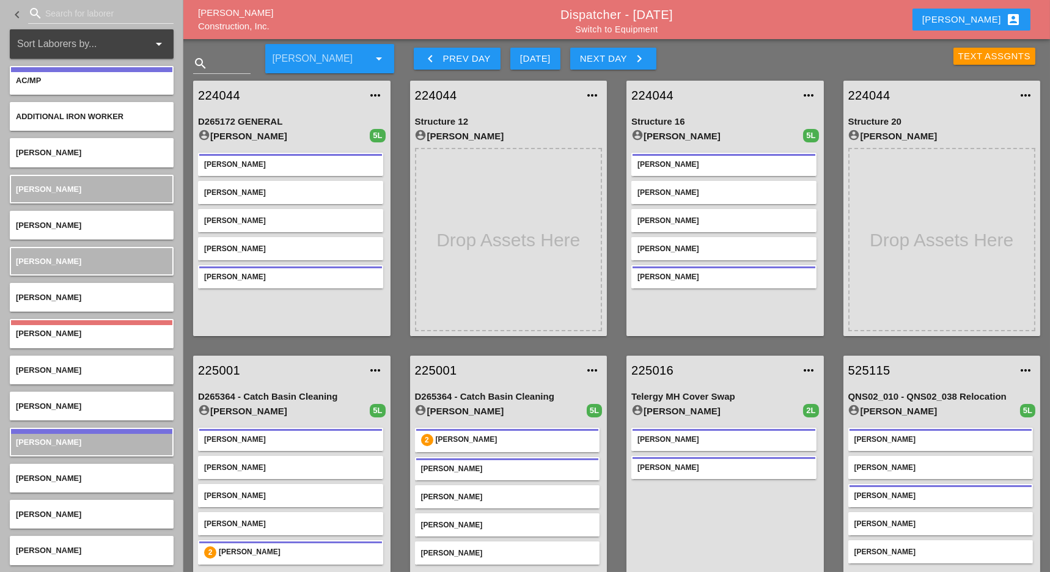
click at [276, 221] on div "[PERSON_NAME]" at bounding box center [290, 220] width 173 height 11
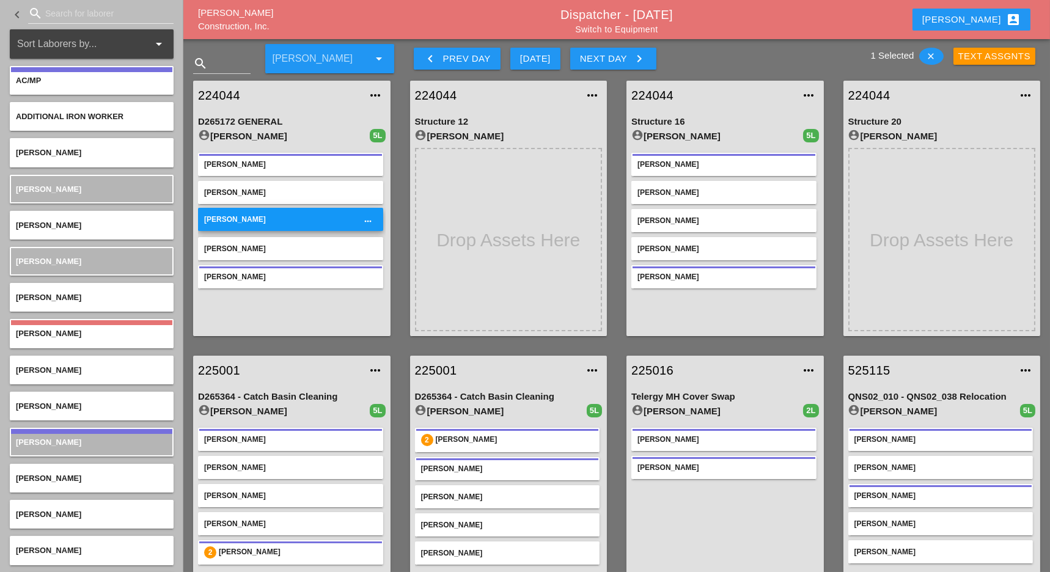
click at [472, 229] on div at bounding box center [509, 239] width 188 height 183
click at [931, 55] on icon "clear" at bounding box center [932, 56] width 10 height 10
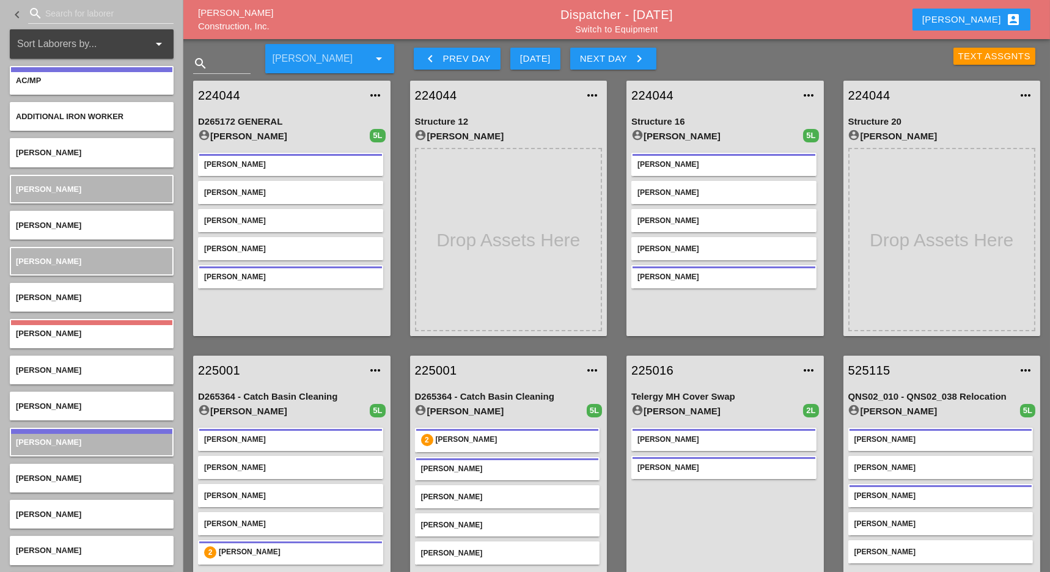
click at [618, 54] on div "Next Day keyboard_arrow_right" at bounding box center [613, 58] width 67 height 15
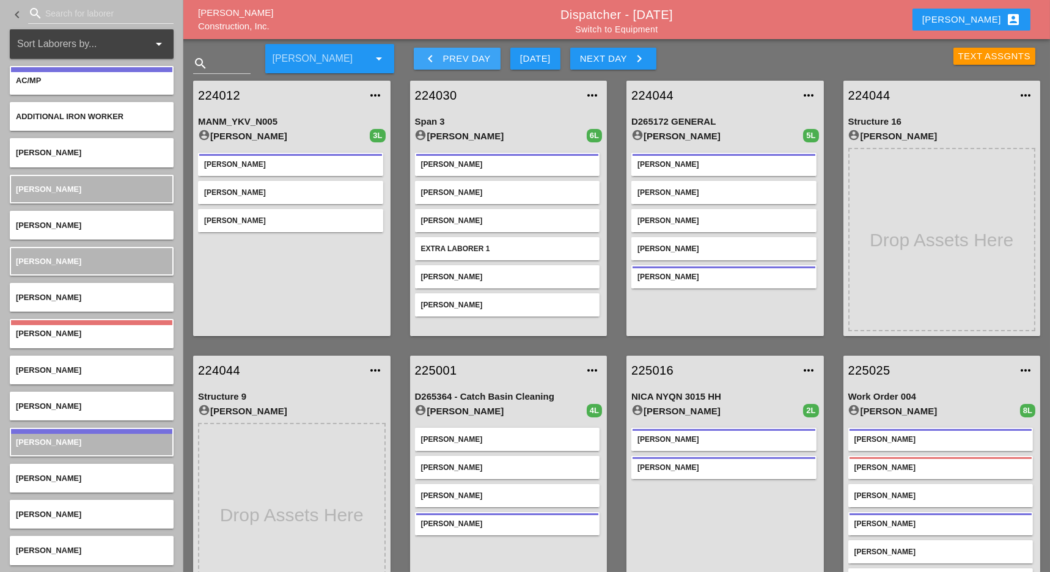
drag, startPoint x: 460, startPoint y: 56, endPoint x: 472, endPoint y: 78, distance: 25.2
click at [460, 56] on div "keyboard_arrow_left Prev Day" at bounding box center [457, 58] width 67 height 15
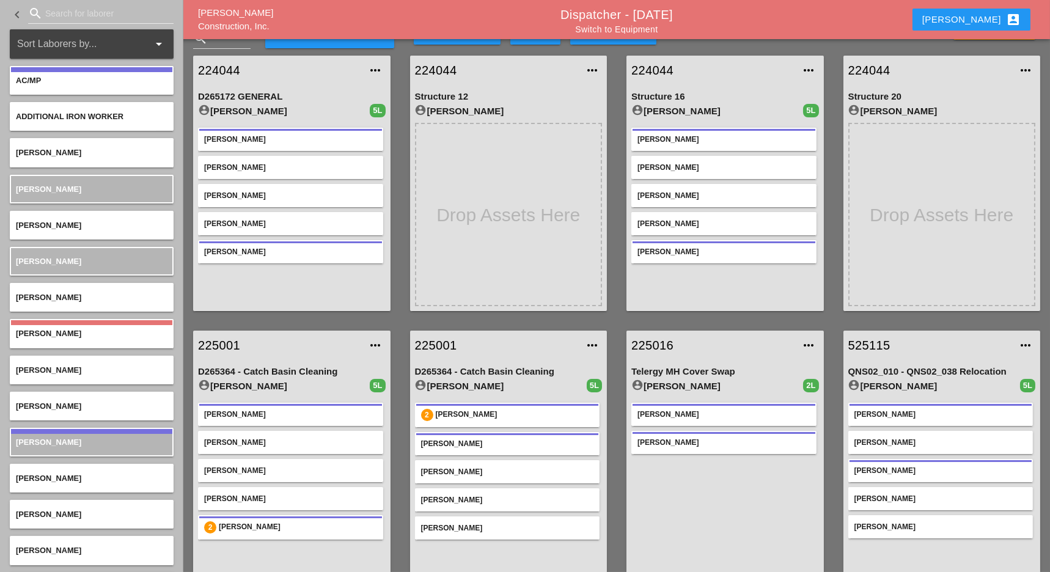
scroll to position [48, 0]
